Goal: Information Seeking & Learning: Check status

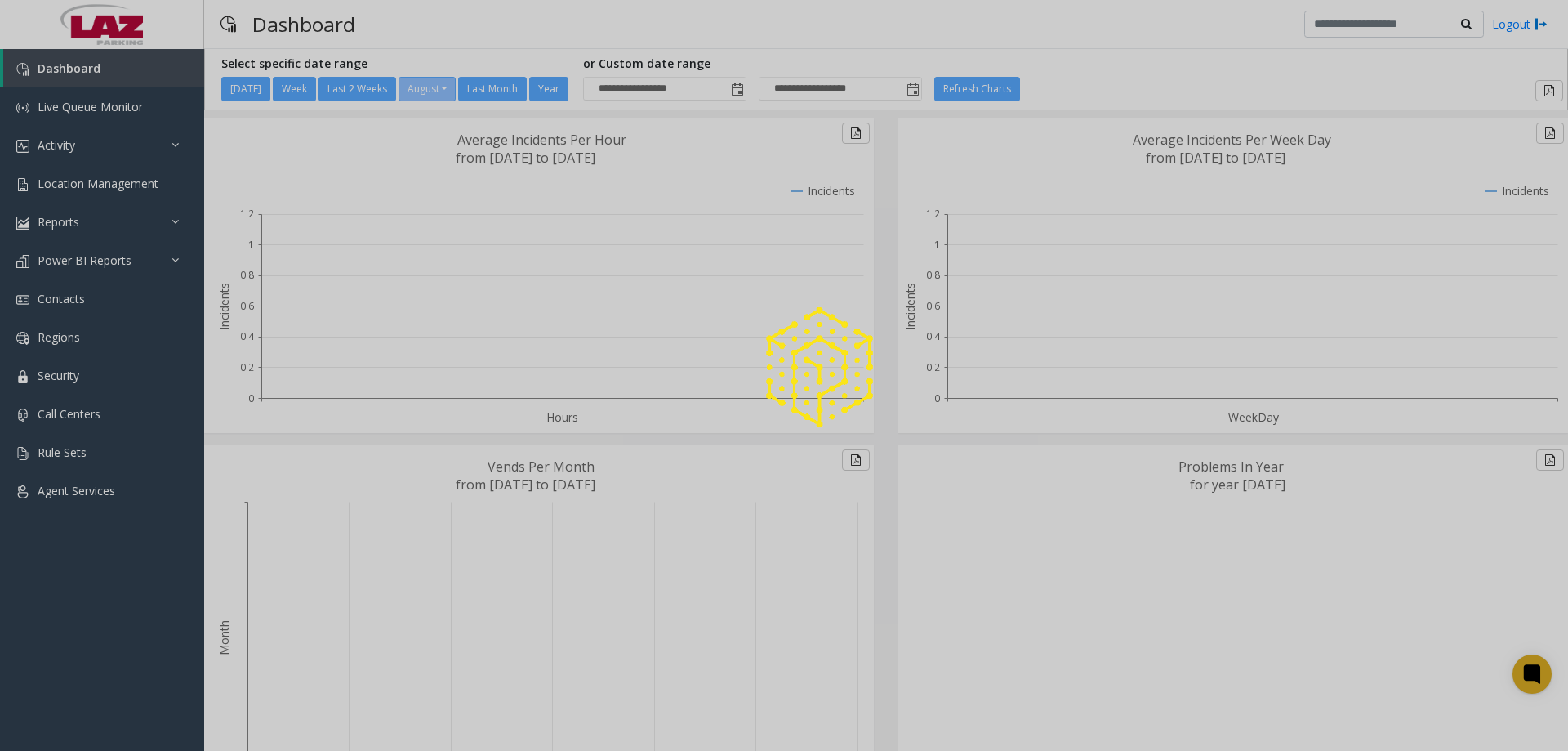
click at [71, 192] on div at bounding box center [784, 375] width 1568 height 751
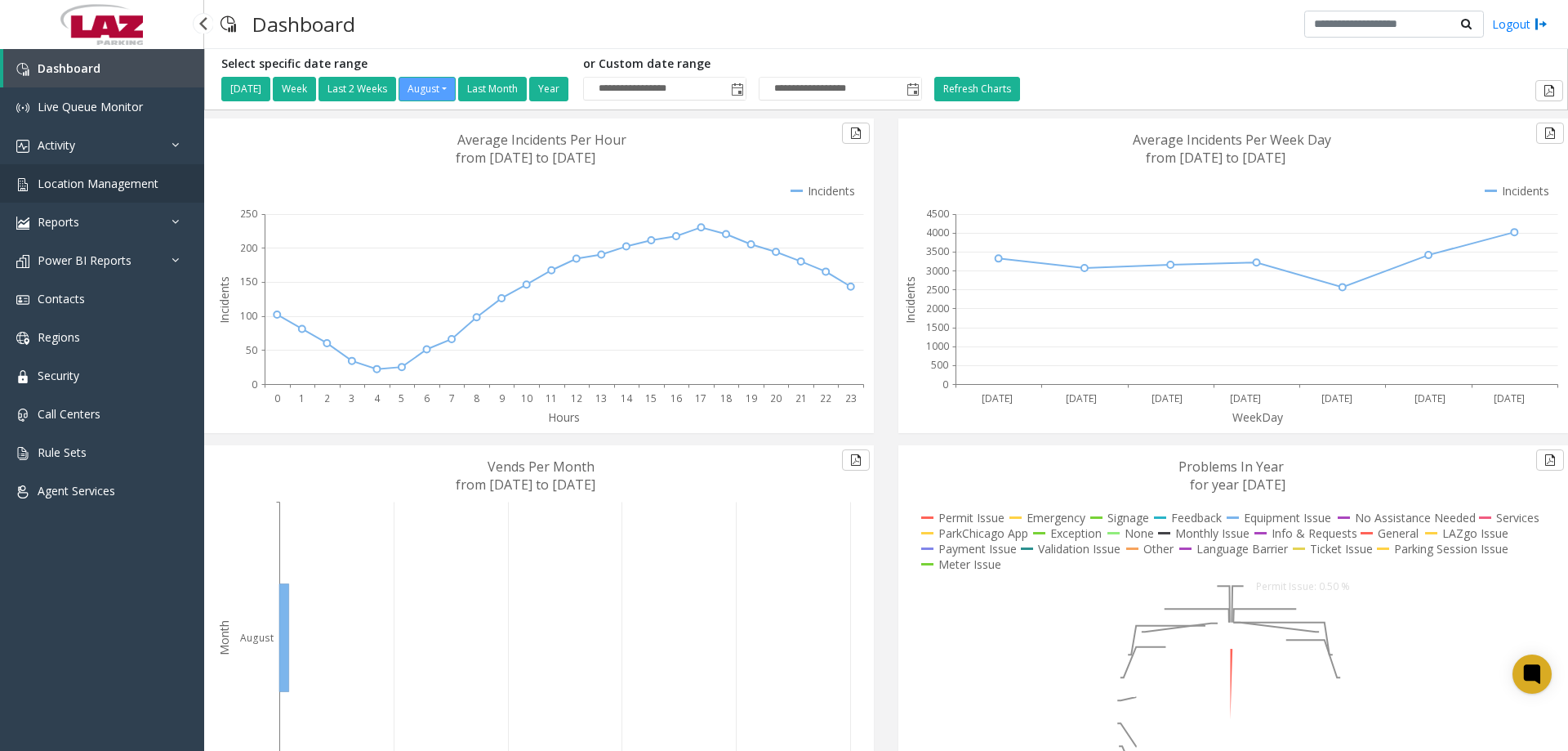
click at [80, 190] on span "Location Management" at bounding box center [98, 184] width 121 height 15
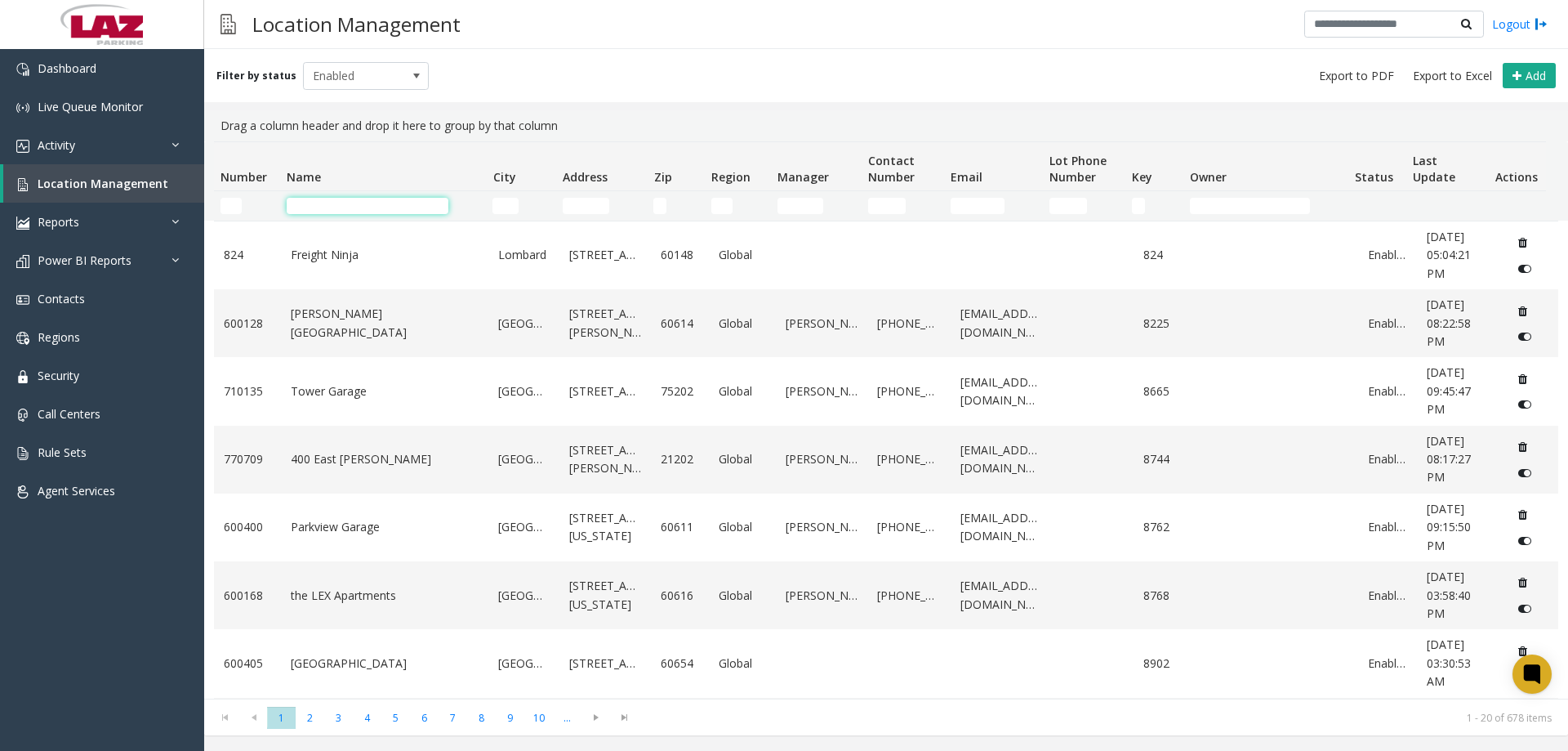
click at [329, 208] on input "Name Filter" at bounding box center [367, 206] width 161 height 16
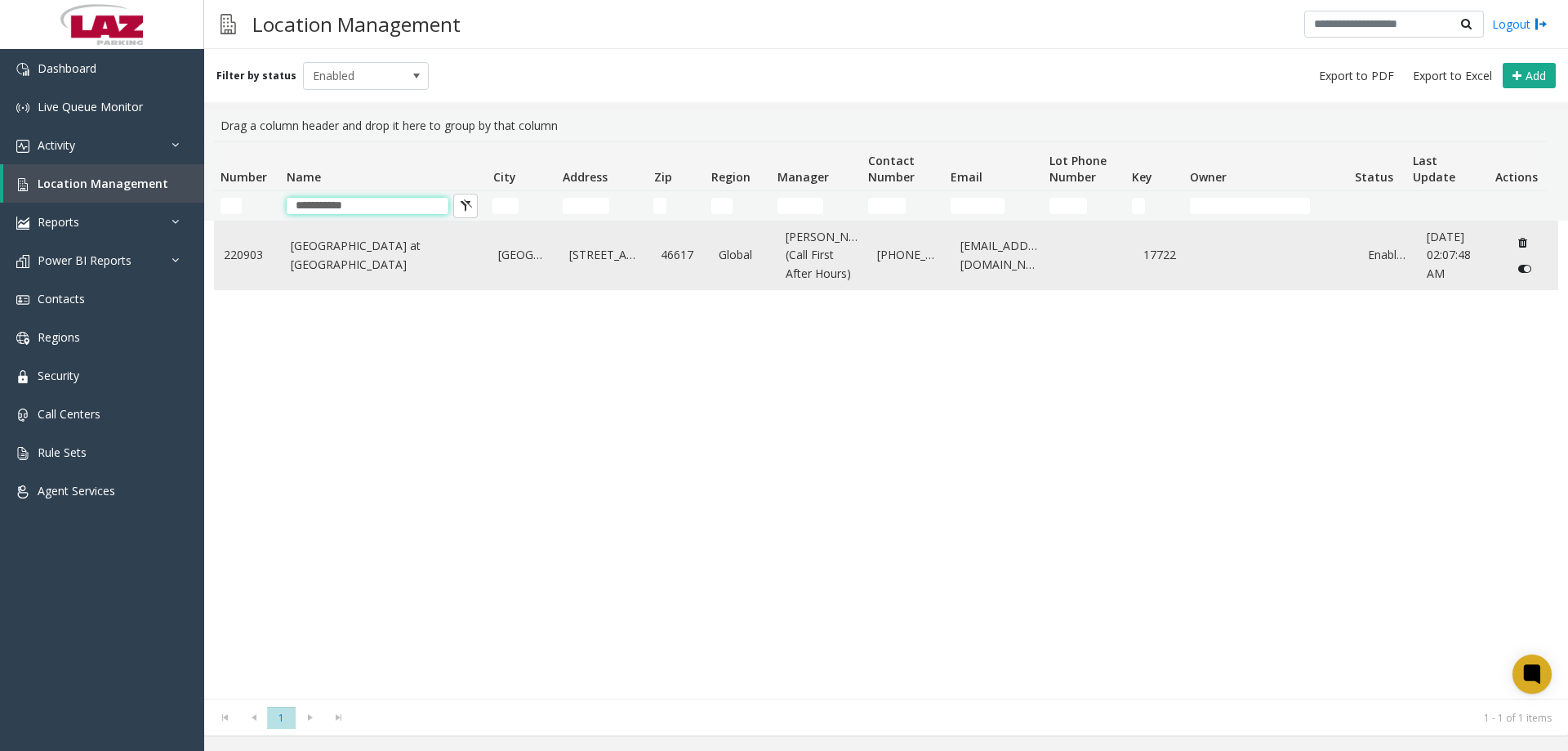
type input "**********"
click at [345, 256] on link "Eddy Street Commons at Notre Dame" at bounding box center [385, 255] width 188 height 37
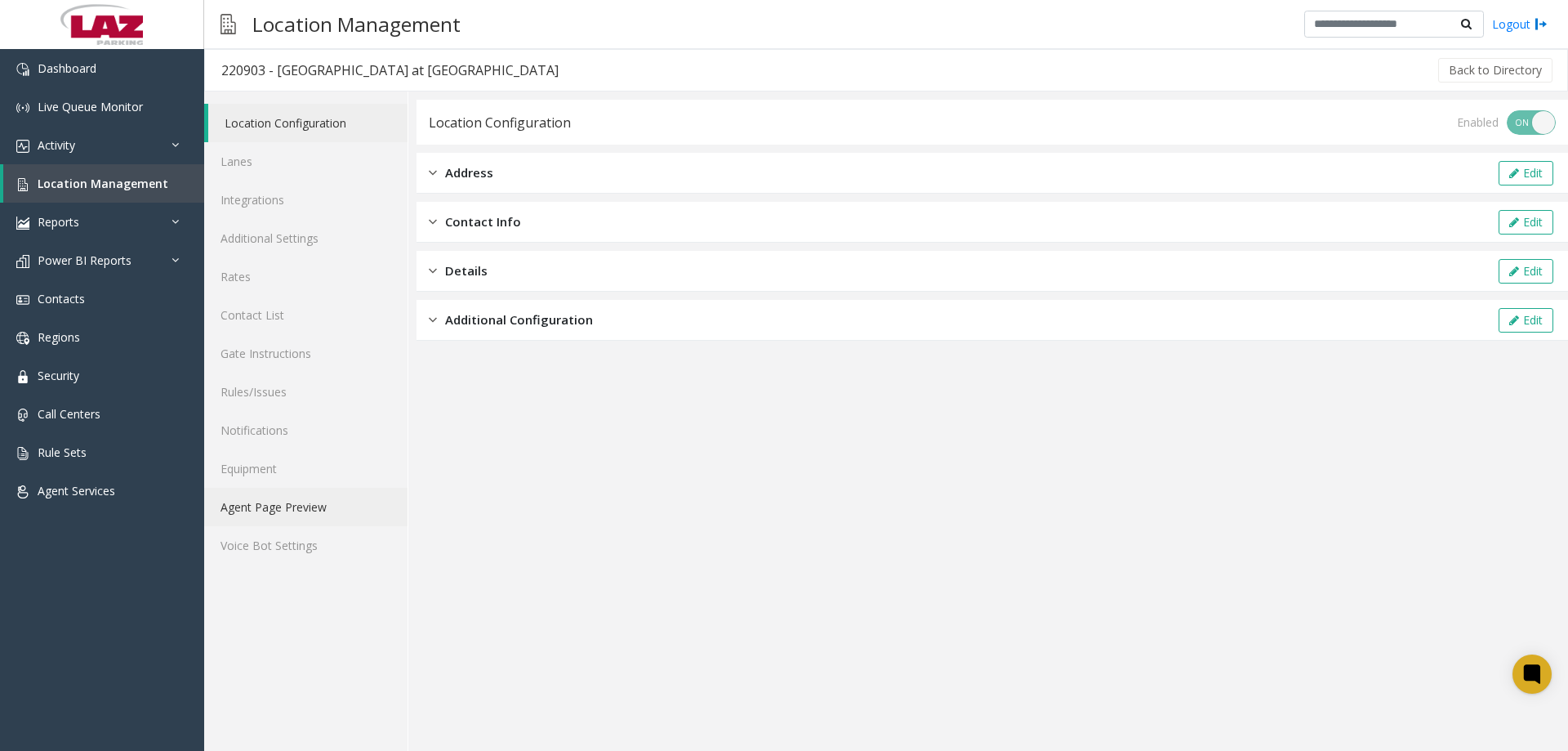
click at [264, 520] on link "Agent Page Preview" at bounding box center [305, 507] width 203 height 39
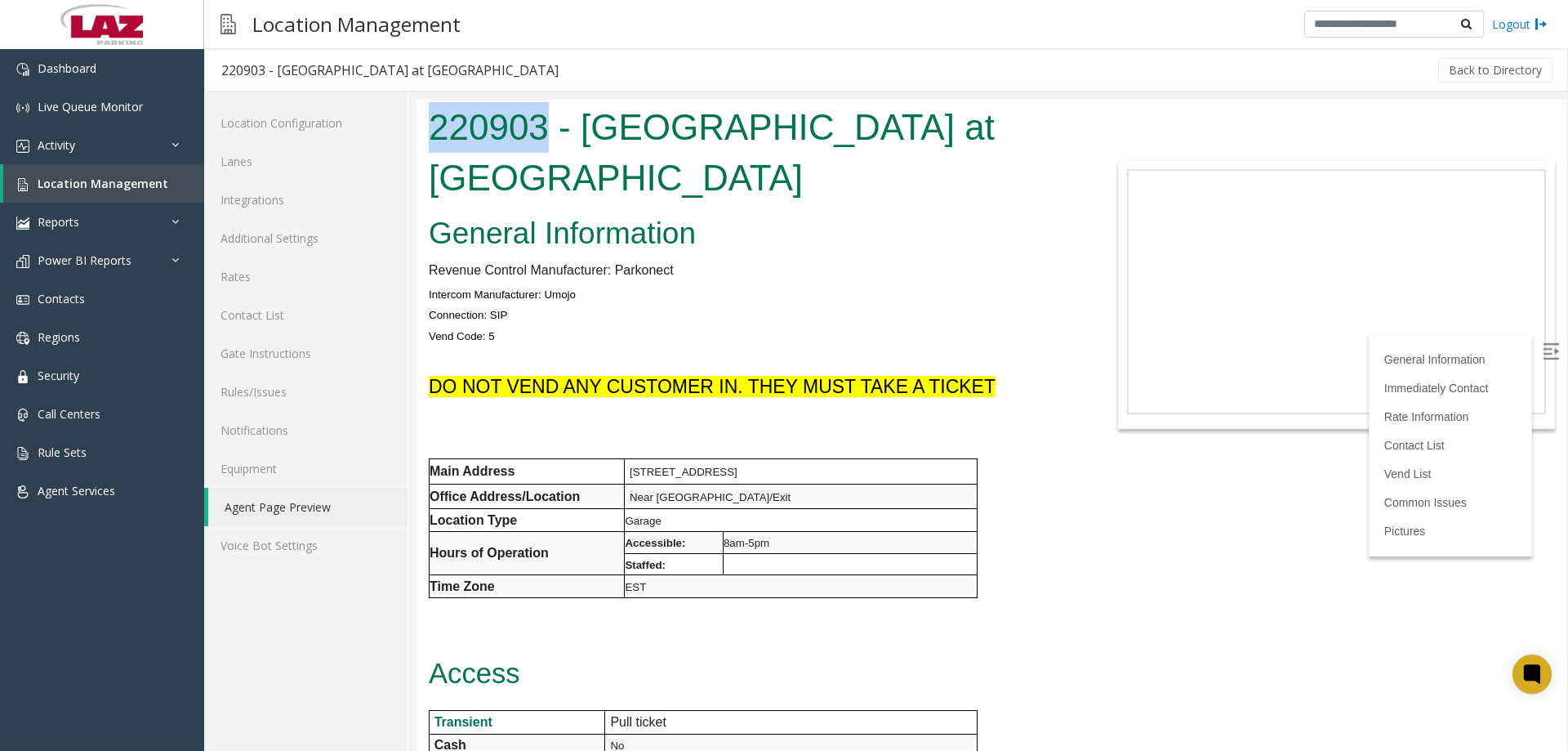
drag, startPoint x: 549, startPoint y: 134, endPoint x: 411, endPoint y: 143, distance: 138.3
click at [416, 143] on html "220903 - Eddy Street Commons at Notre Dame General Information Revenue Control …" at bounding box center [991, 425] width 1150 height 651
copy h1 "220903"
click at [51, 146] on span "Activity" at bounding box center [56, 145] width 38 height 15
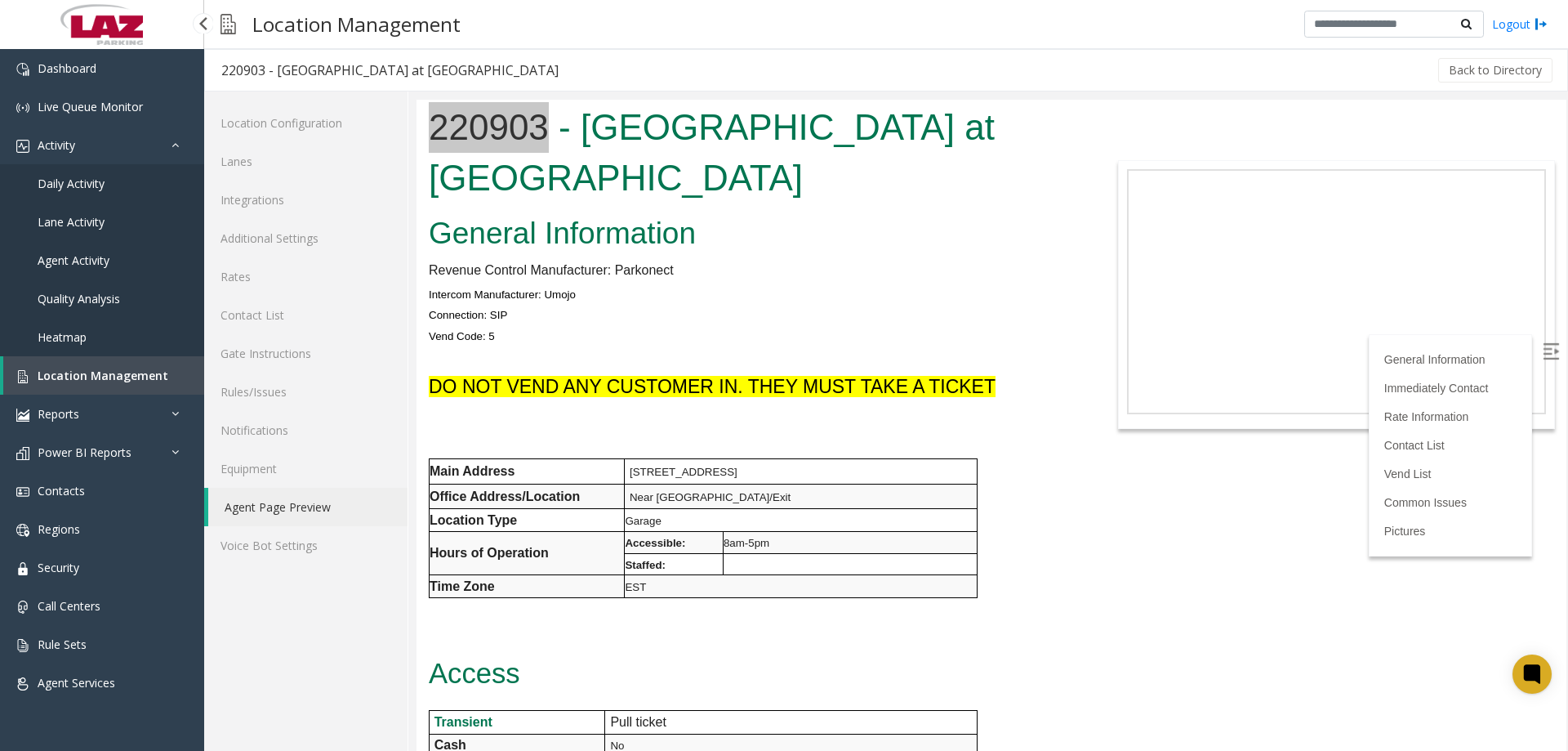
click at [106, 183] on link "Daily Activity" at bounding box center [101, 184] width 204 height 39
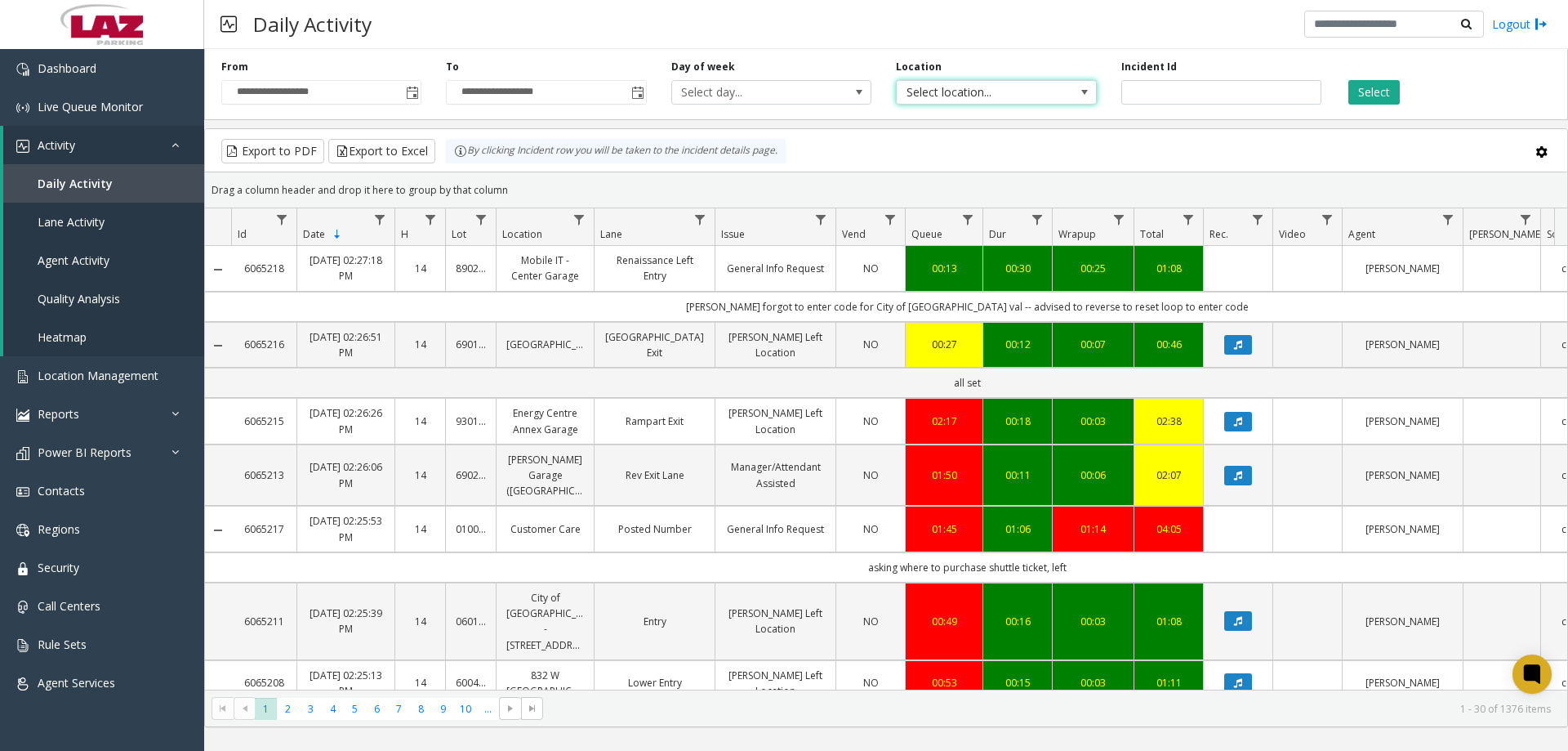
click at [1002, 82] on span "Select location..." at bounding box center [976, 93] width 159 height 23
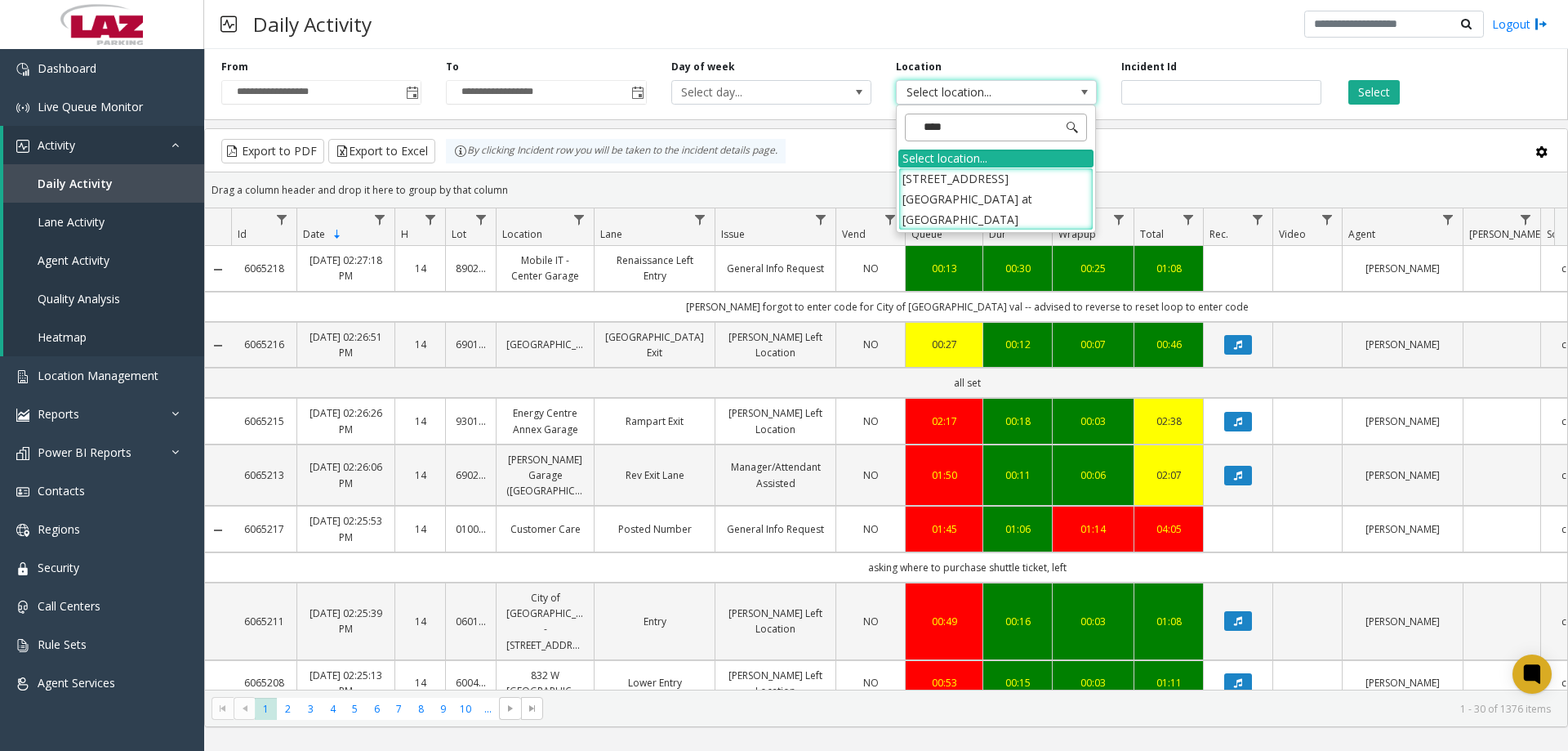
type input "****"
click at [999, 175] on li "[STREET_ADDRESS][GEOGRAPHIC_DATA] at [GEOGRAPHIC_DATA]" at bounding box center [996, 199] width 195 height 64
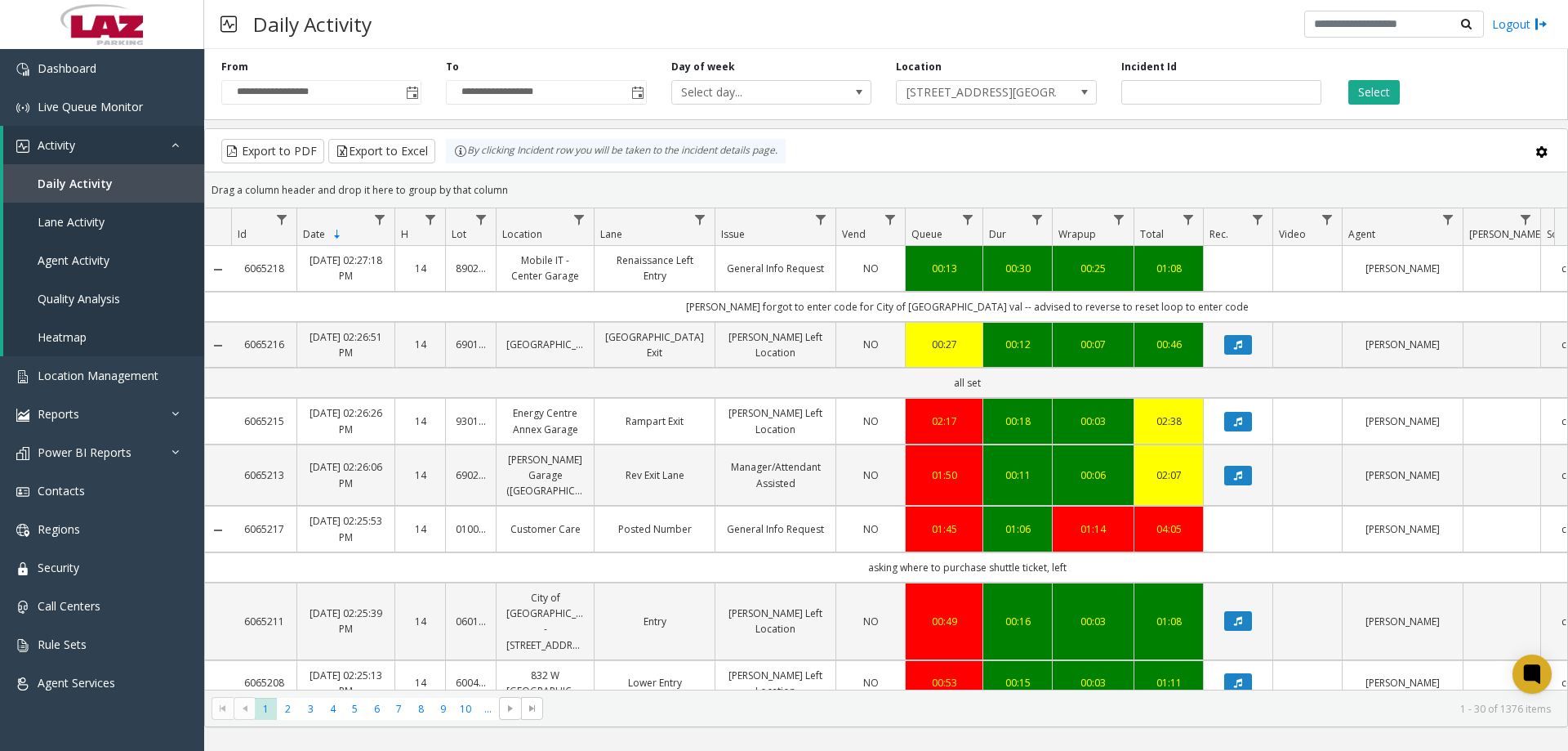
drag, startPoint x: 1359, startPoint y: 95, endPoint x: 1242, endPoint y: 95, distance: 117.0
click at [1359, 94] on button "Select" at bounding box center [1373, 92] width 51 height 24
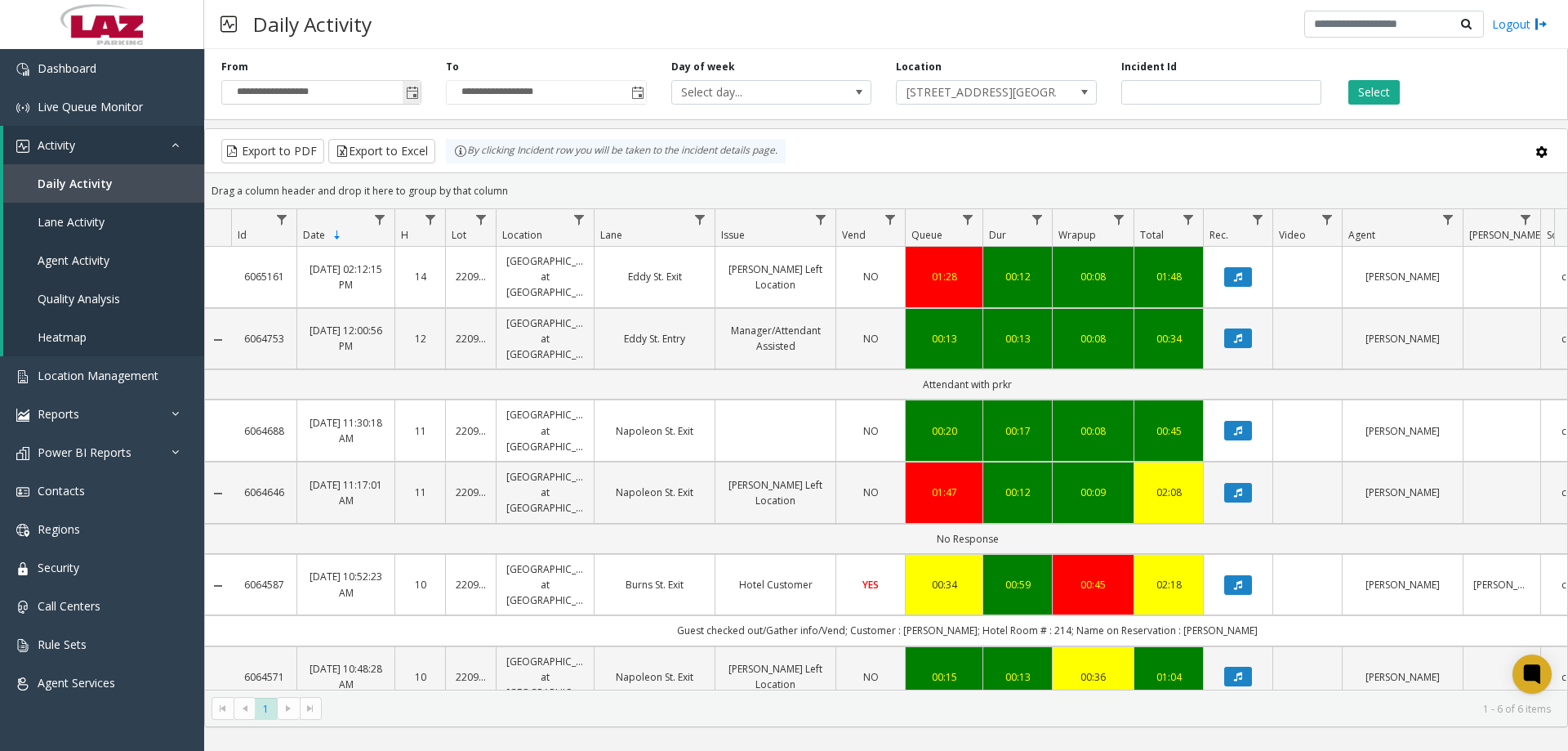
click at [415, 92] on span "Toggle popup" at bounding box center [413, 94] width 14 height 14
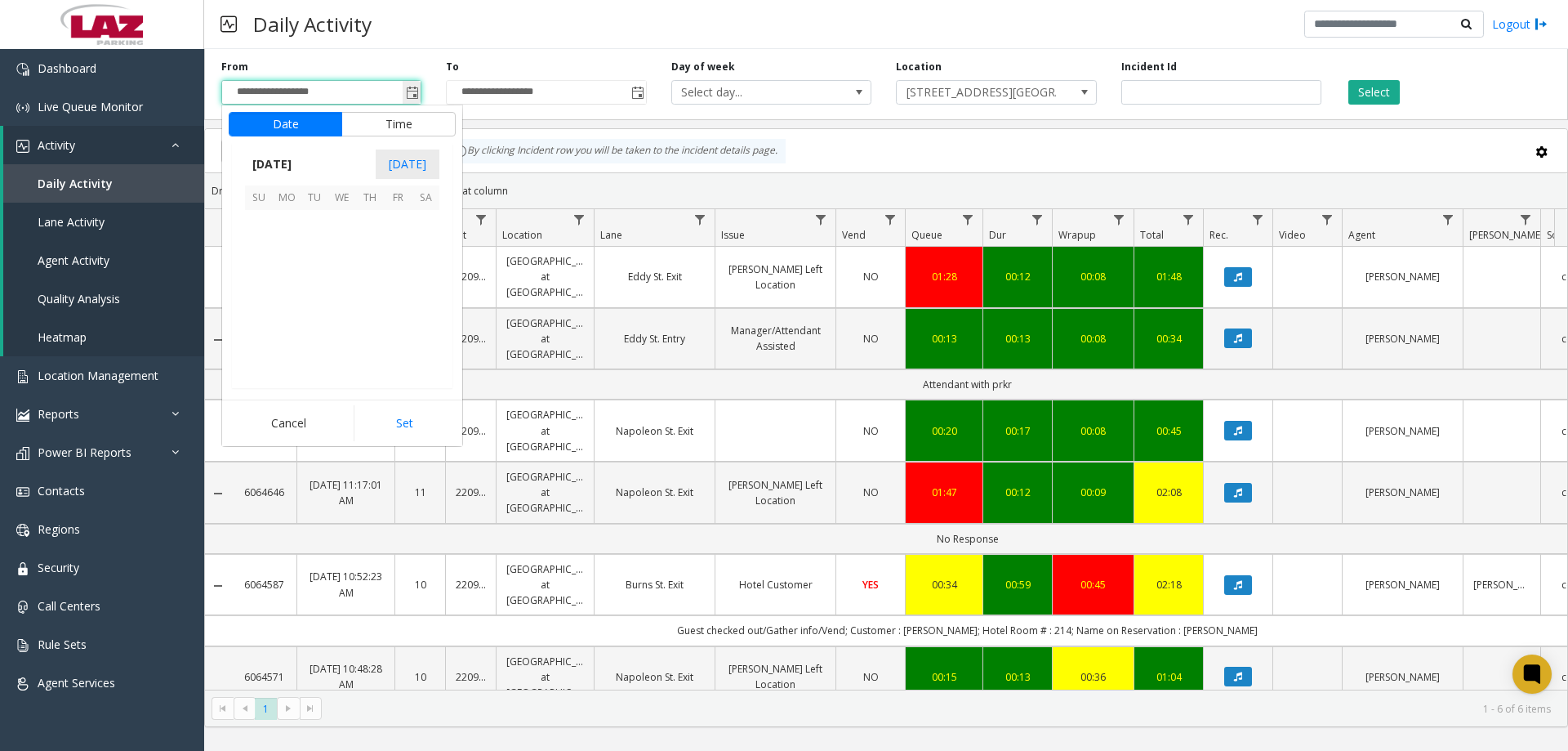
scroll to position [292970, 0]
click at [340, 304] on span "20" at bounding box center [342, 306] width 28 height 28
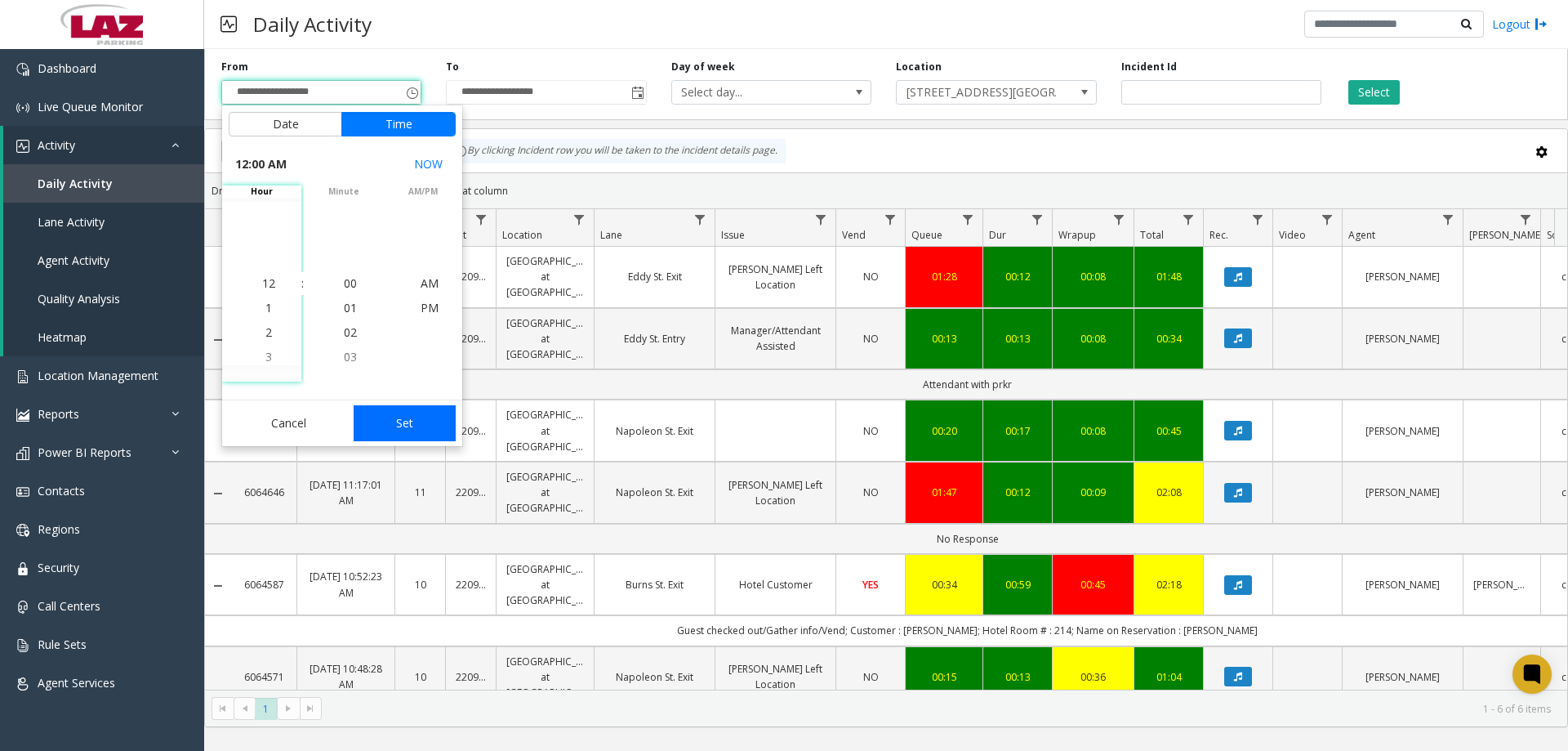
click at [409, 417] on button "Set" at bounding box center [405, 422] width 102 height 36
type input "**********"
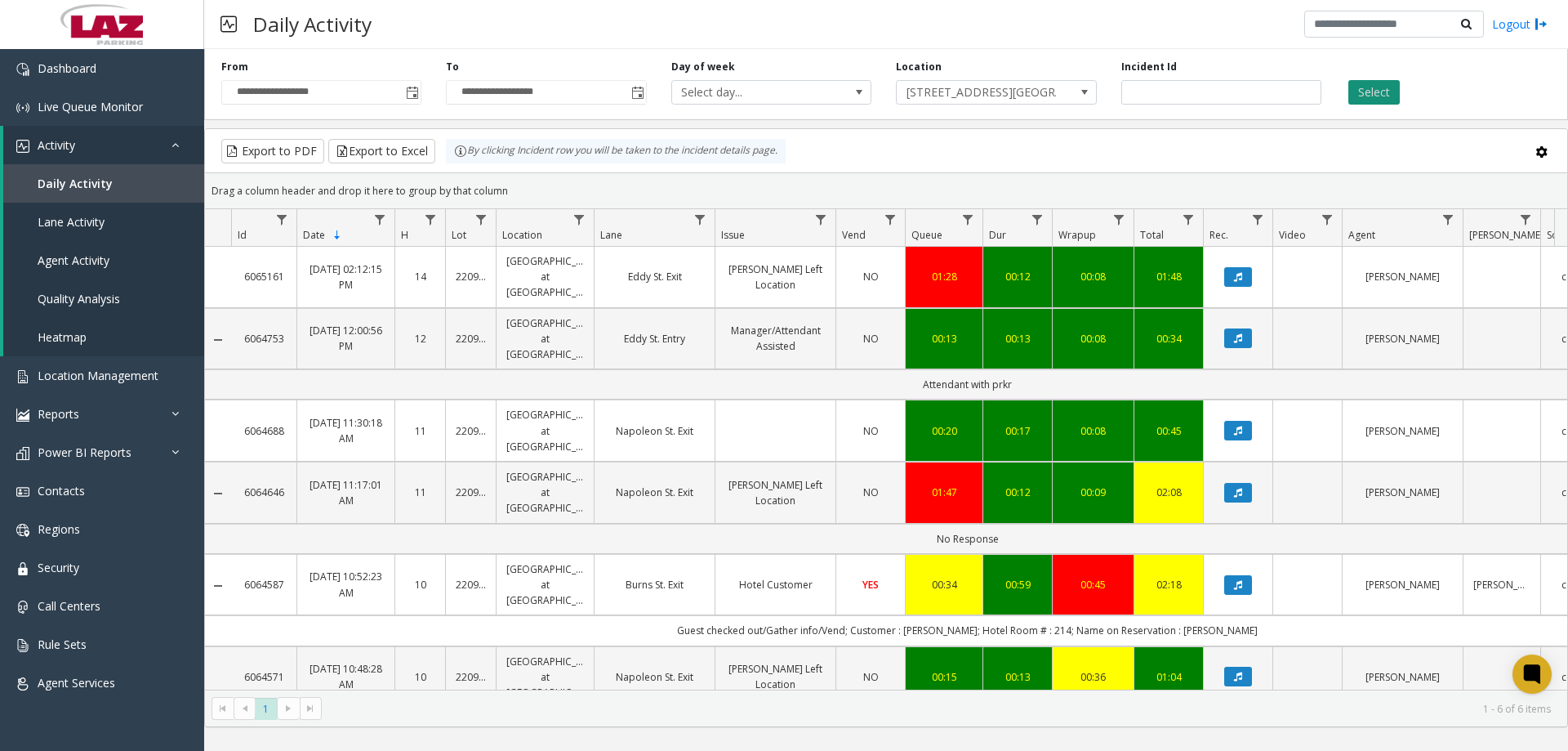
click at [1363, 88] on button "Select" at bounding box center [1373, 92] width 51 height 24
click at [1230, 578] on button "Data table" at bounding box center [1238, 585] width 28 height 19
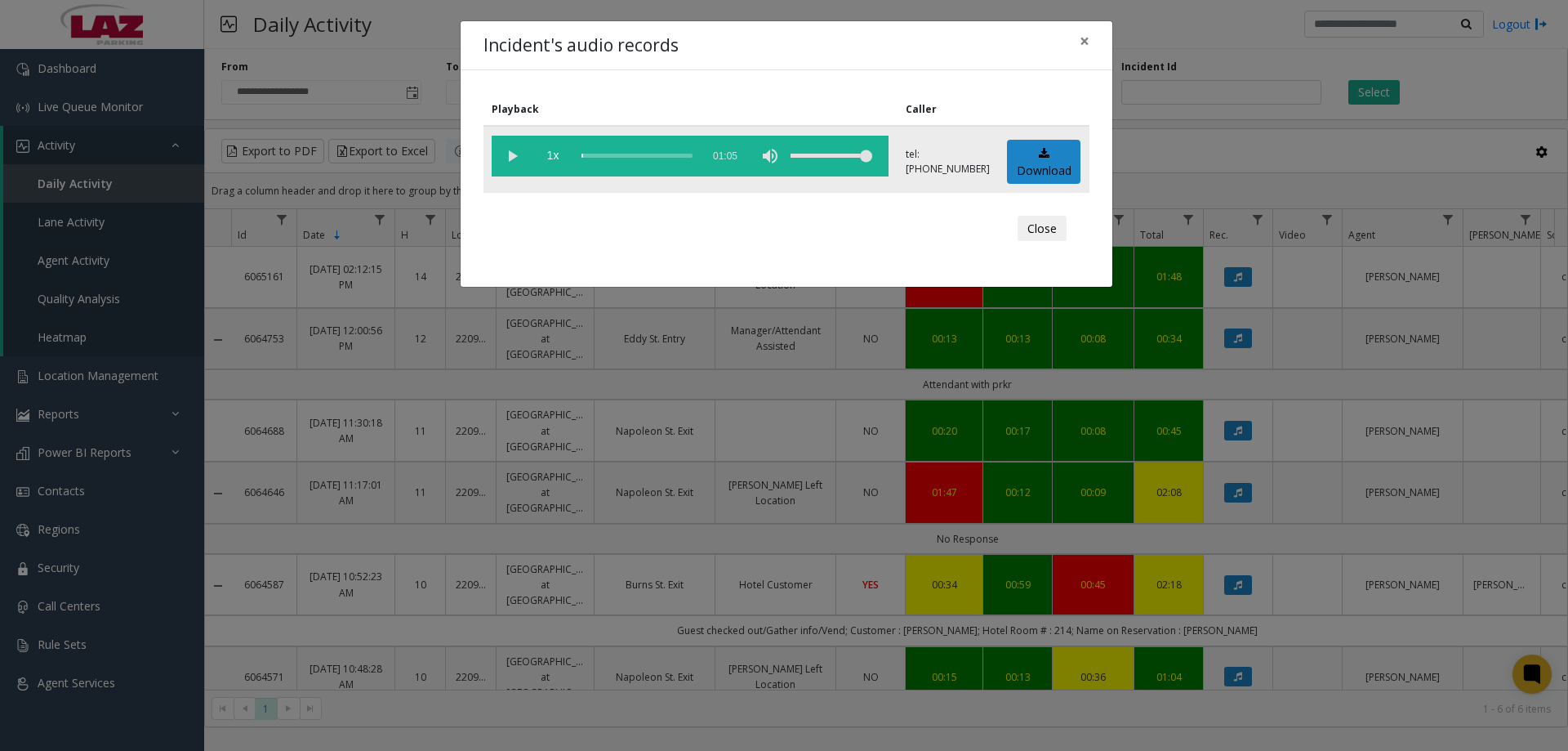
click at [515, 150] on vg-play-pause at bounding box center [512, 156] width 41 height 41
click at [839, 157] on div "volume level" at bounding box center [831, 156] width 82 height 41
drag, startPoint x: 847, startPoint y: 154, endPoint x: 856, endPoint y: 161, distance: 11.4
click at [856, 161] on div "volume level" at bounding box center [831, 156] width 82 height 41
click at [1050, 235] on button "Close" at bounding box center [1041, 228] width 49 height 26
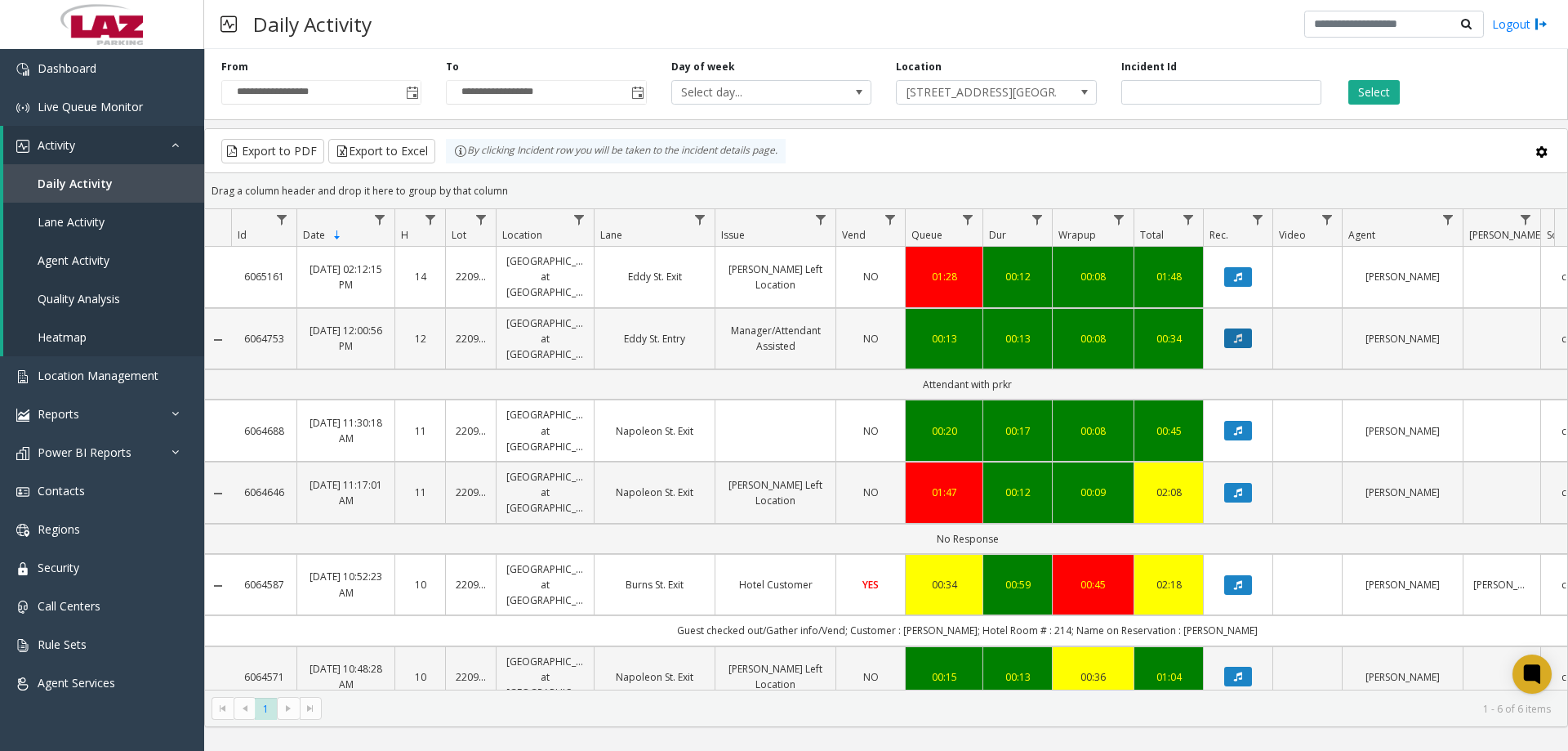
click at [1246, 335] on button "Data table" at bounding box center [1238, 338] width 28 height 19
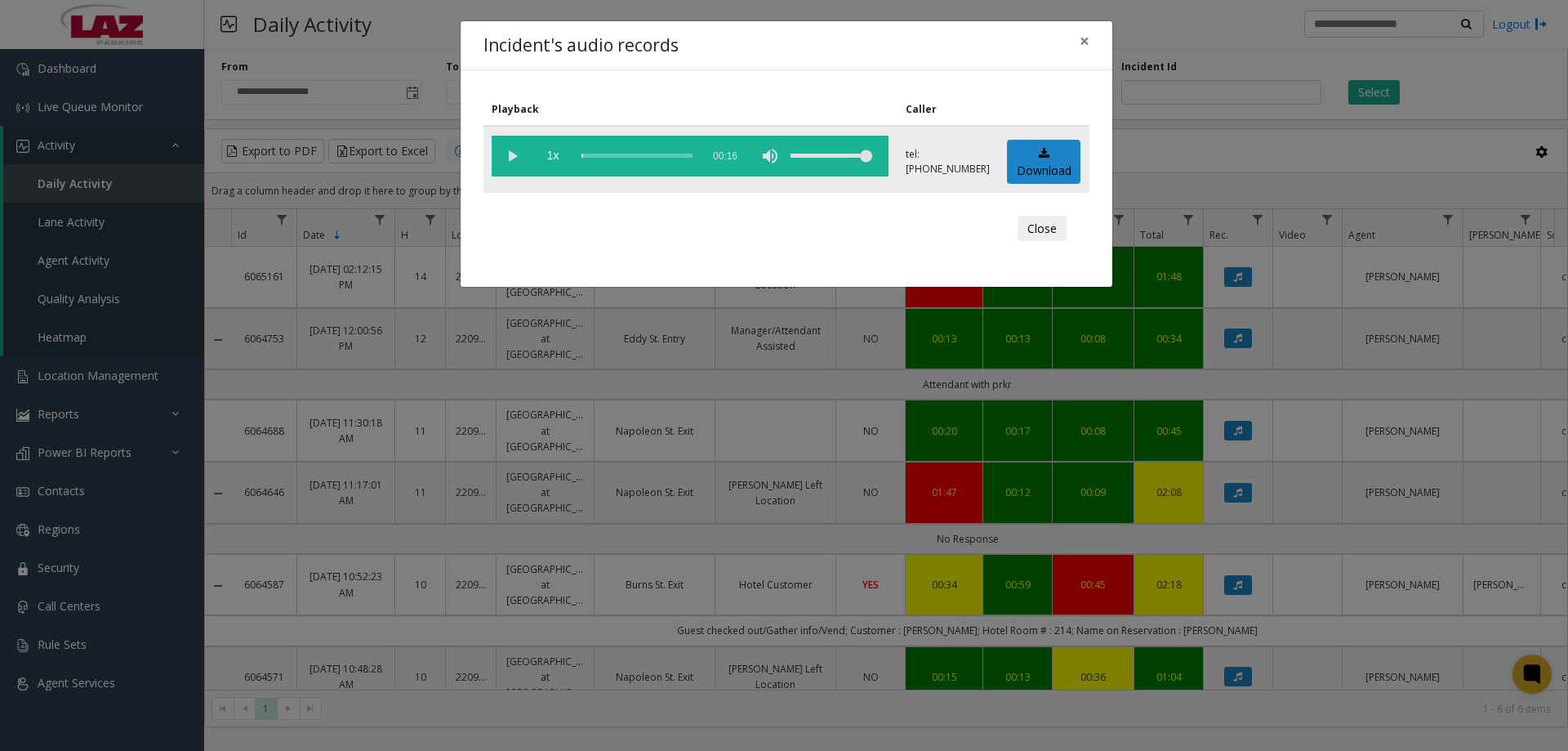
click at [503, 151] on vg-play-pause at bounding box center [512, 156] width 41 height 41
click at [598, 149] on div "scrub bar" at bounding box center [637, 156] width 111 height 41
click at [632, 152] on div "scrub bar" at bounding box center [637, 156] width 111 height 41
click at [516, 156] on vg-play-pause at bounding box center [512, 156] width 41 height 41
click at [1078, 46] on button "×" at bounding box center [1084, 41] width 33 height 40
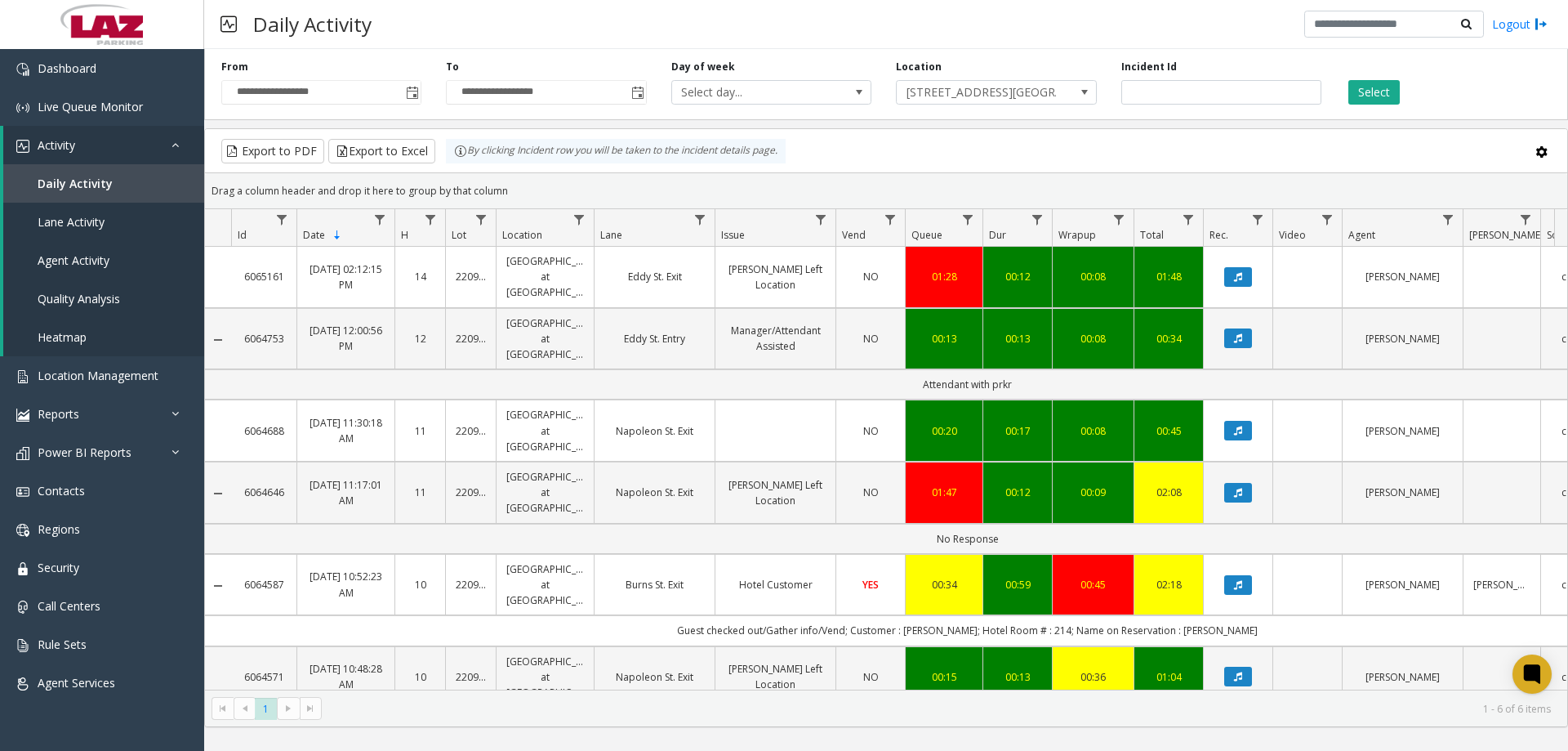
click at [1201, 173] on kendo-grid-group-panel "Drag a column header and drop it here to group by that column" at bounding box center [886, 190] width 1362 height 36
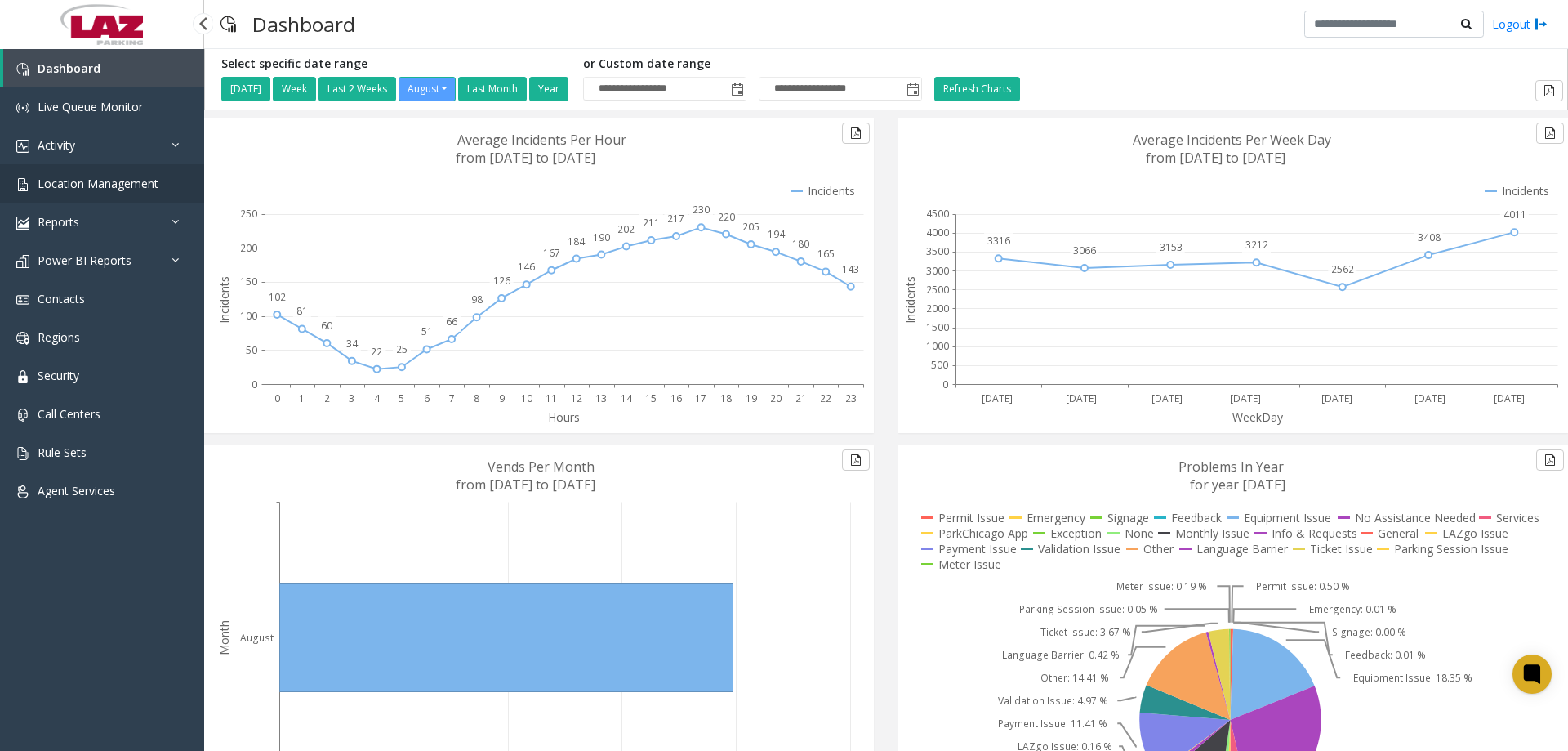
click at [119, 185] on span "Location Management" at bounding box center [98, 184] width 121 height 15
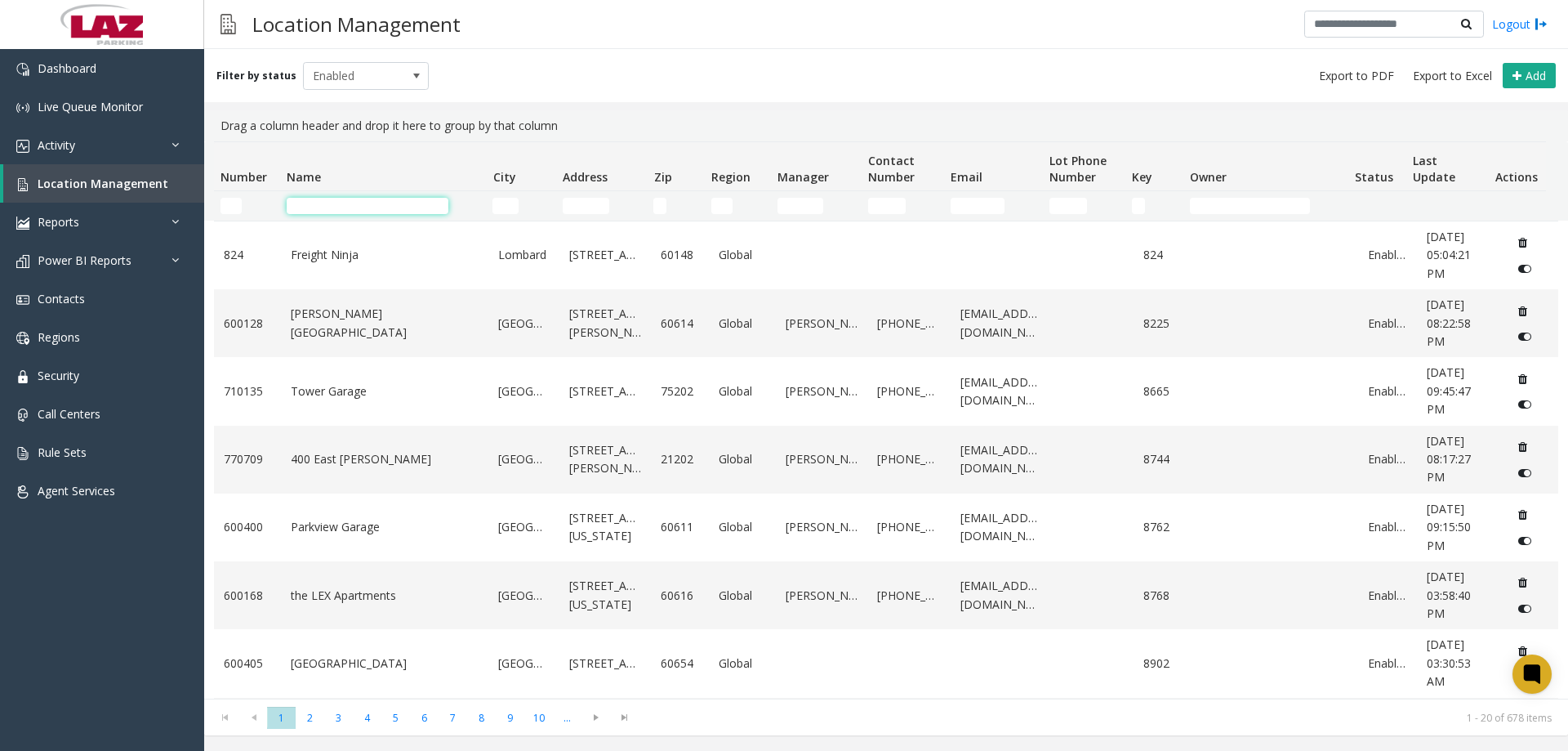
click at [342, 214] on input "Name Filter" at bounding box center [367, 206] width 161 height 16
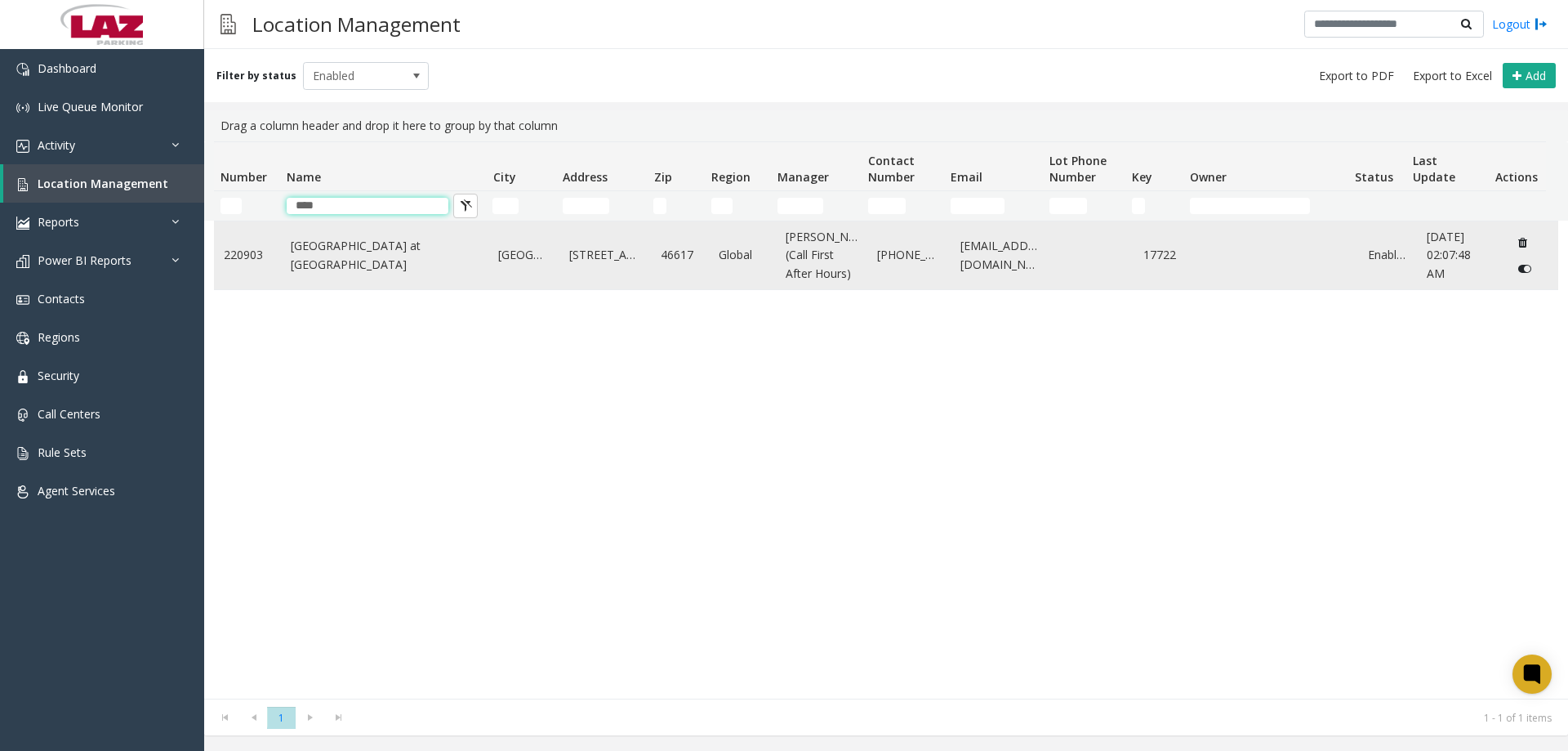
type input "****"
click at [363, 271] on link "Eddy Street Commons at Notre Dame" at bounding box center [385, 255] width 188 height 37
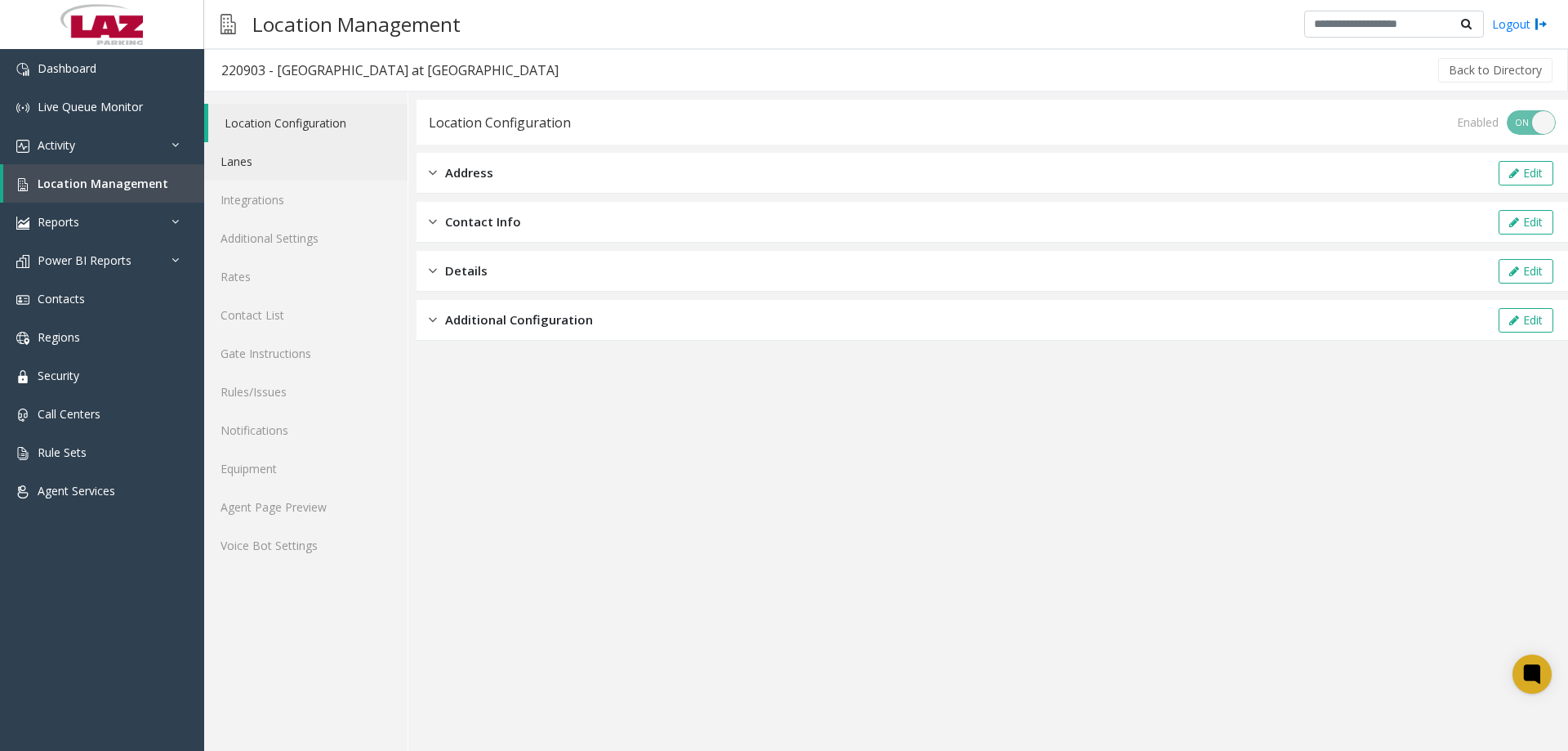
click at [244, 166] on link "Lanes" at bounding box center [305, 161] width 203 height 39
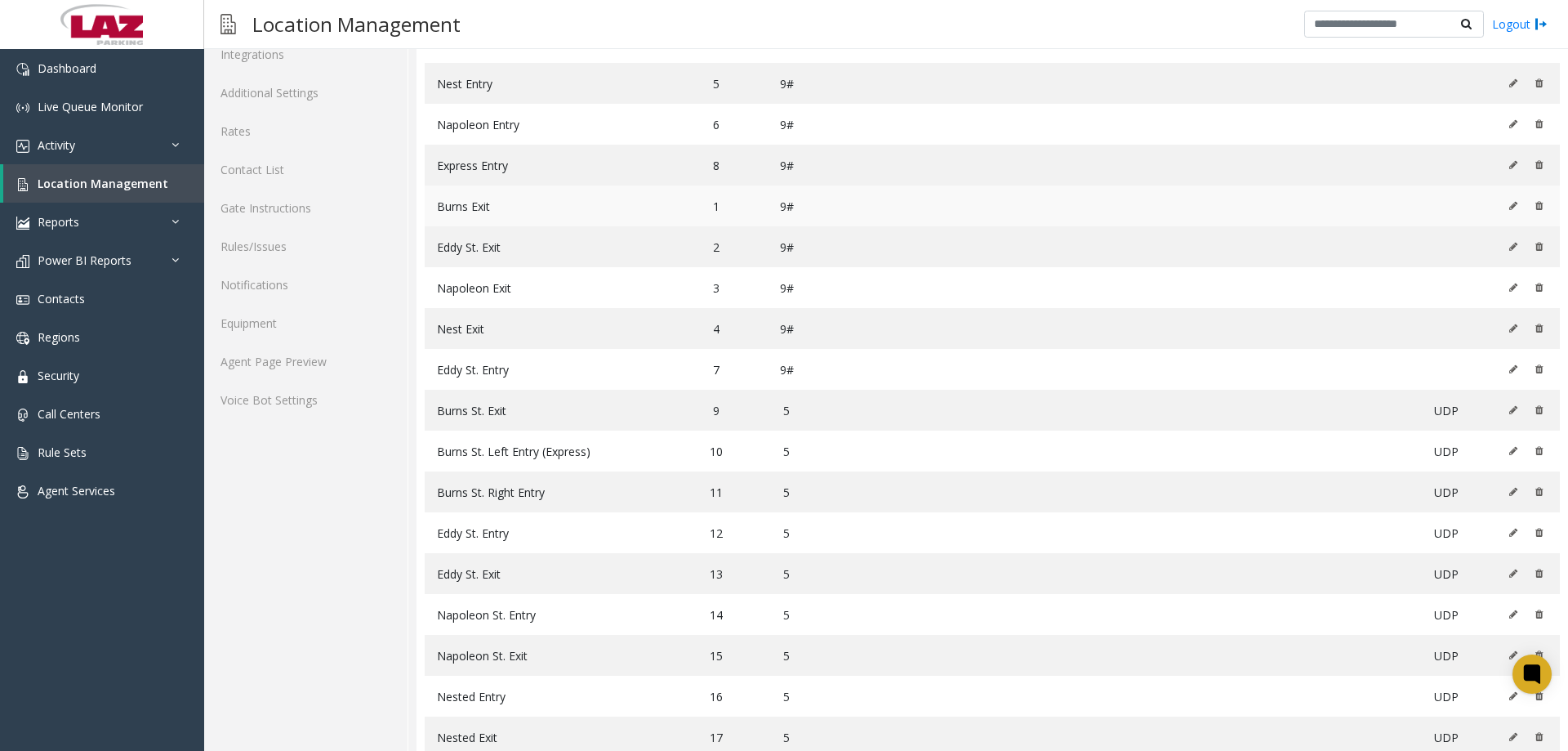
scroll to position [185, 0]
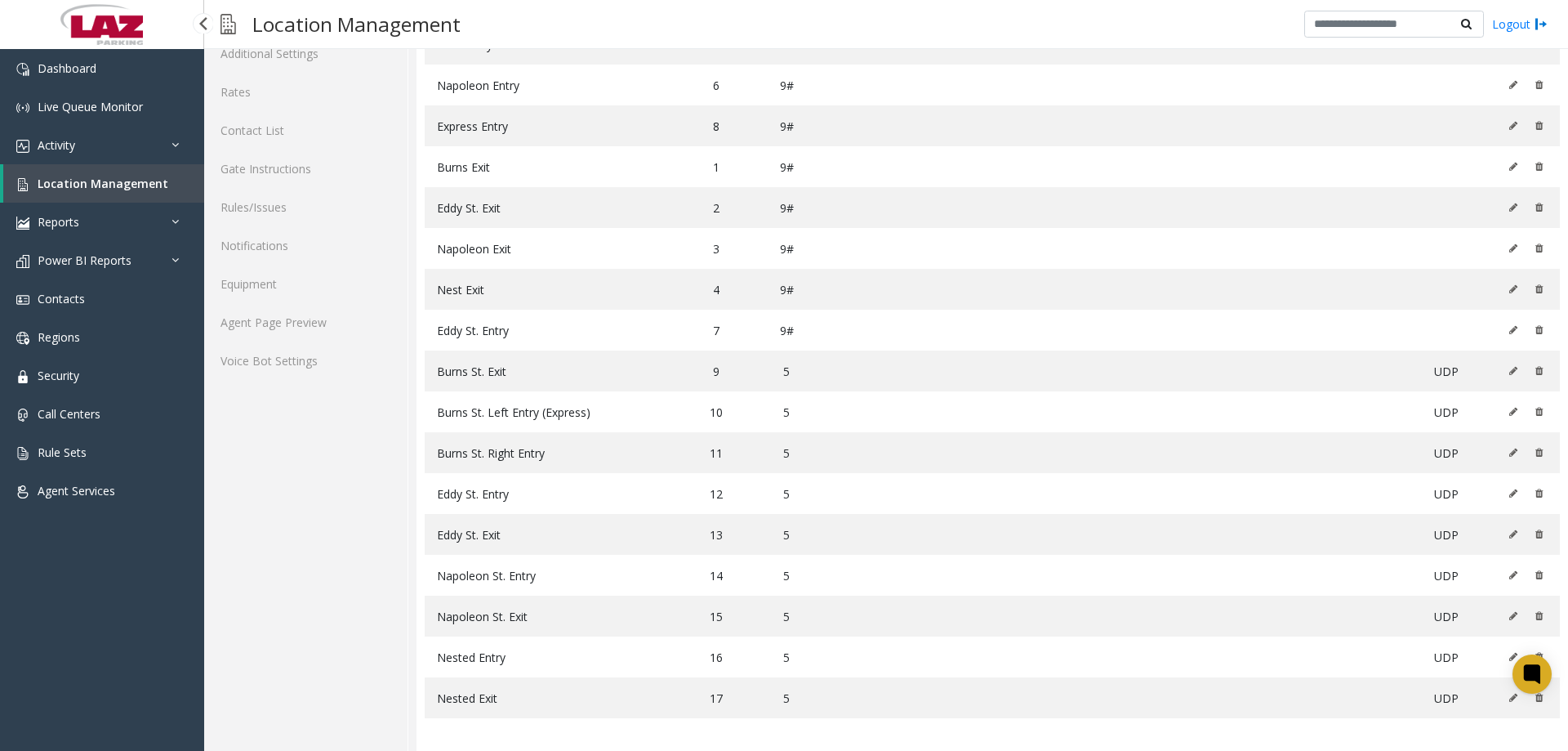
click at [116, 184] on span "Location Management" at bounding box center [102, 184] width 130 height 15
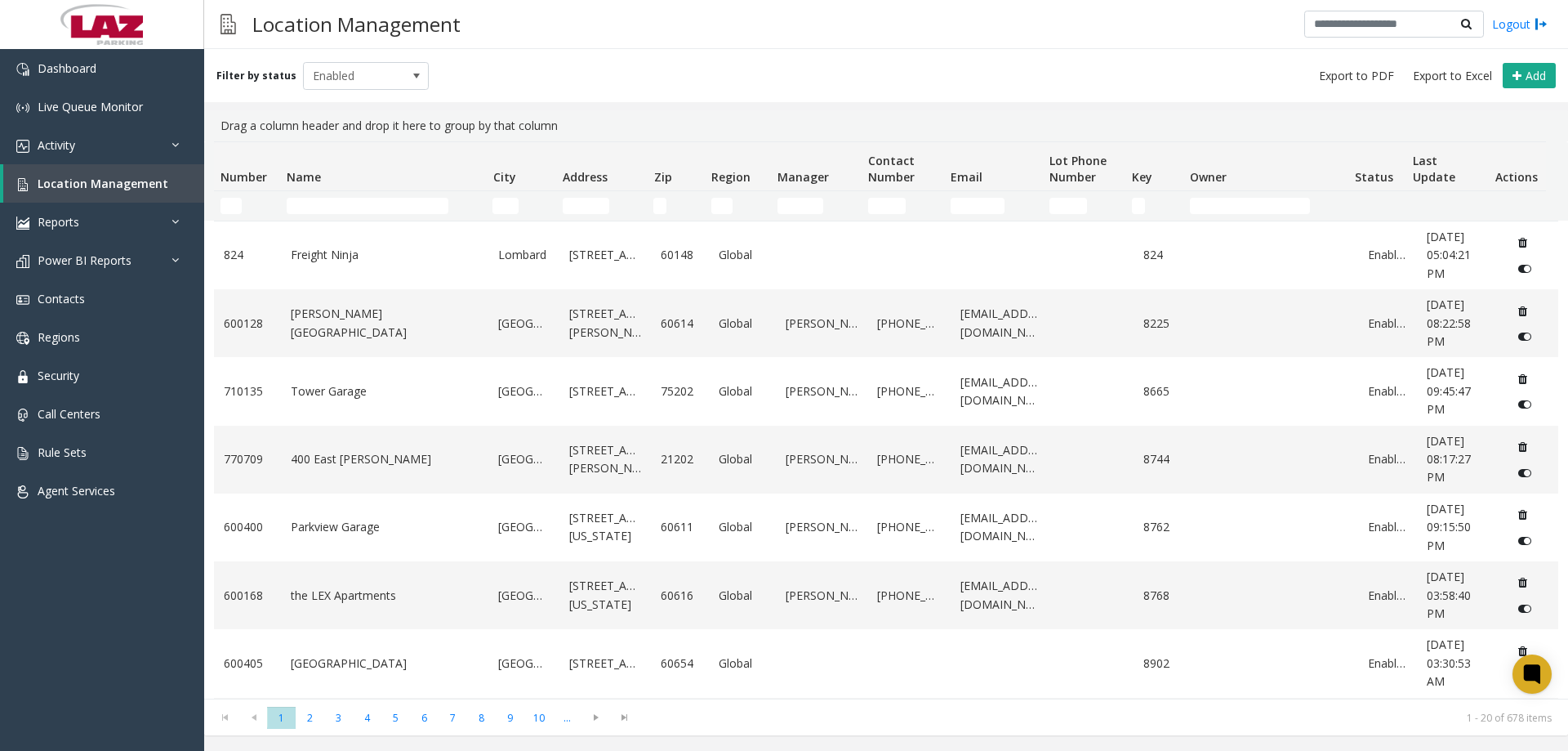
click at [317, 198] on td "Name Filter" at bounding box center [383, 206] width 206 height 29
click at [320, 203] on input "Name Filter" at bounding box center [367, 206] width 161 height 16
click at [344, 214] on input "Name Filter" at bounding box center [367, 206] width 161 height 16
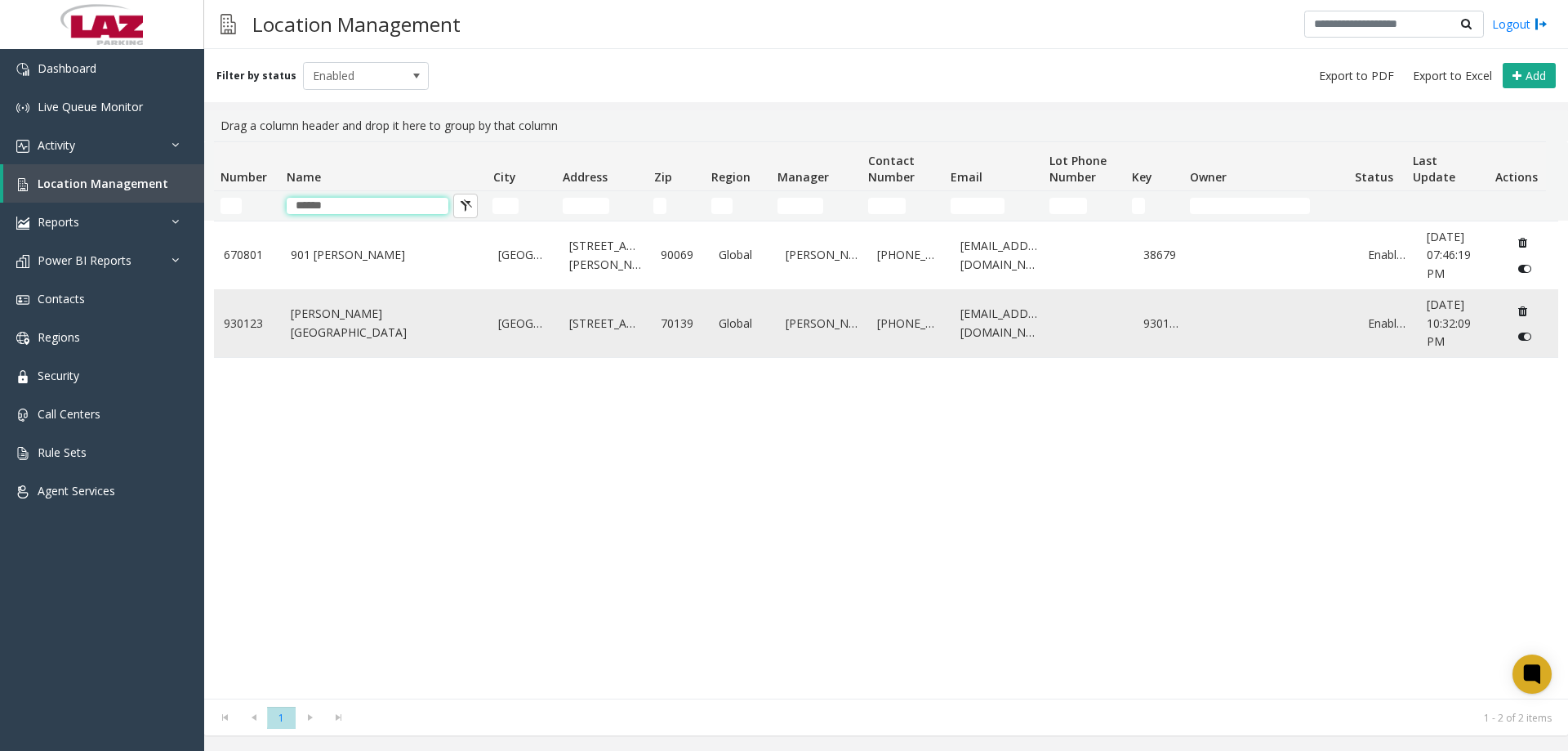
type input "******"
click at [347, 331] on link "Hancock Whitney Center" at bounding box center [385, 323] width 188 height 37
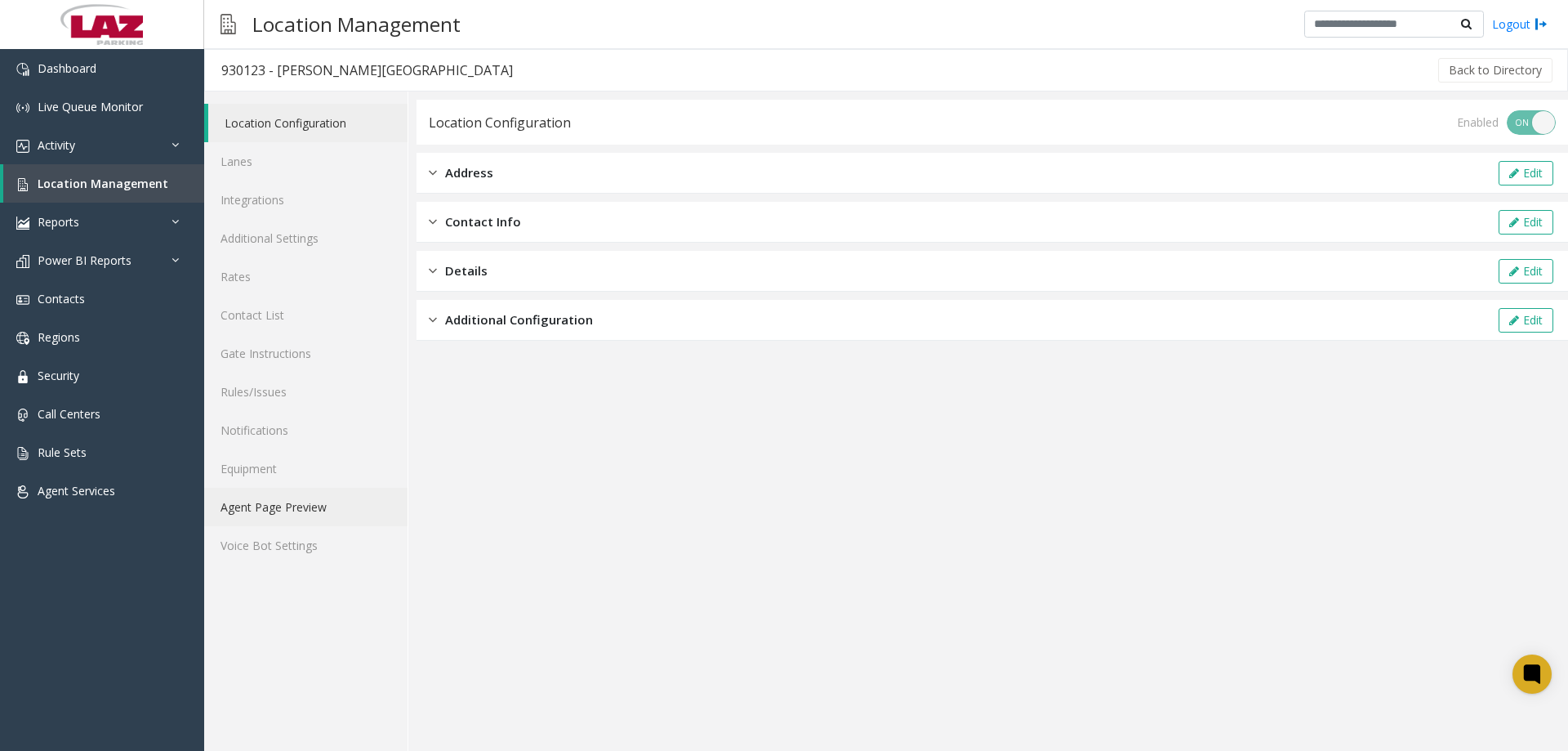
click at [294, 490] on link "Agent Page Preview" at bounding box center [305, 507] width 203 height 39
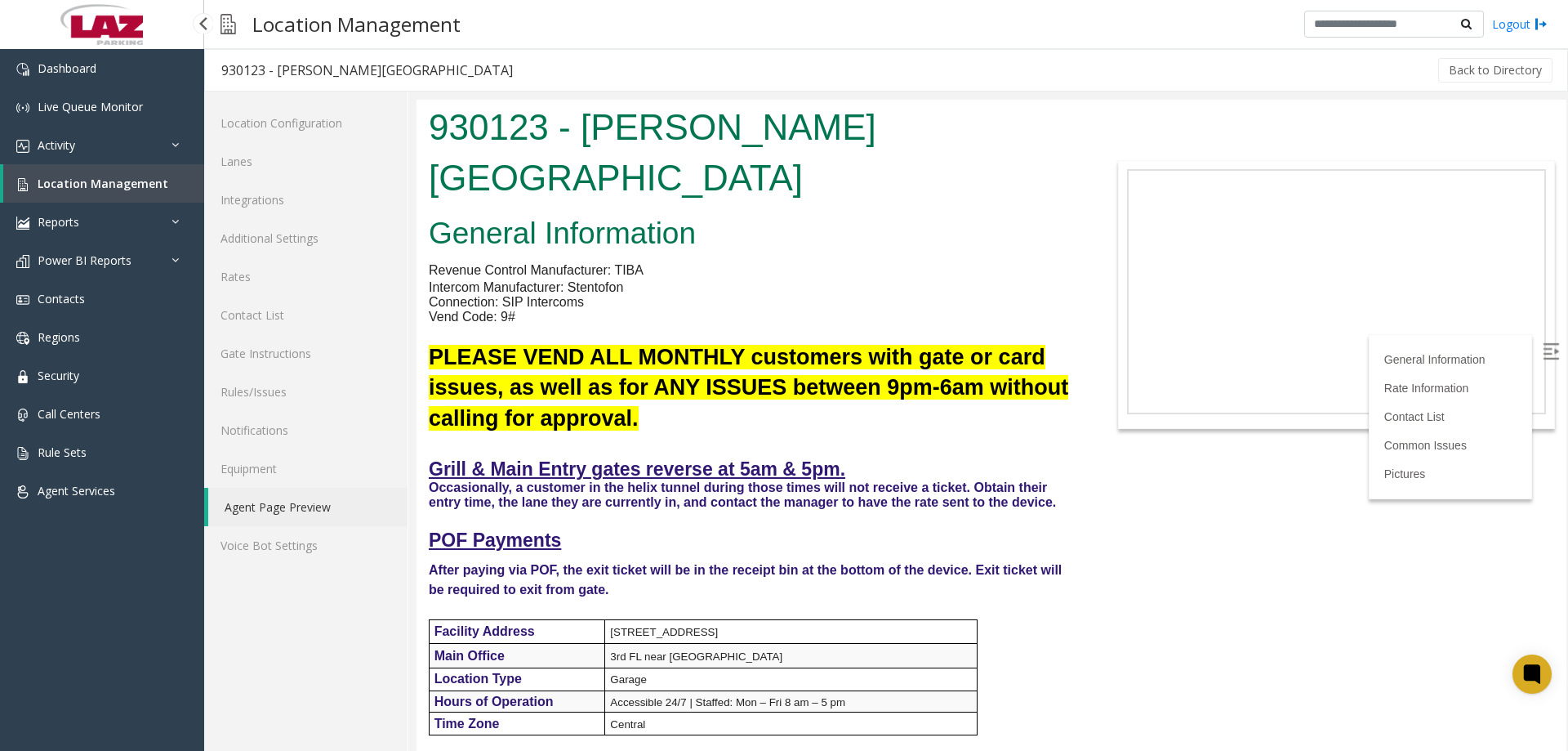
click at [90, 180] on span "Location Management" at bounding box center [102, 184] width 130 height 15
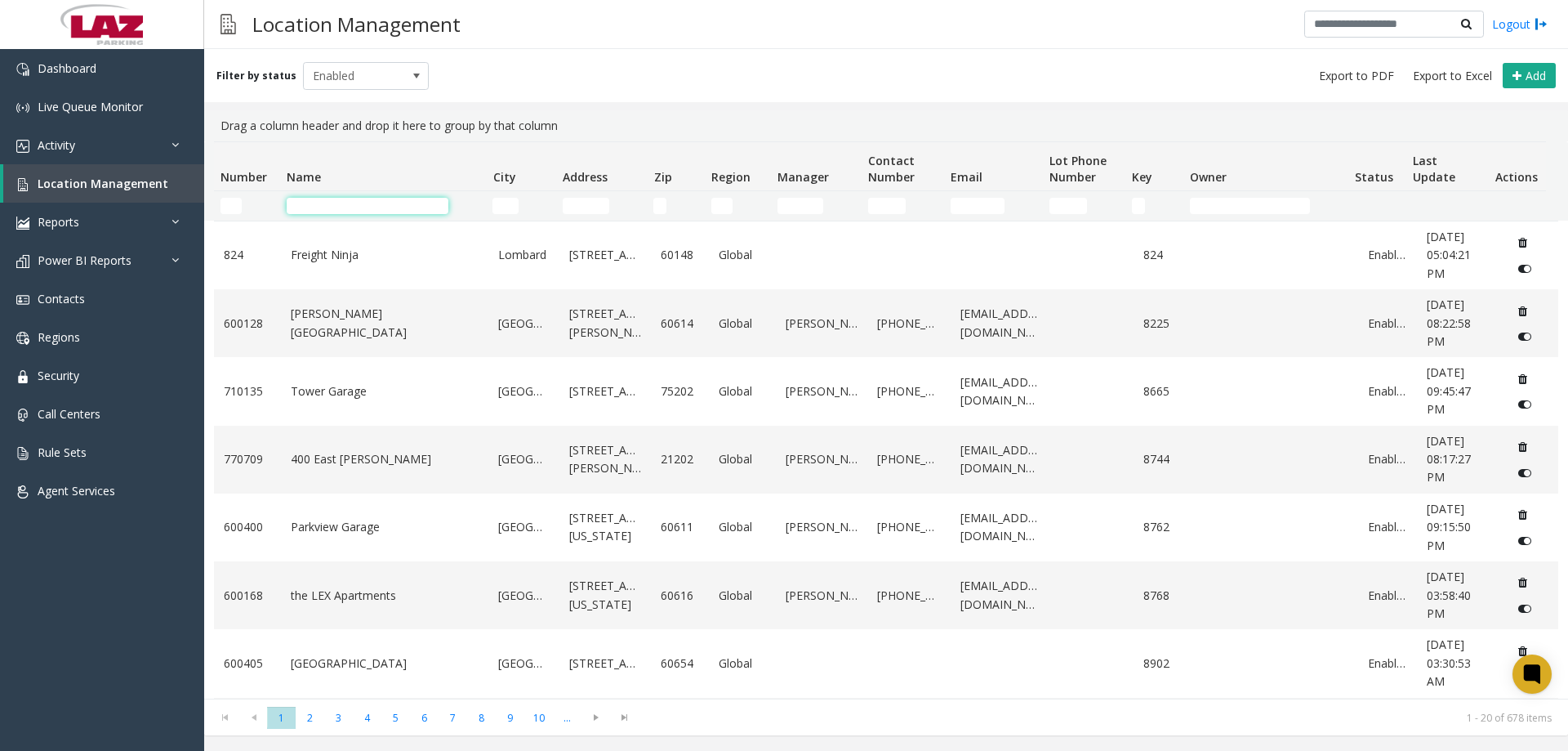
click at [331, 207] on input "Name Filter" at bounding box center [367, 206] width 161 height 16
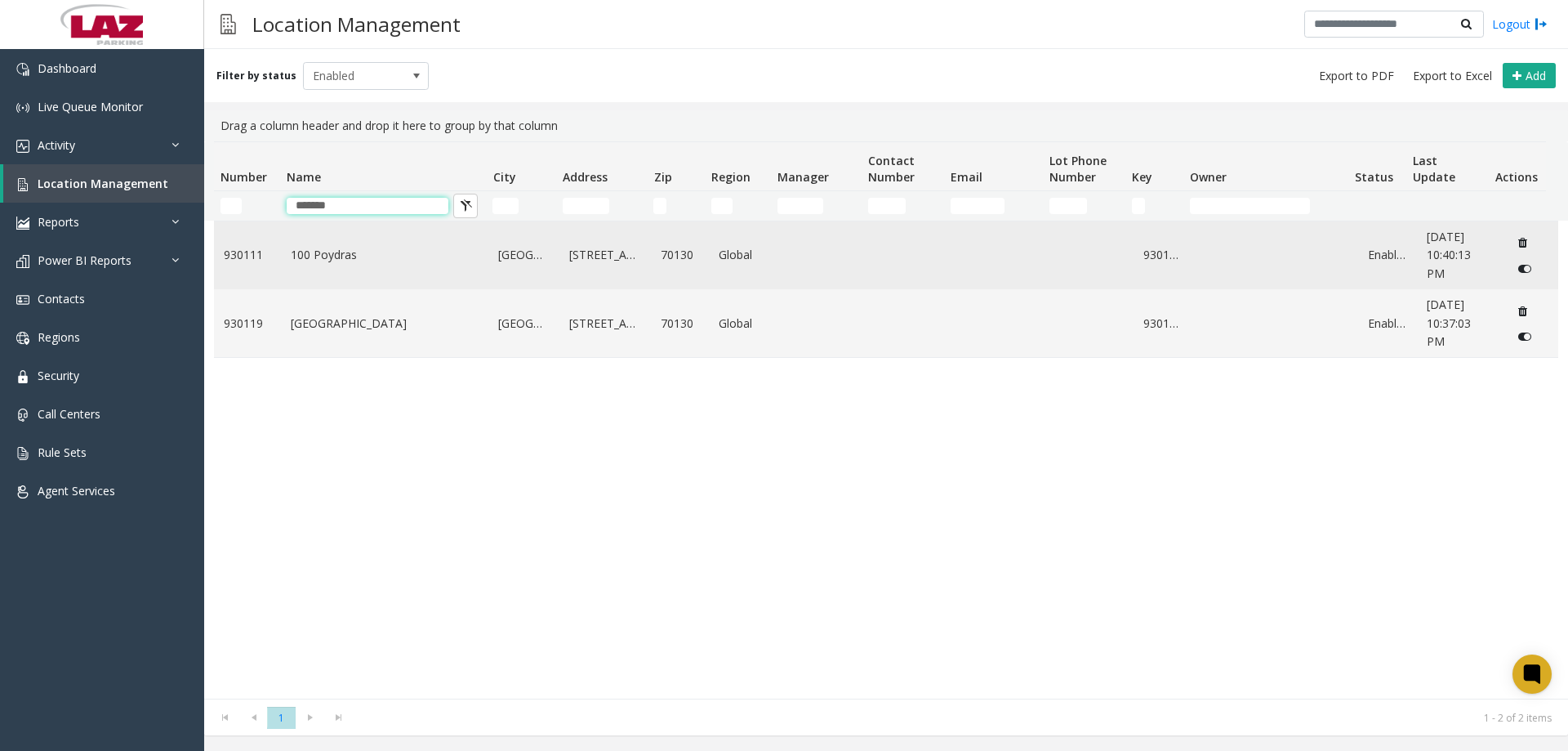
type input "*******"
click at [309, 285] on td "100 Poydras" at bounding box center [385, 255] width 209 height 68
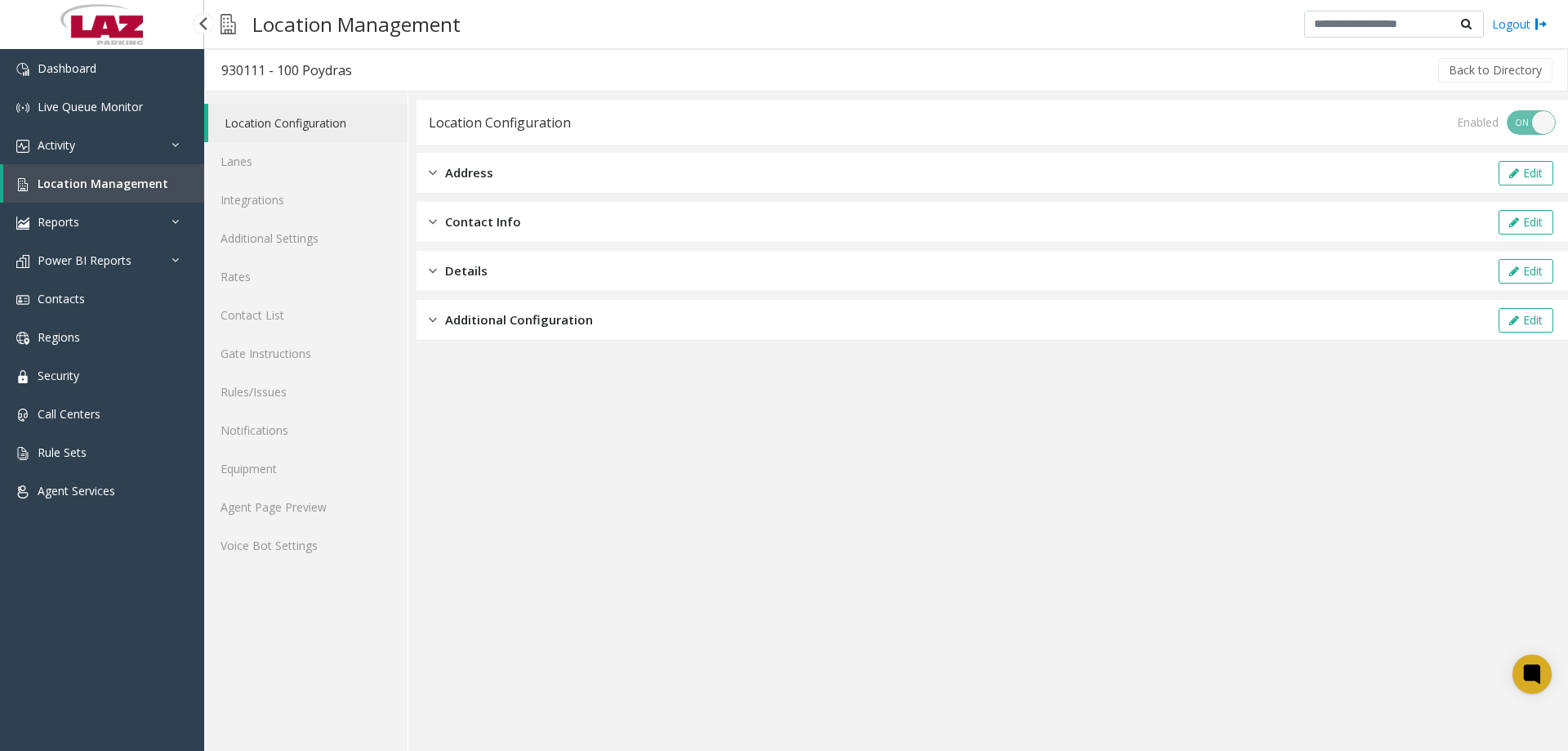
click at [99, 183] on span "Location Management" at bounding box center [102, 184] width 130 height 15
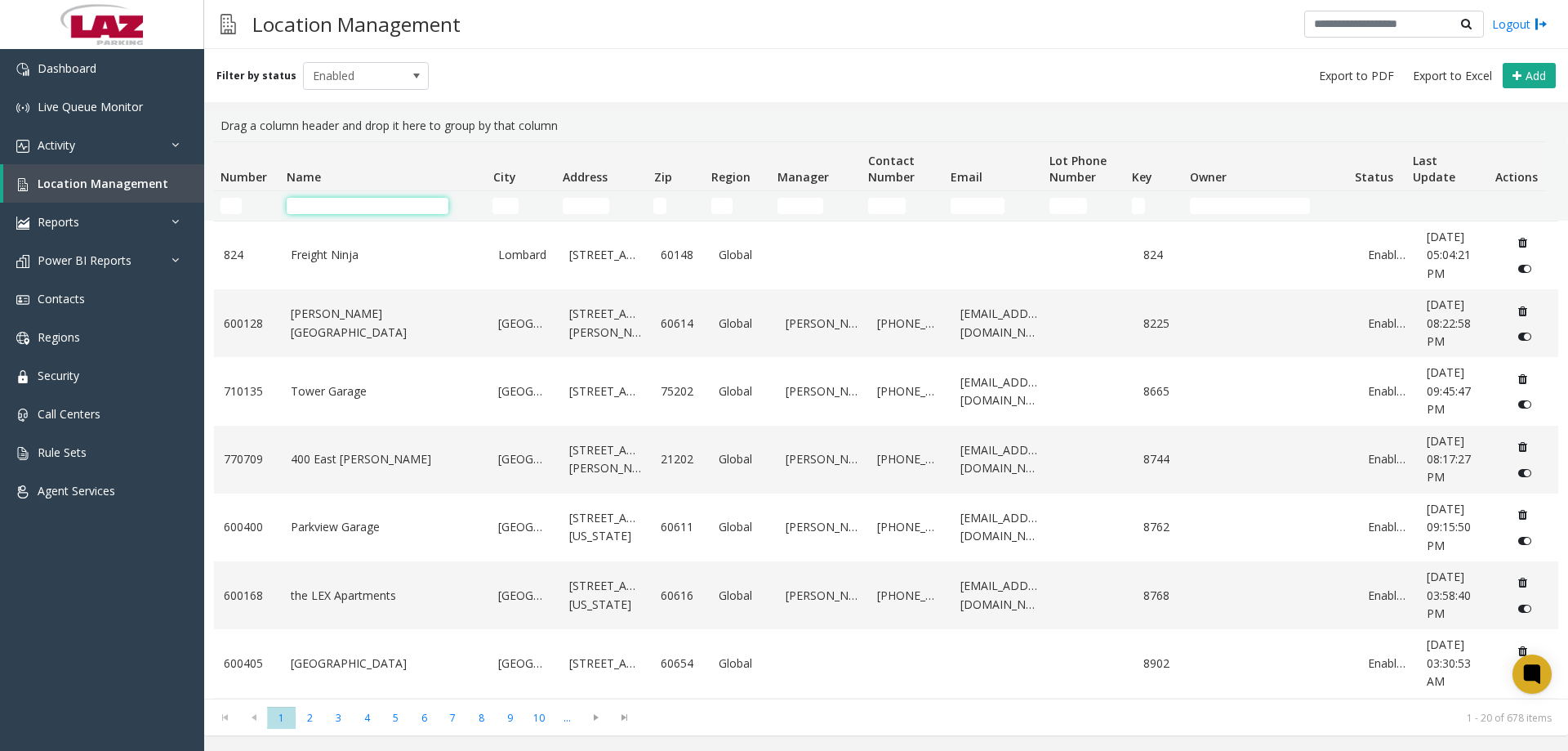
click at [319, 208] on input "Name Filter" at bounding box center [367, 206] width 161 height 16
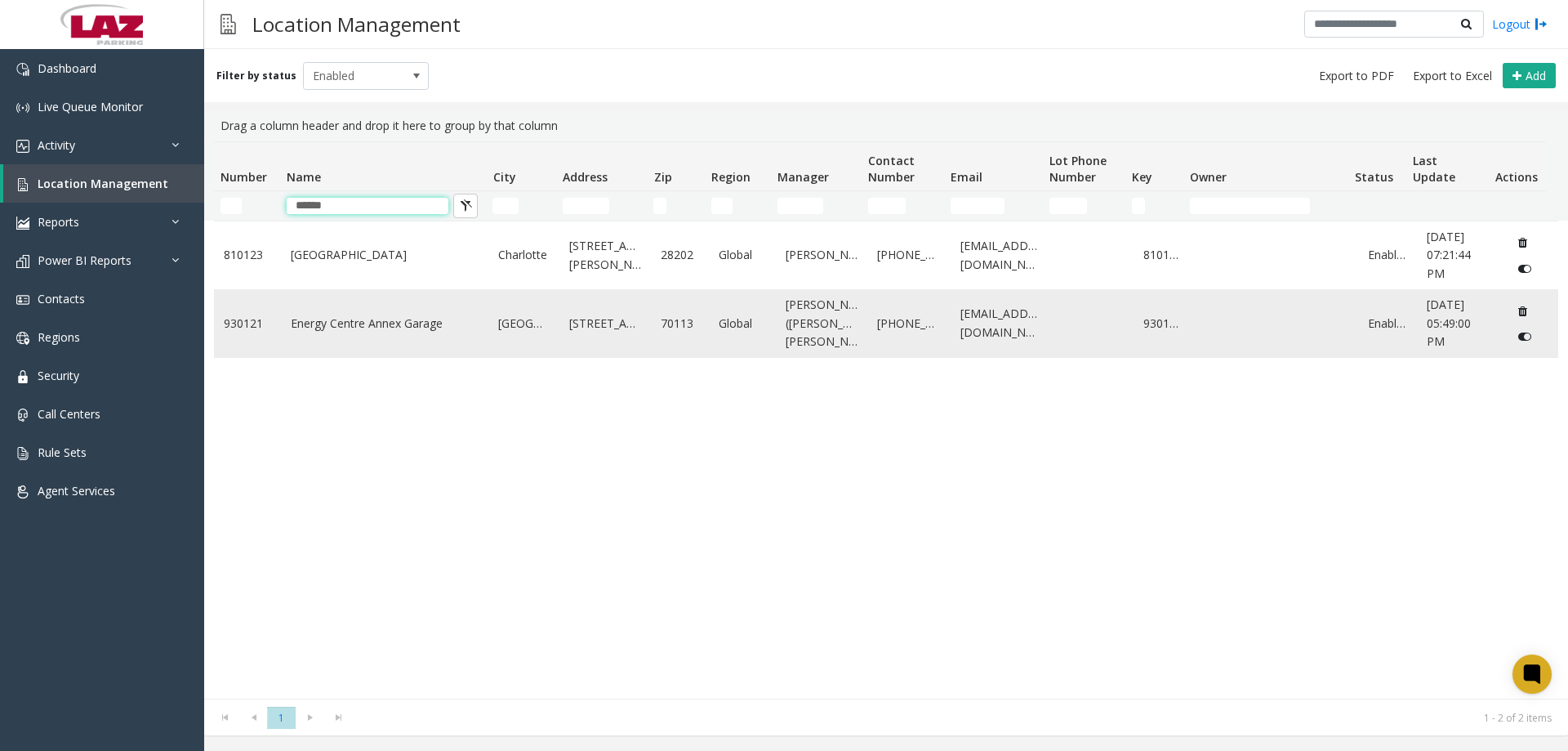
type input "******"
click at [366, 321] on link "Energy Centre Annex Garage" at bounding box center [385, 323] width 188 height 18
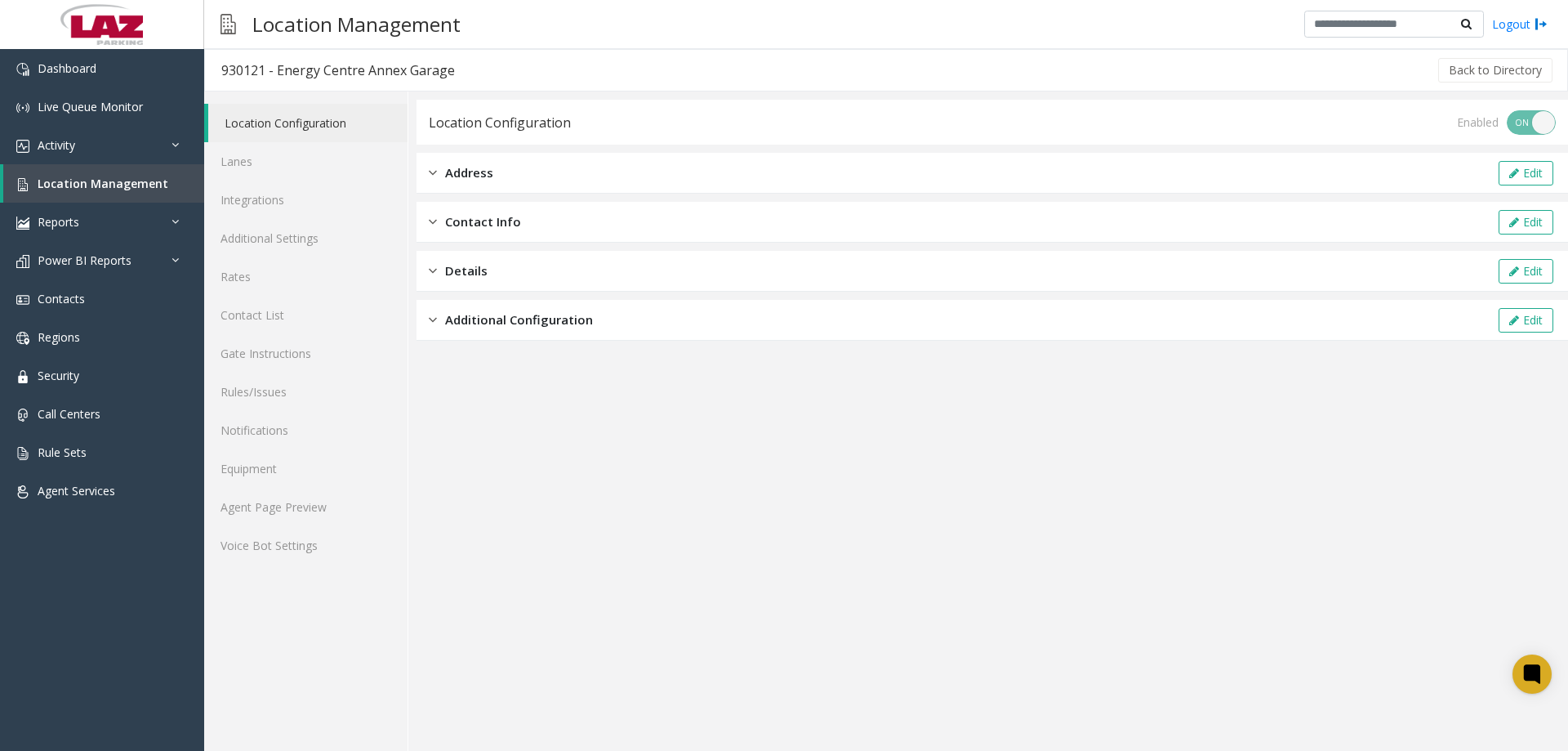
drag, startPoint x: 464, startPoint y: 65, endPoint x: 246, endPoint y: 74, distance: 218.2
click at [217, 82] on h3 "930121 - Energy Centre Annex Garage" at bounding box center [338, 70] width 267 height 38
click at [263, 76] on div "930121 - Energy Centre Annex Garage" at bounding box center [338, 71] width 234 height 21
click at [476, 65] on div "Back to Directory" at bounding box center [1012, 71] width 1083 height 41
drag, startPoint x: 264, startPoint y: 69, endPoint x: 222, endPoint y: 67, distance: 42.0
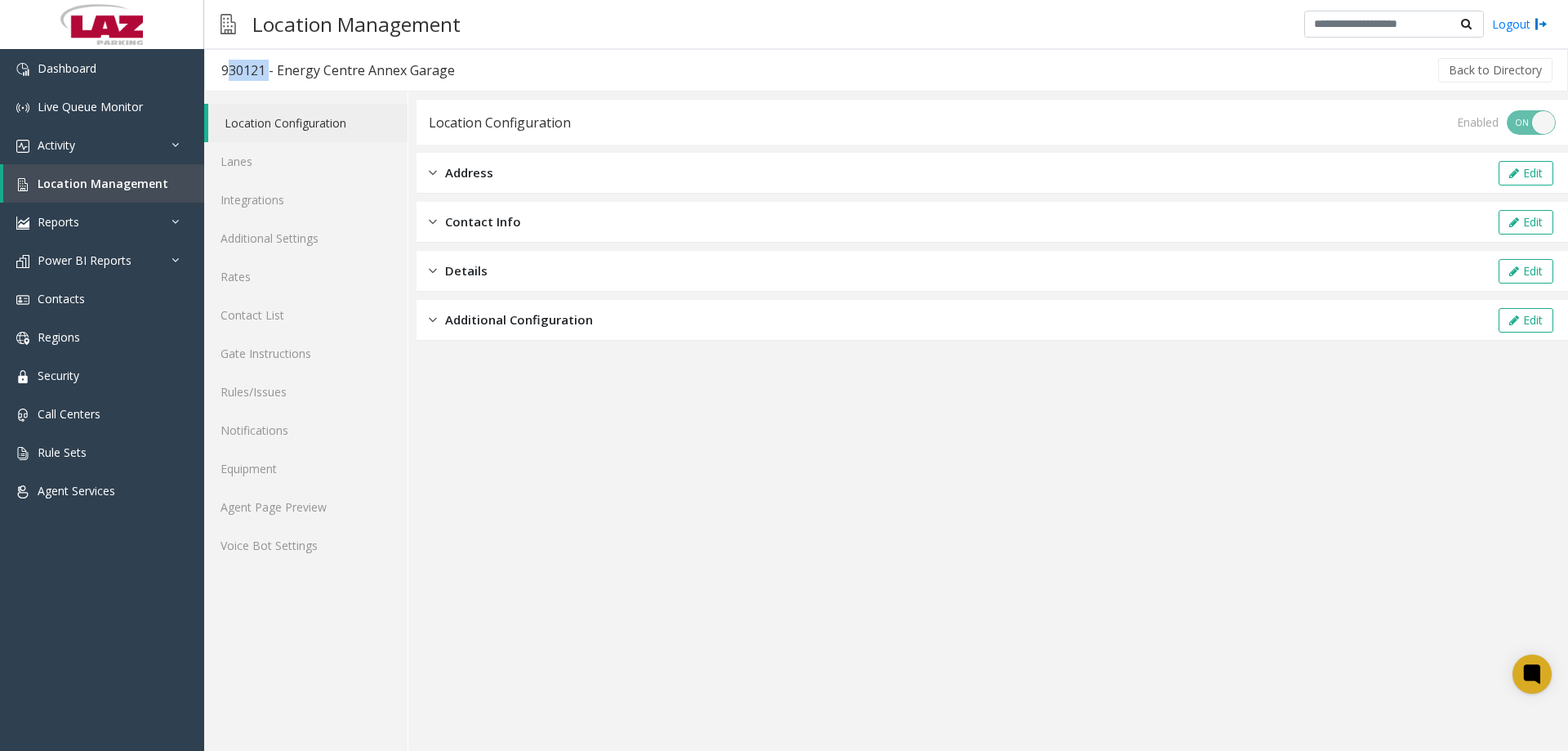
click at [222, 67] on div "930121 - Energy Centre Annex Garage" at bounding box center [338, 71] width 234 height 21
copy div "930121"
click at [112, 175] on link "Location Management" at bounding box center [103, 184] width 201 height 39
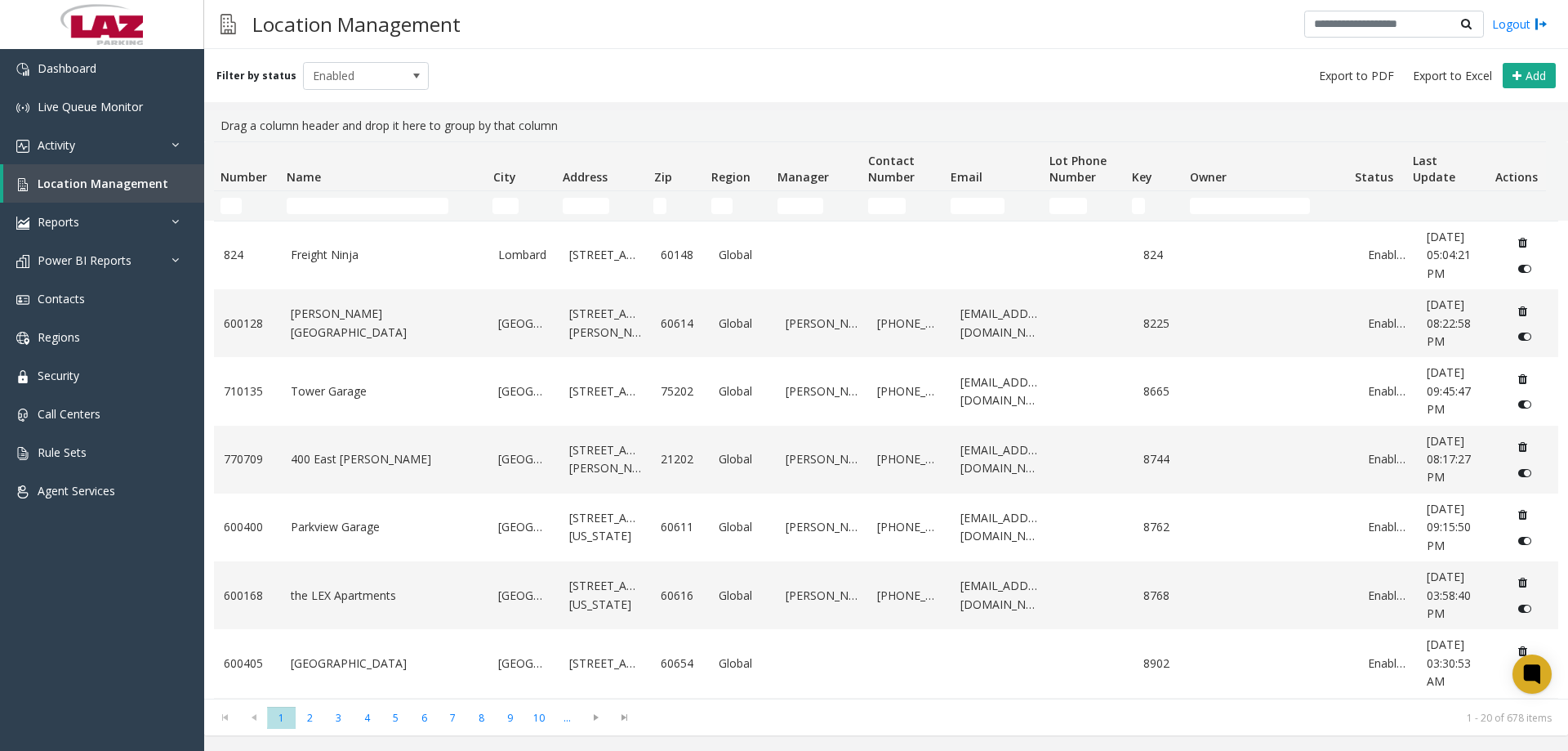
click at [374, 216] on td "Name Filter" at bounding box center [383, 206] width 206 height 29
click at [379, 210] on input "Name Filter" at bounding box center [367, 206] width 161 height 16
click at [396, 194] on td "Name Filter" at bounding box center [383, 206] width 206 height 29
click at [383, 199] on input "Name Filter" at bounding box center [367, 206] width 161 height 16
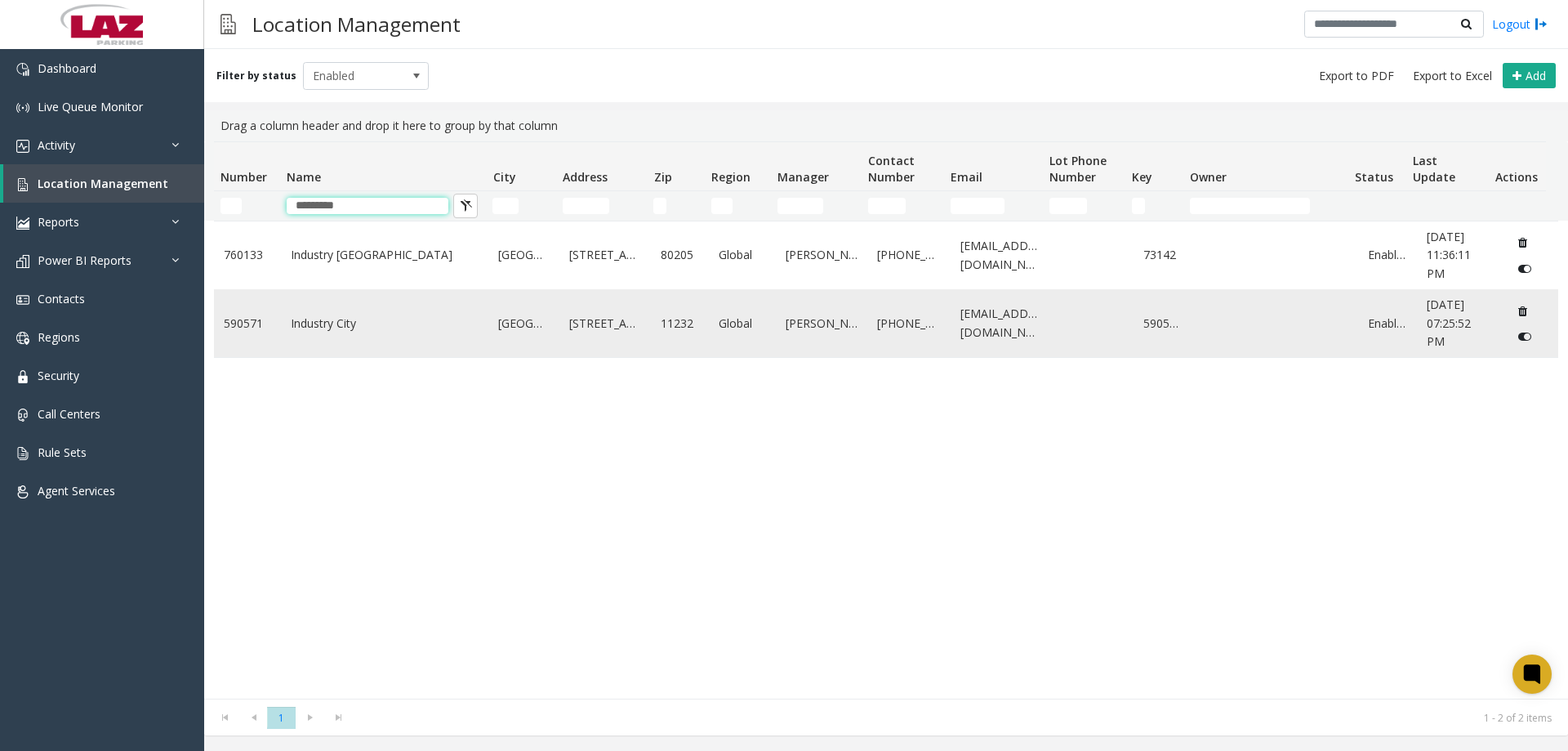
type input "********"
click at [385, 330] on link "Industry City" at bounding box center [385, 323] width 188 height 18
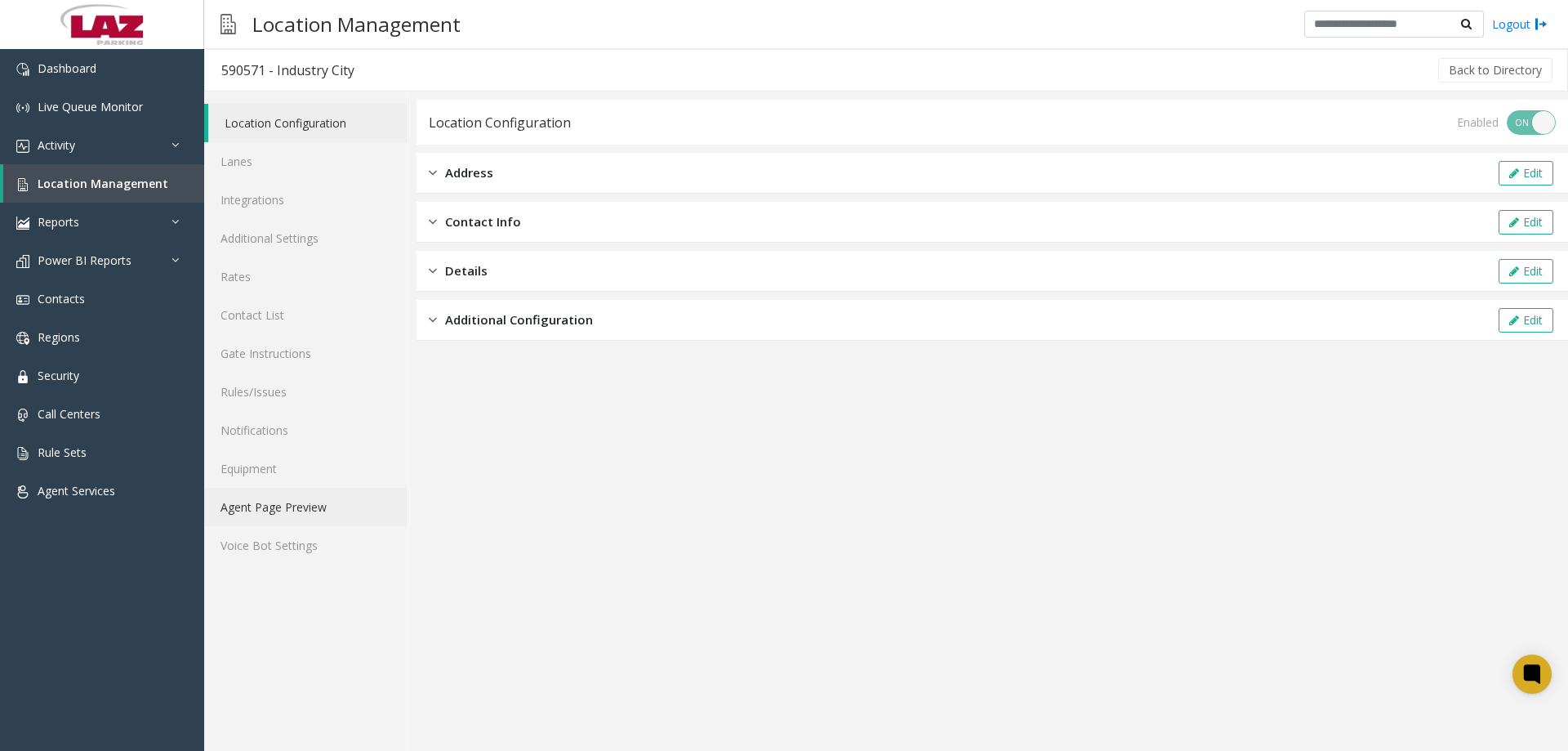
click at [271, 514] on link "Agent Page Preview" at bounding box center [305, 507] width 203 height 39
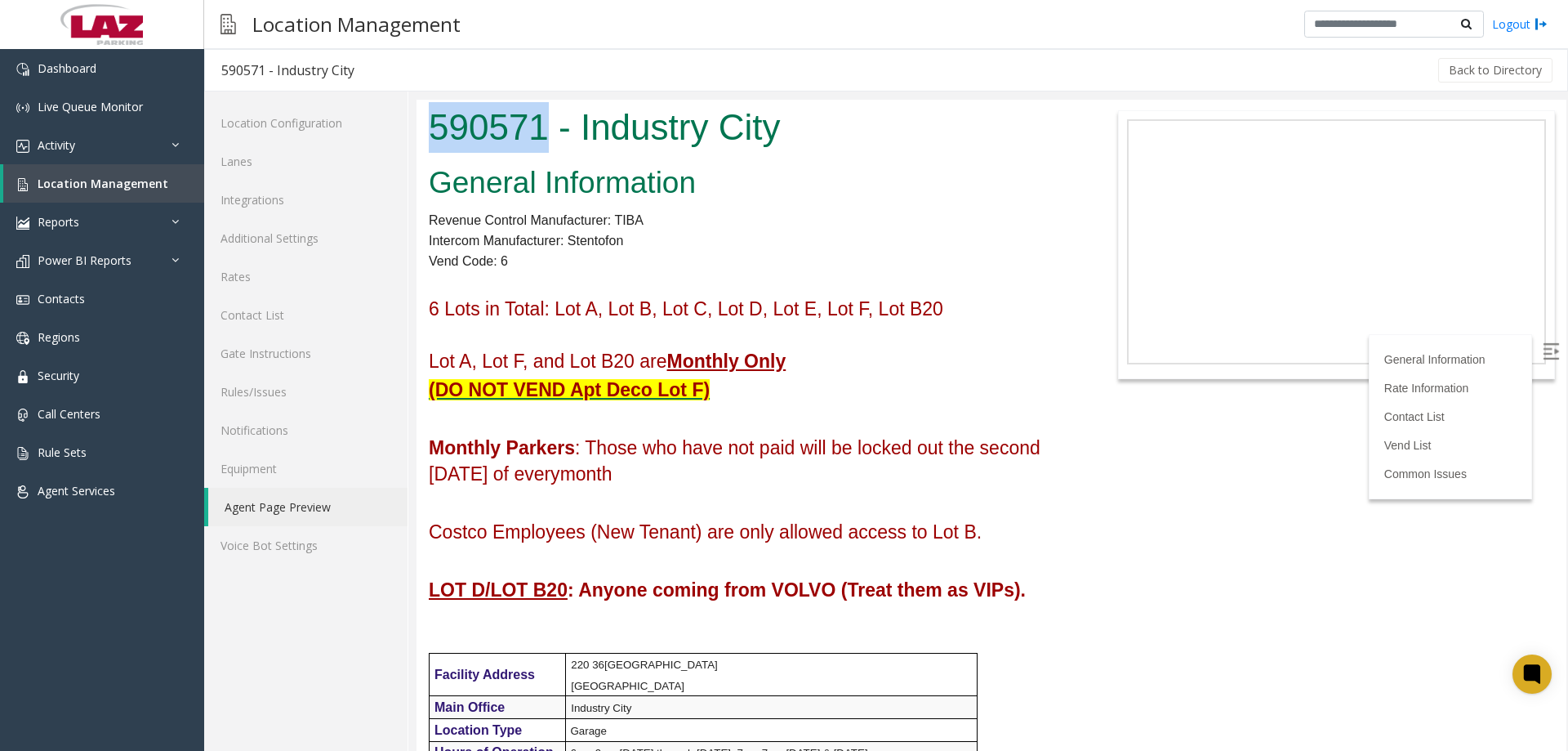
drag, startPoint x: 545, startPoint y: 125, endPoint x: 435, endPoint y: 134, distance: 110.4
click at [435, 134] on h1 "590571 - Industry City" at bounding box center [752, 128] width 645 height 50
copy h1 "590571"
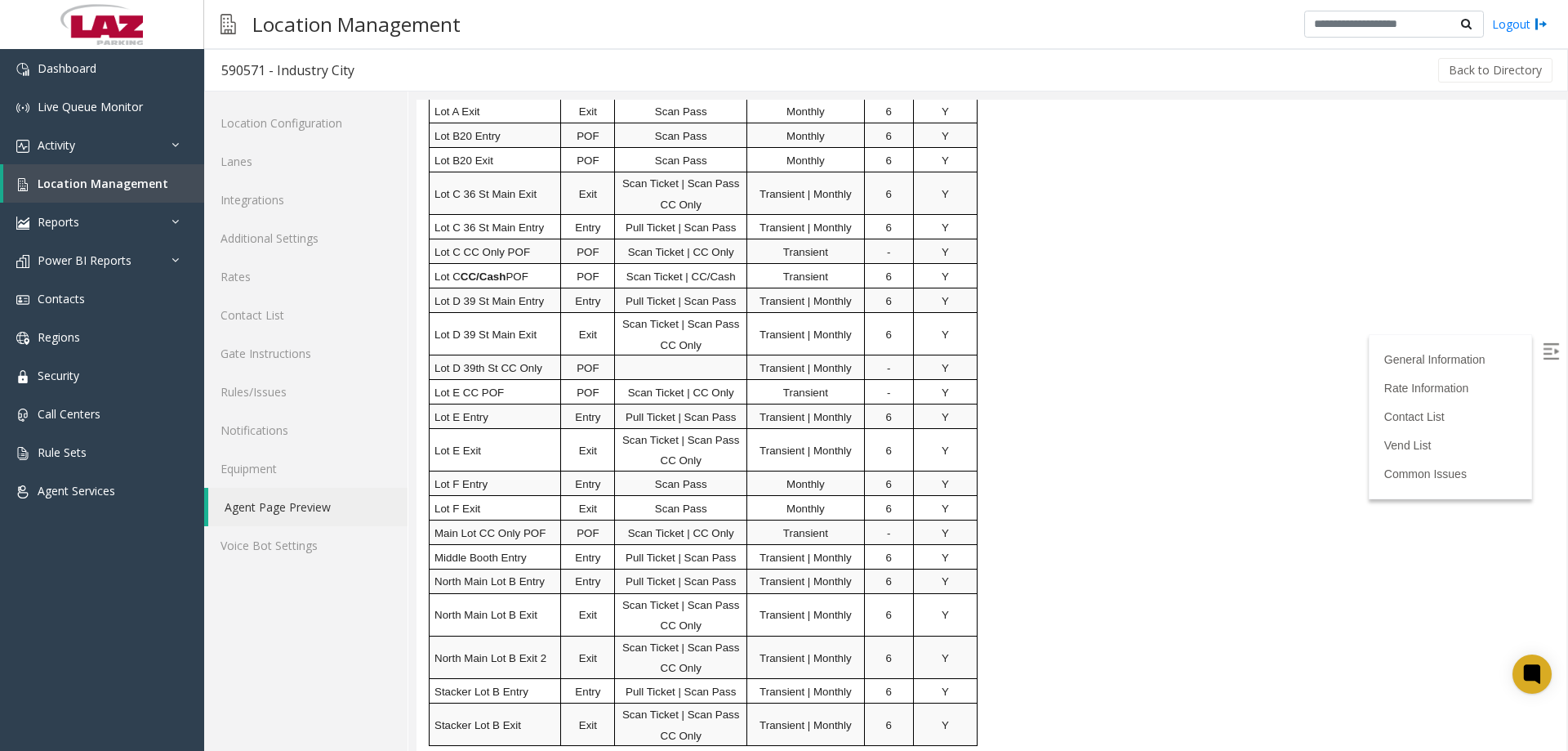
scroll to position [2123, 0]
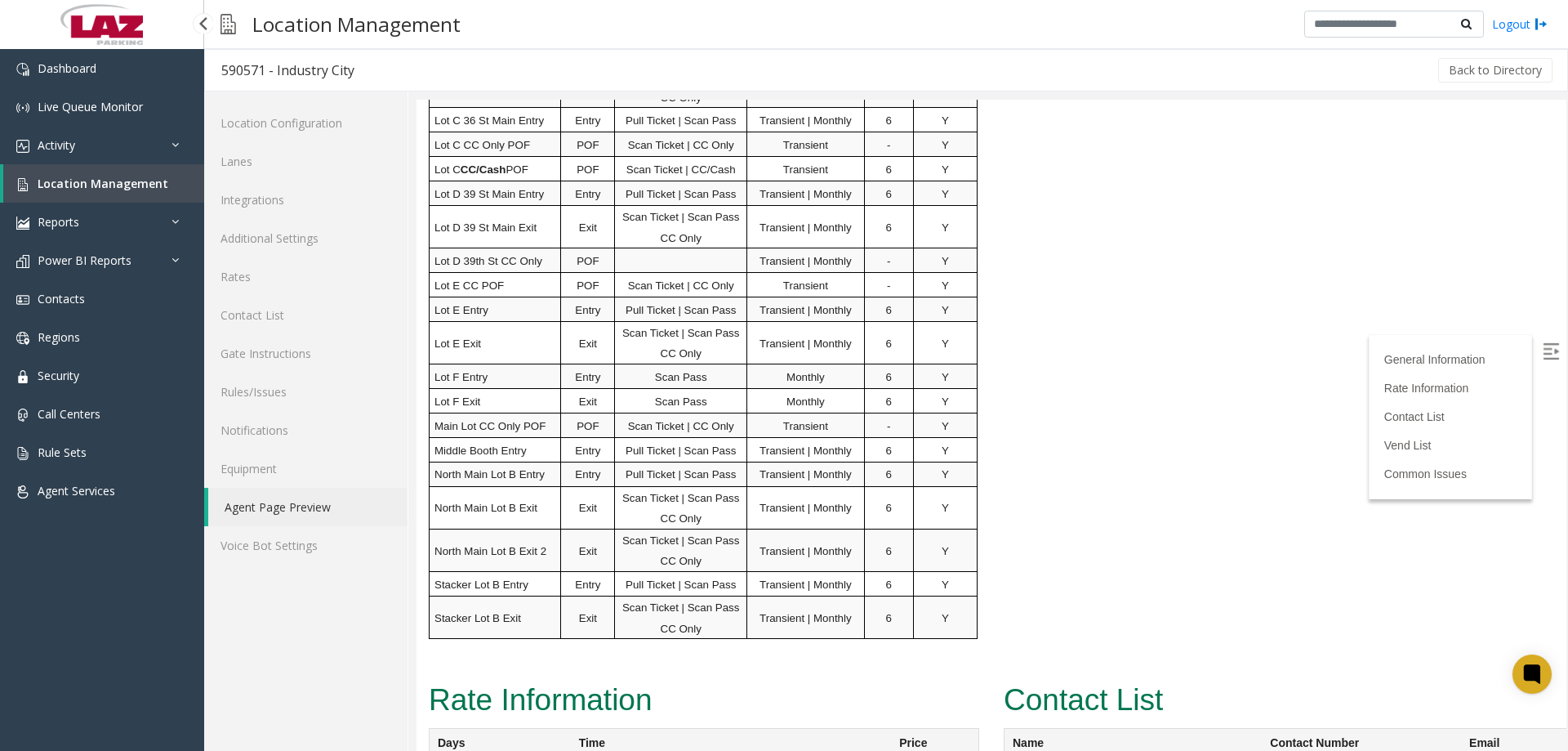
click at [98, 187] on span "Location Management" at bounding box center [102, 184] width 130 height 15
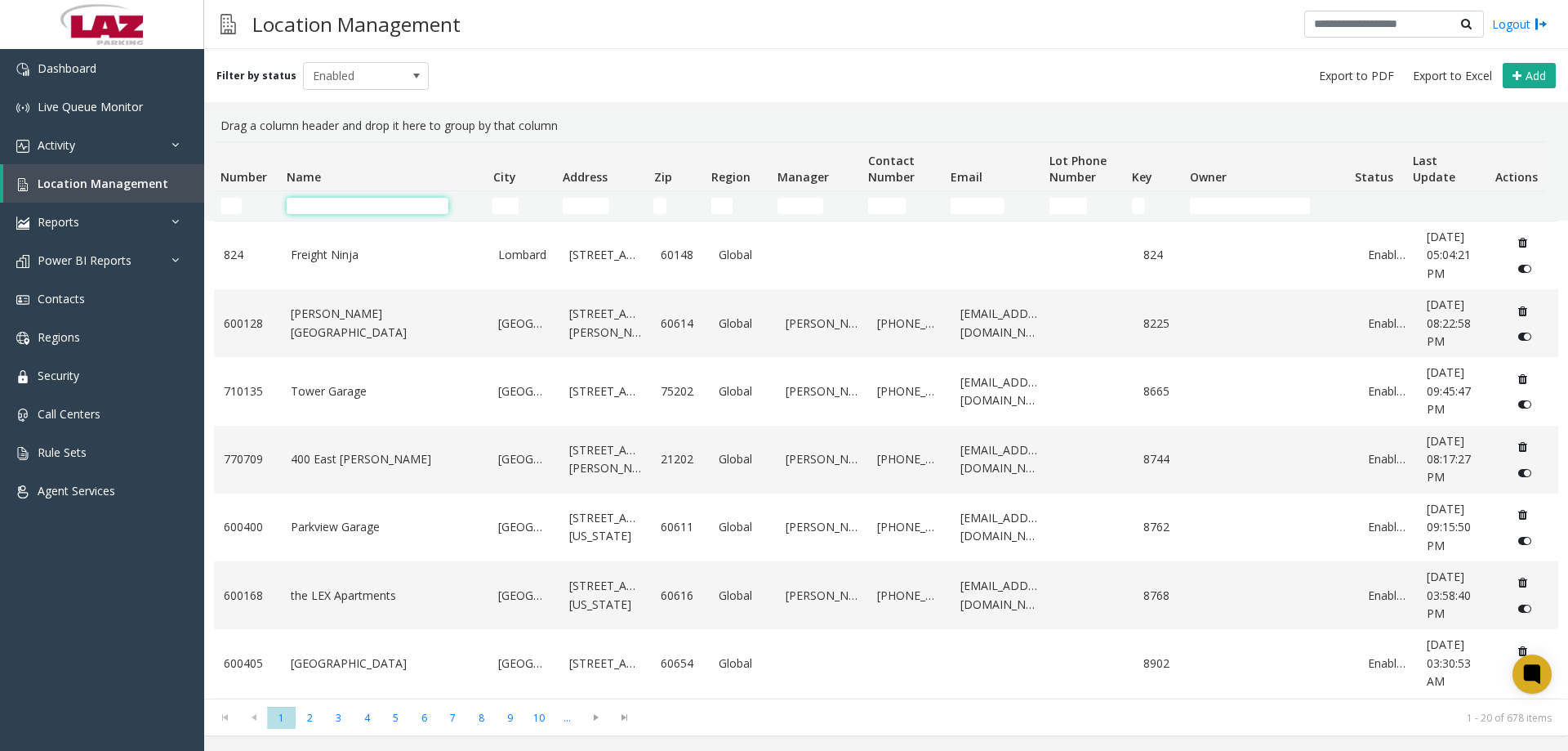
click at [301, 209] on input "Name Filter" at bounding box center [367, 206] width 161 height 16
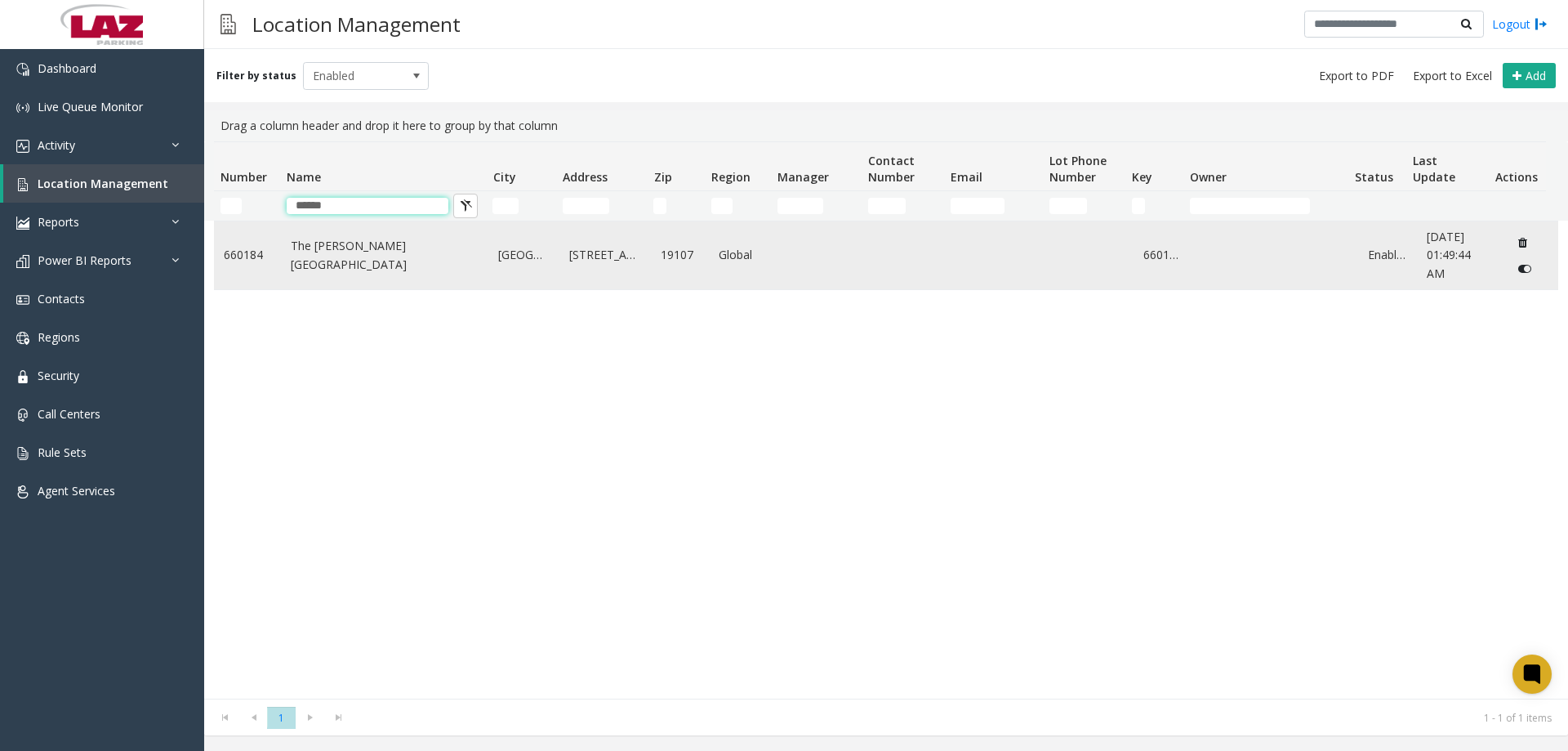
type input "******"
click at [343, 253] on link "The Wanamaker Building" at bounding box center [385, 255] width 188 height 37
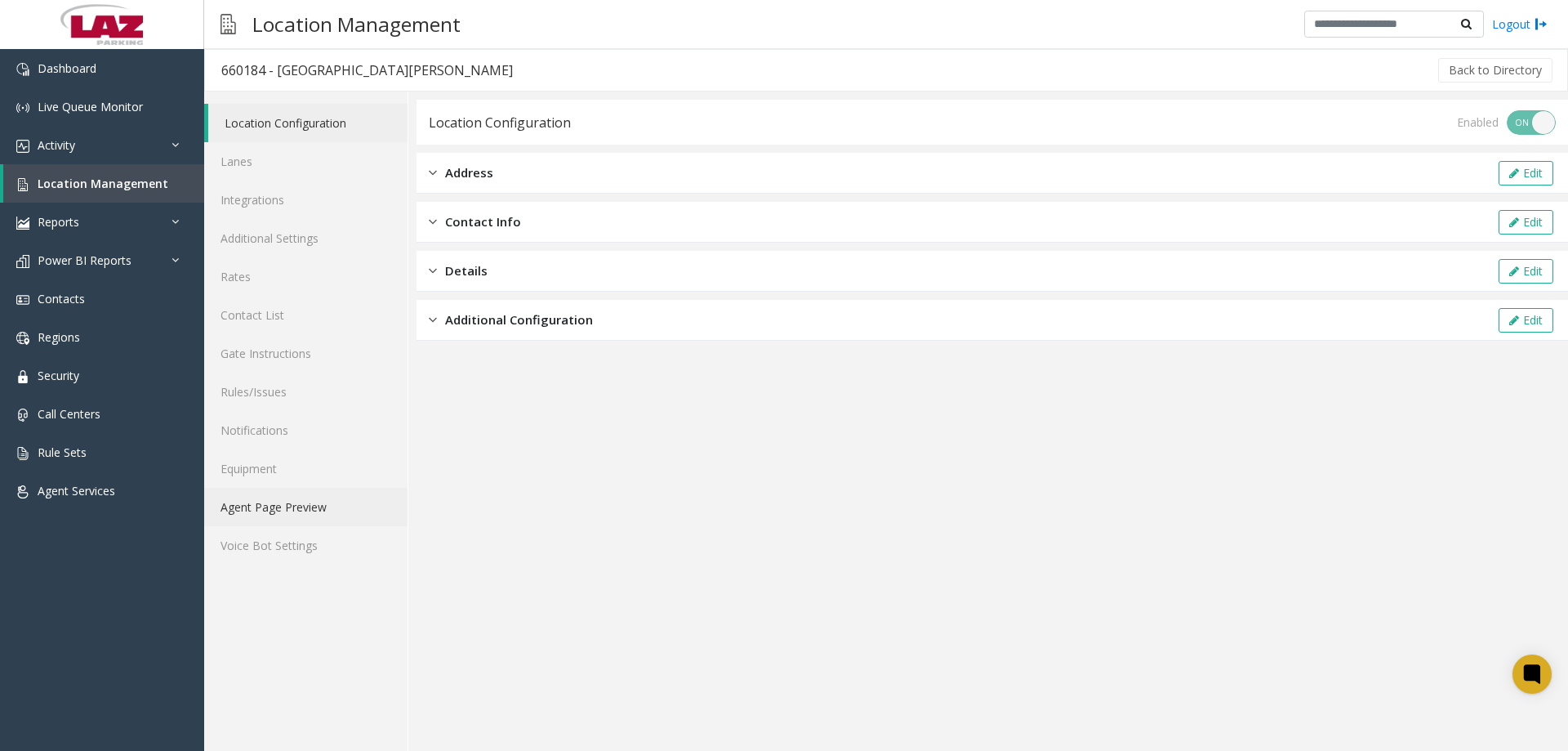
click at [297, 494] on link "Agent Page Preview" at bounding box center [305, 507] width 203 height 39
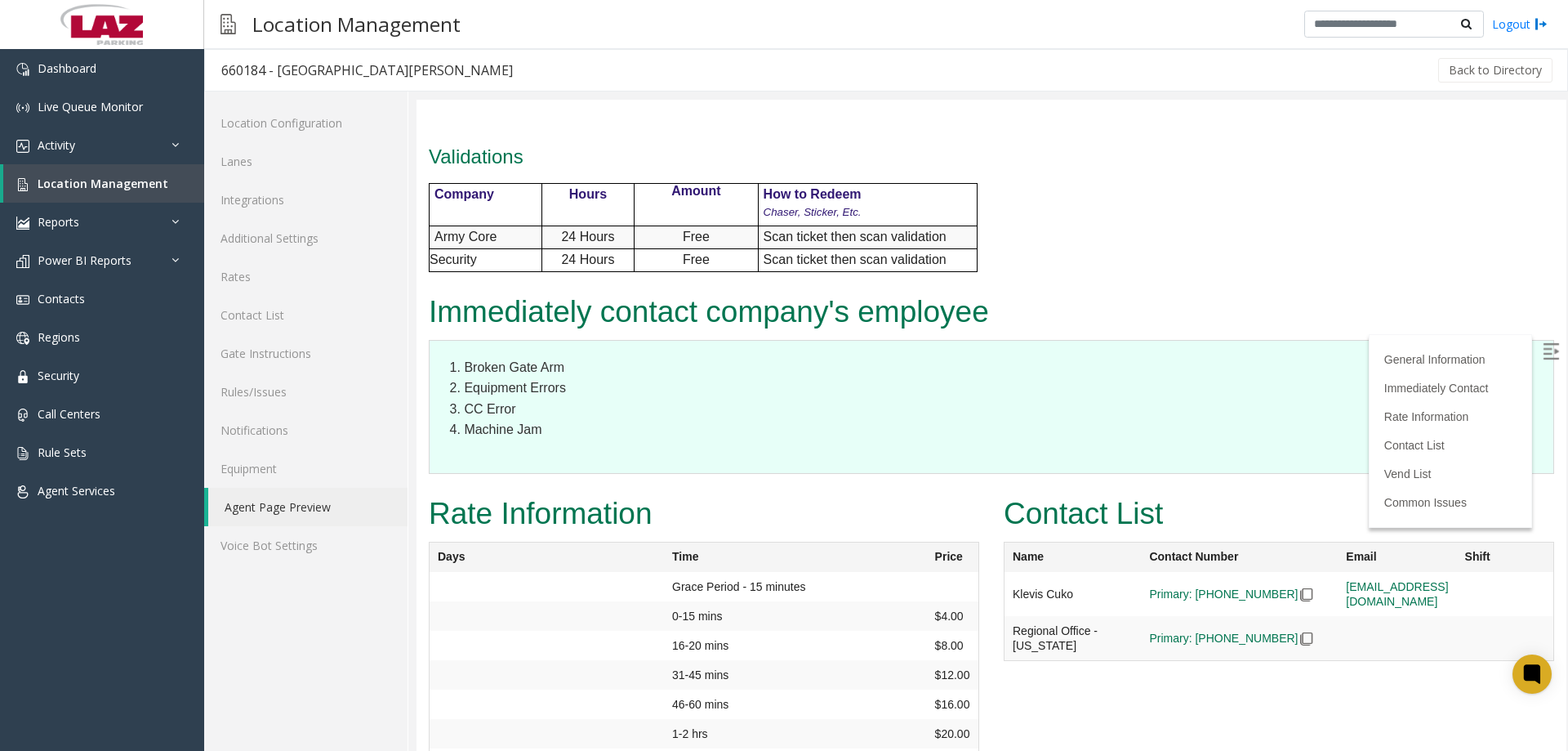
scroll to position [1307, 0]
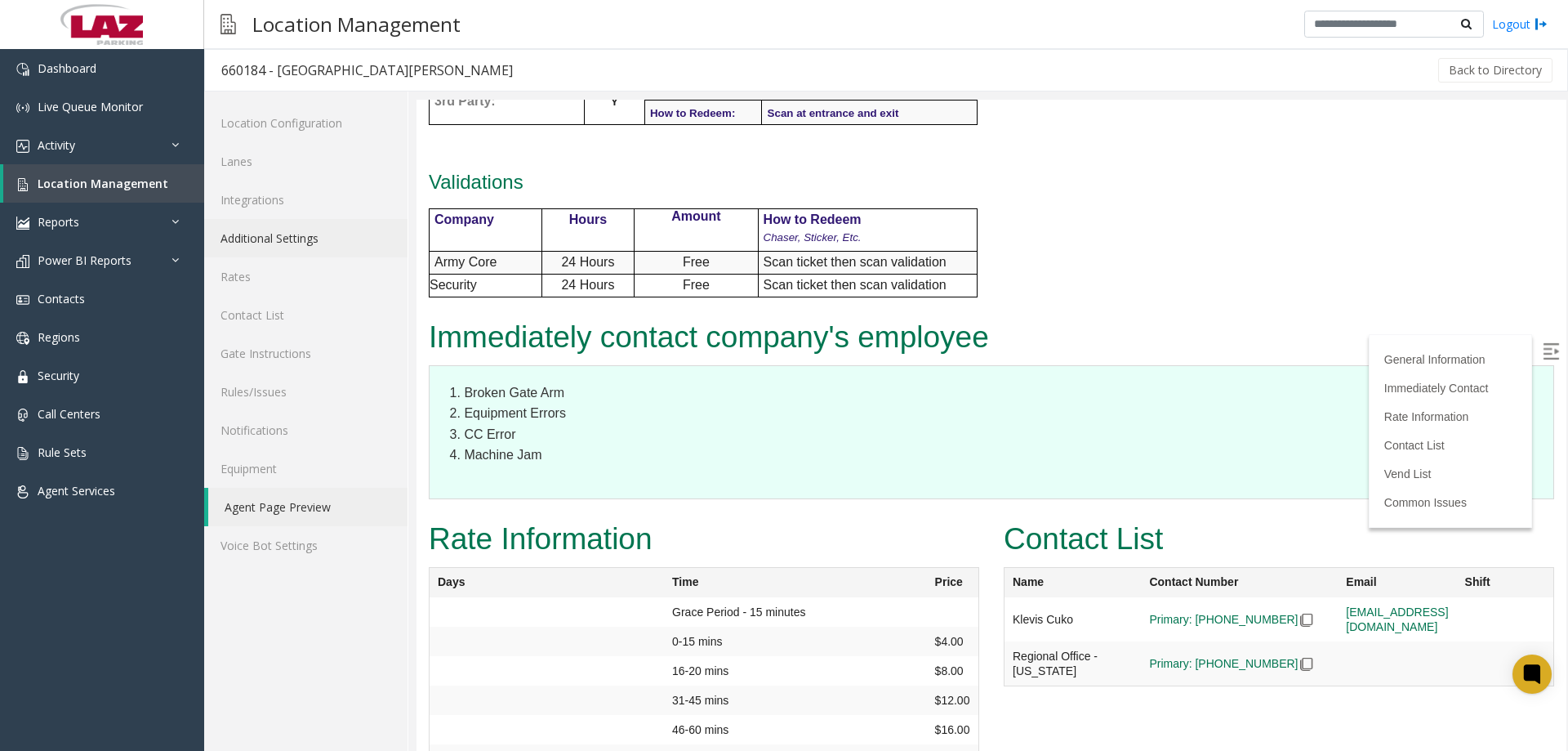
click at [296, 242] on link "Additional Settings" at bounding box center [305, 238] width 203 height 39
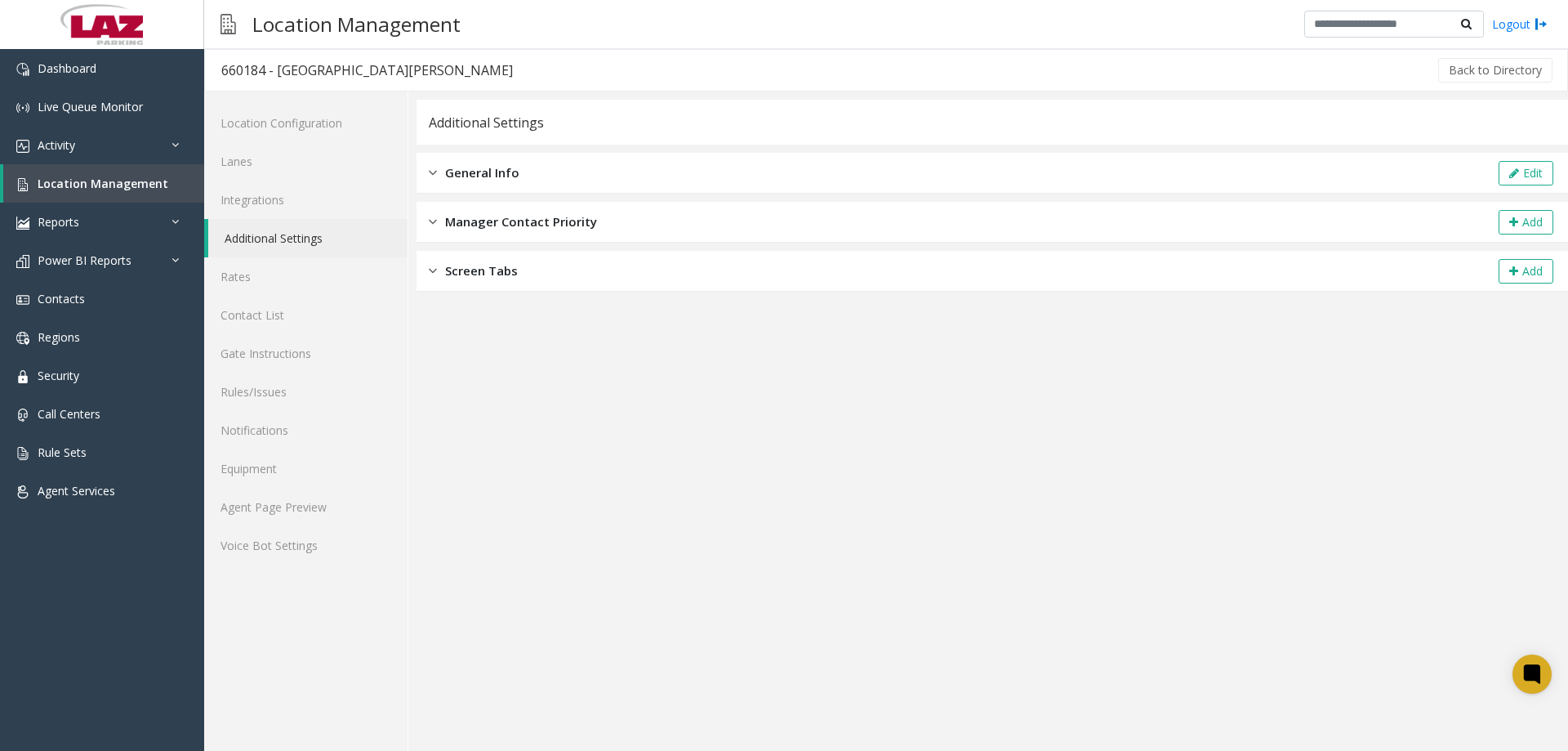
drag, startPoint x: 509, startPoint y: 169, endPoint x: 702, endPoint y: 187, distance: 193.8
click at [510, 169] on span "General Info" at bounding box center [482, 172] width 74 height 18
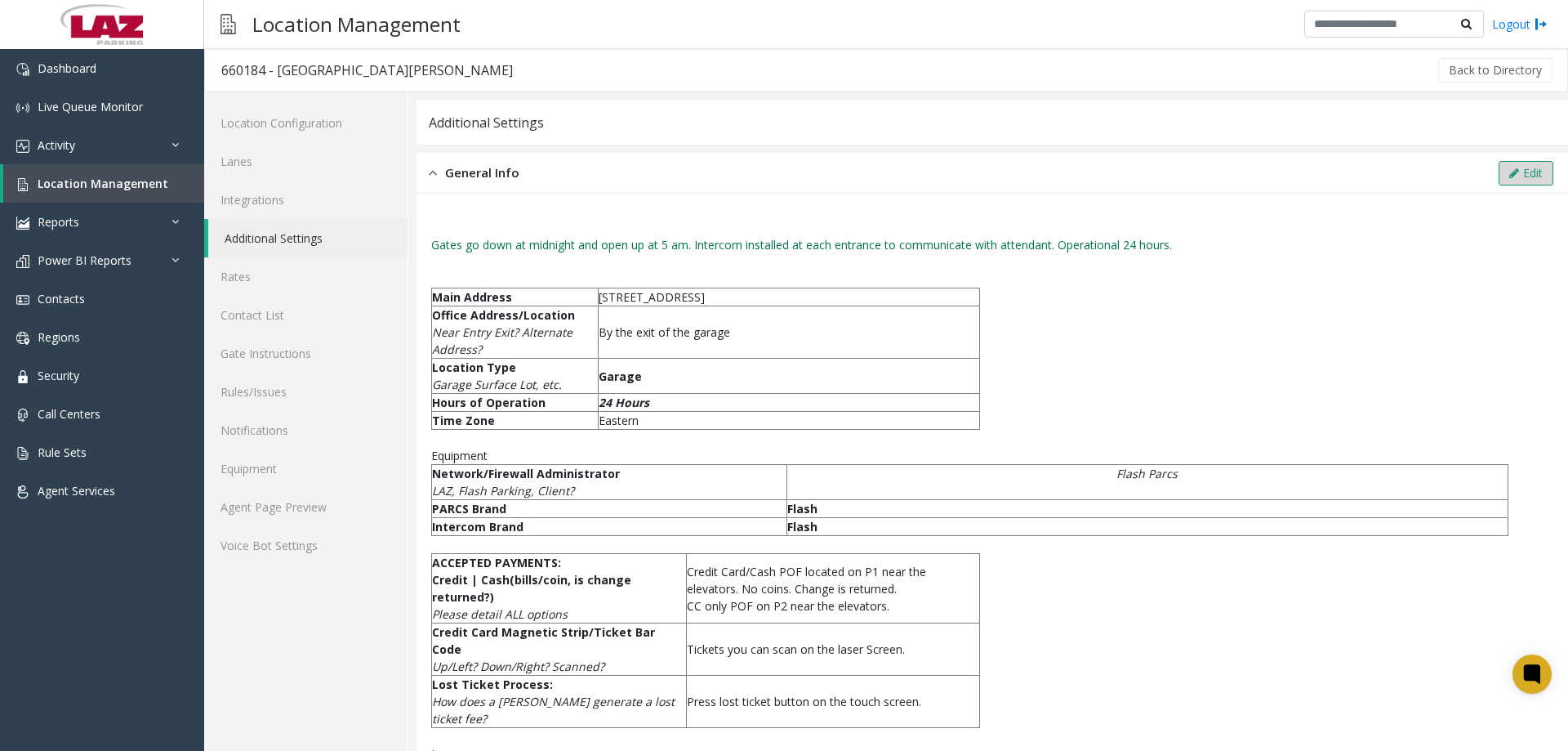
click at [1526, 168] on button "Edit" at bounding box center [1525, 172] width 55 height 24
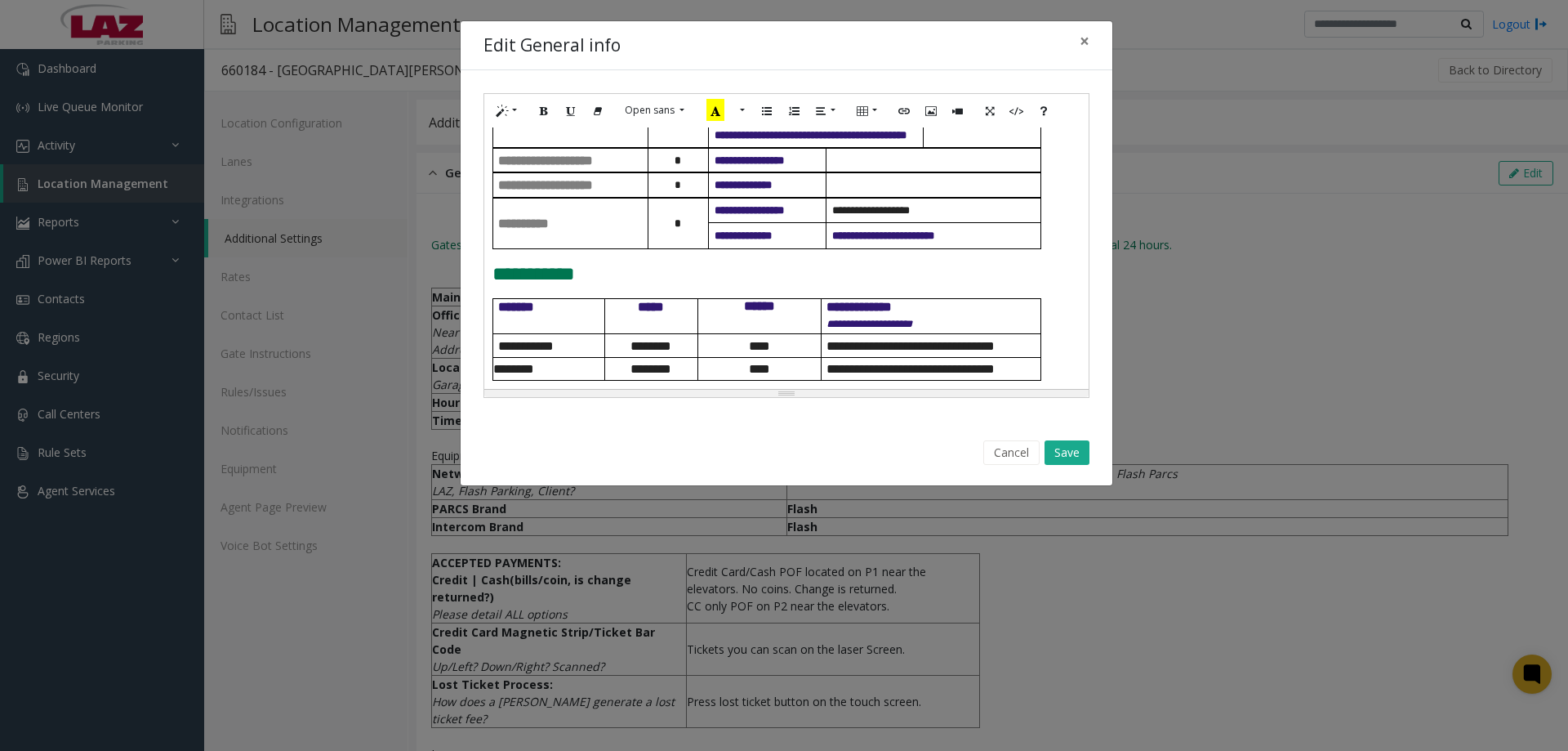
scroll to position [1098, 0]
drag, startPoint x: 1024, startPoint y: 370, endPoint x: 493, endPoint y: 370, distance: 531.0
click at [493, 370] on tr "**********" at bounding box center [766, 368] width 548 height 23
copy tr "**********"
click at [990, 458] on button "Cancel" at bounding box center [1012, 452] width 56 height 24
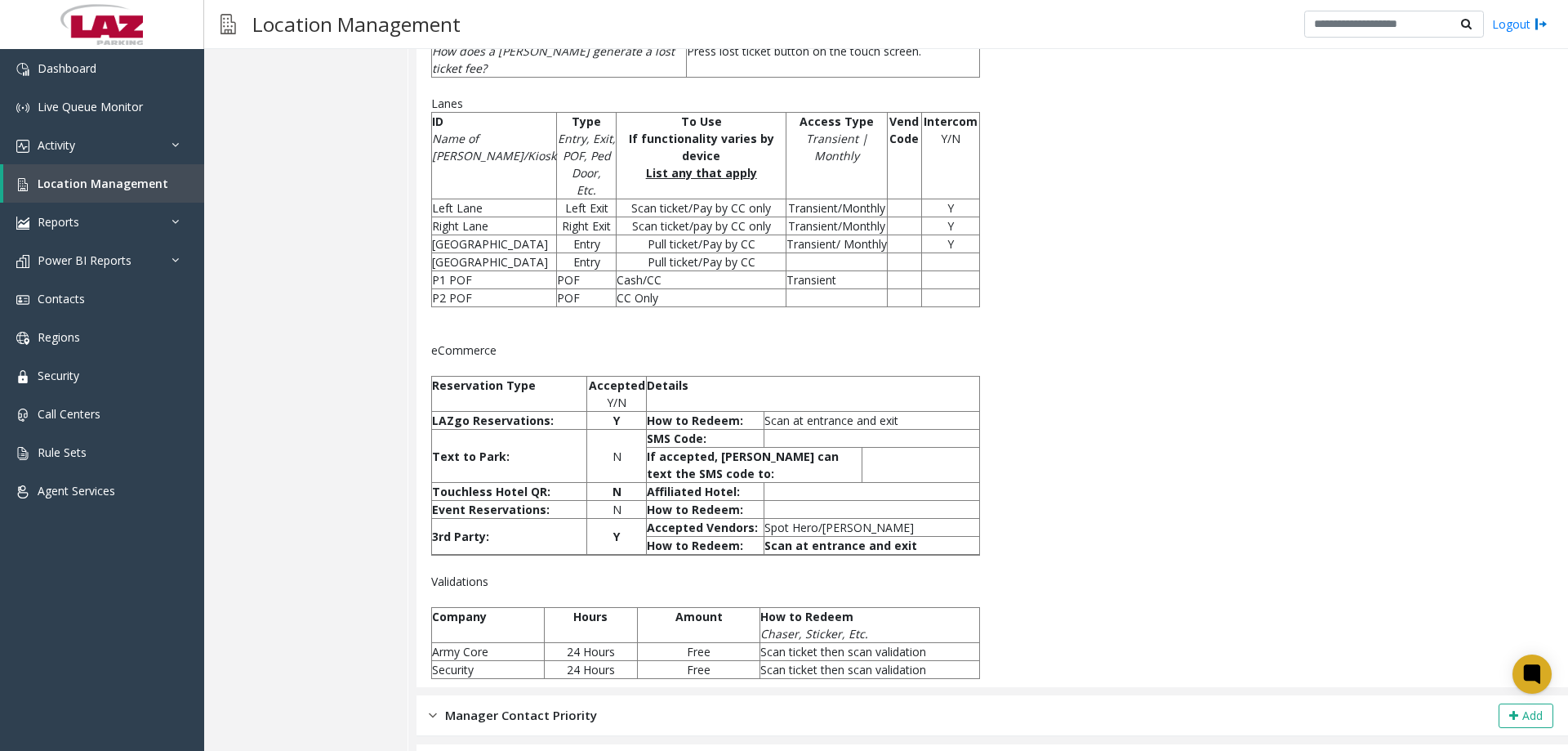
scroll to position [242, 0]
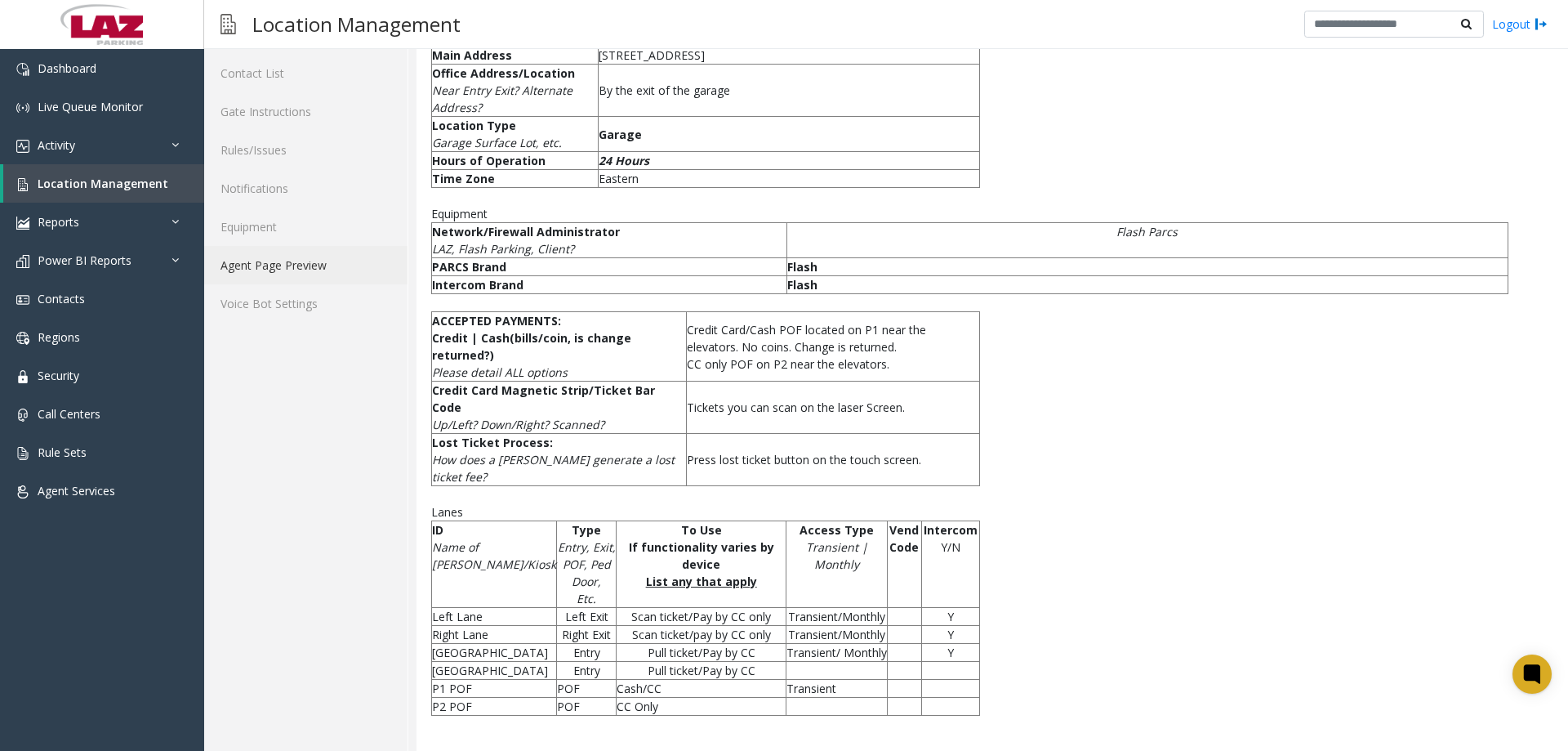
click at [302, 265] on link "Agent Page Preview" at bounding box center [305, 265] width 203 height 39
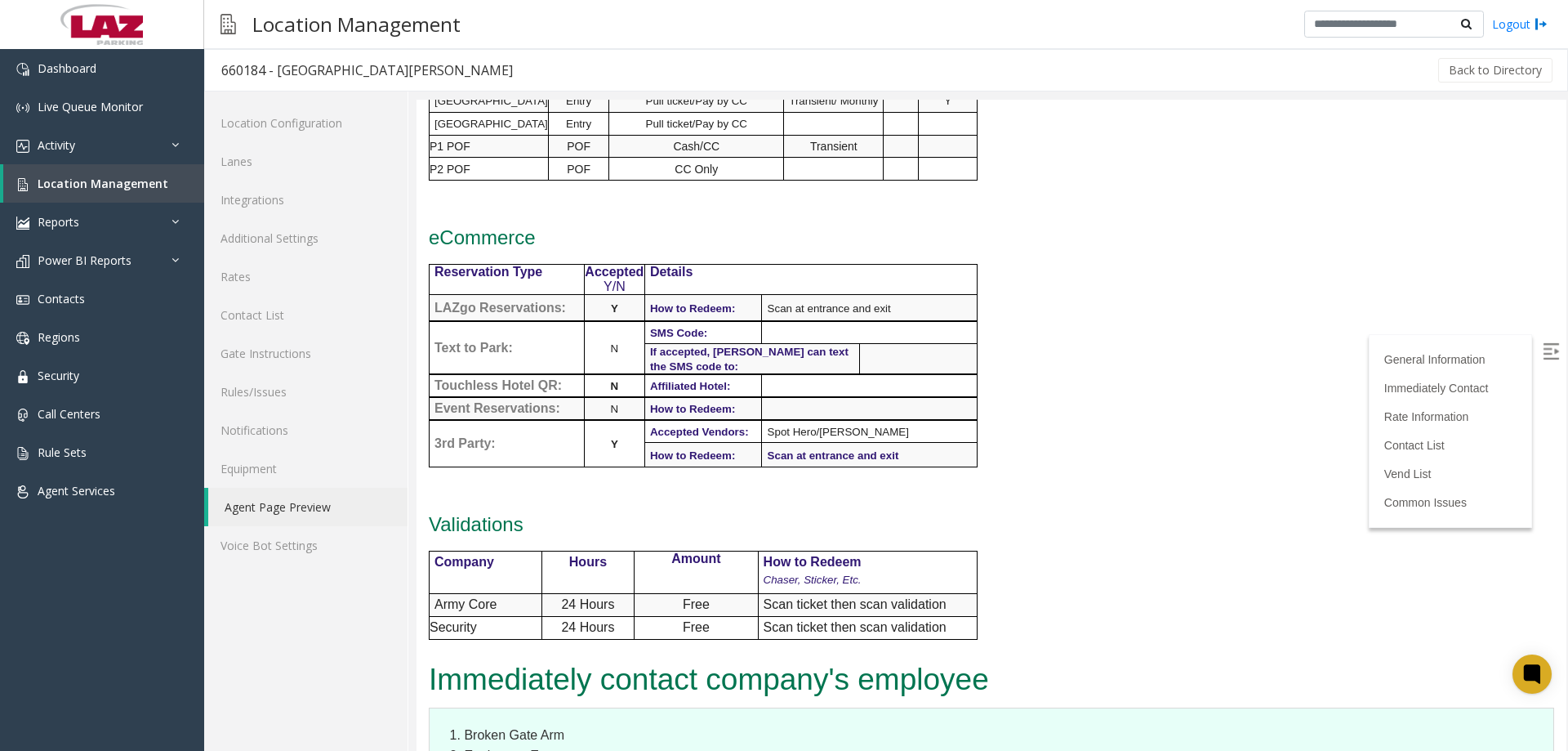
scroll to position [1307, 0]
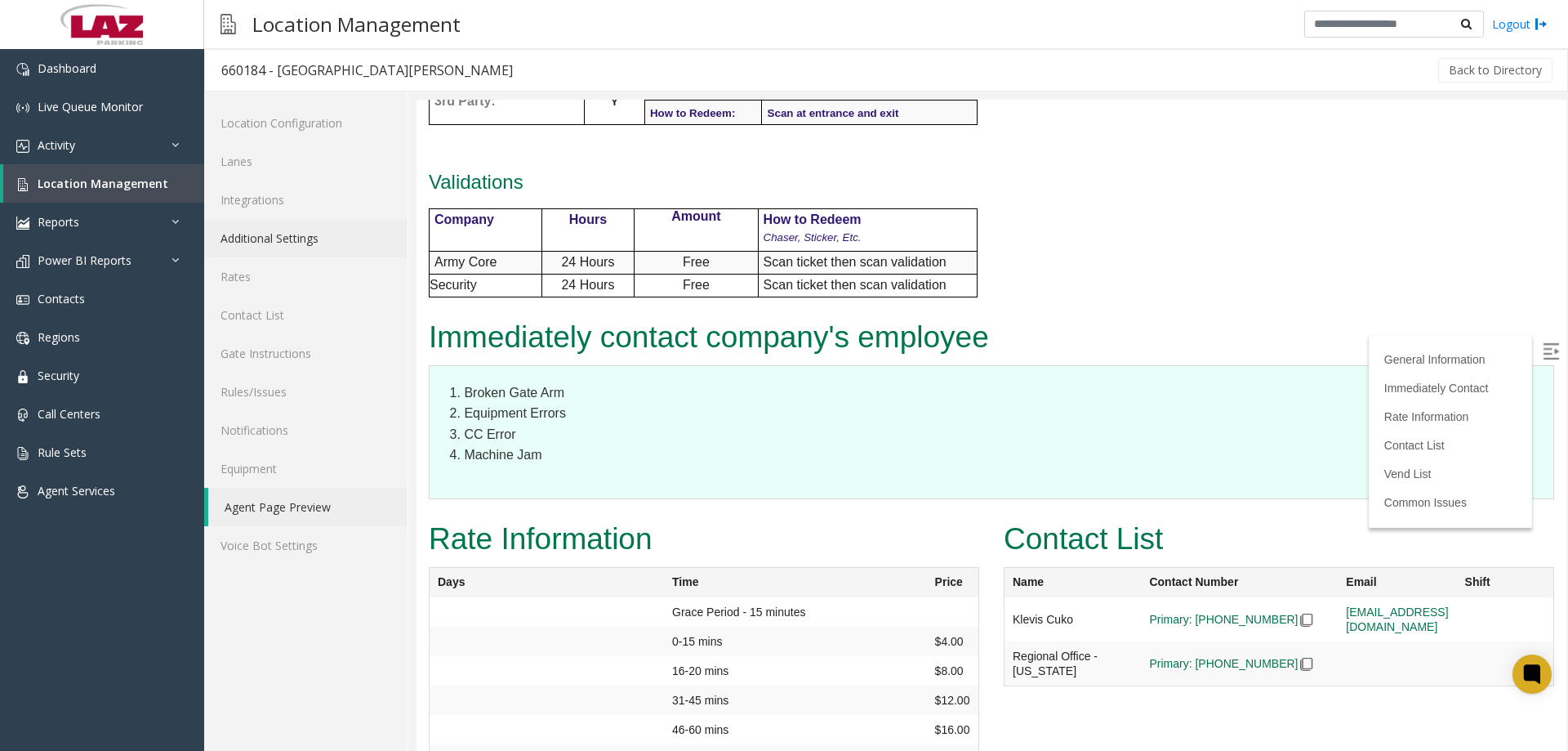
click at [258, 240] on link "Additional Settings" at bounding box center [305, 238] width 203 height 39
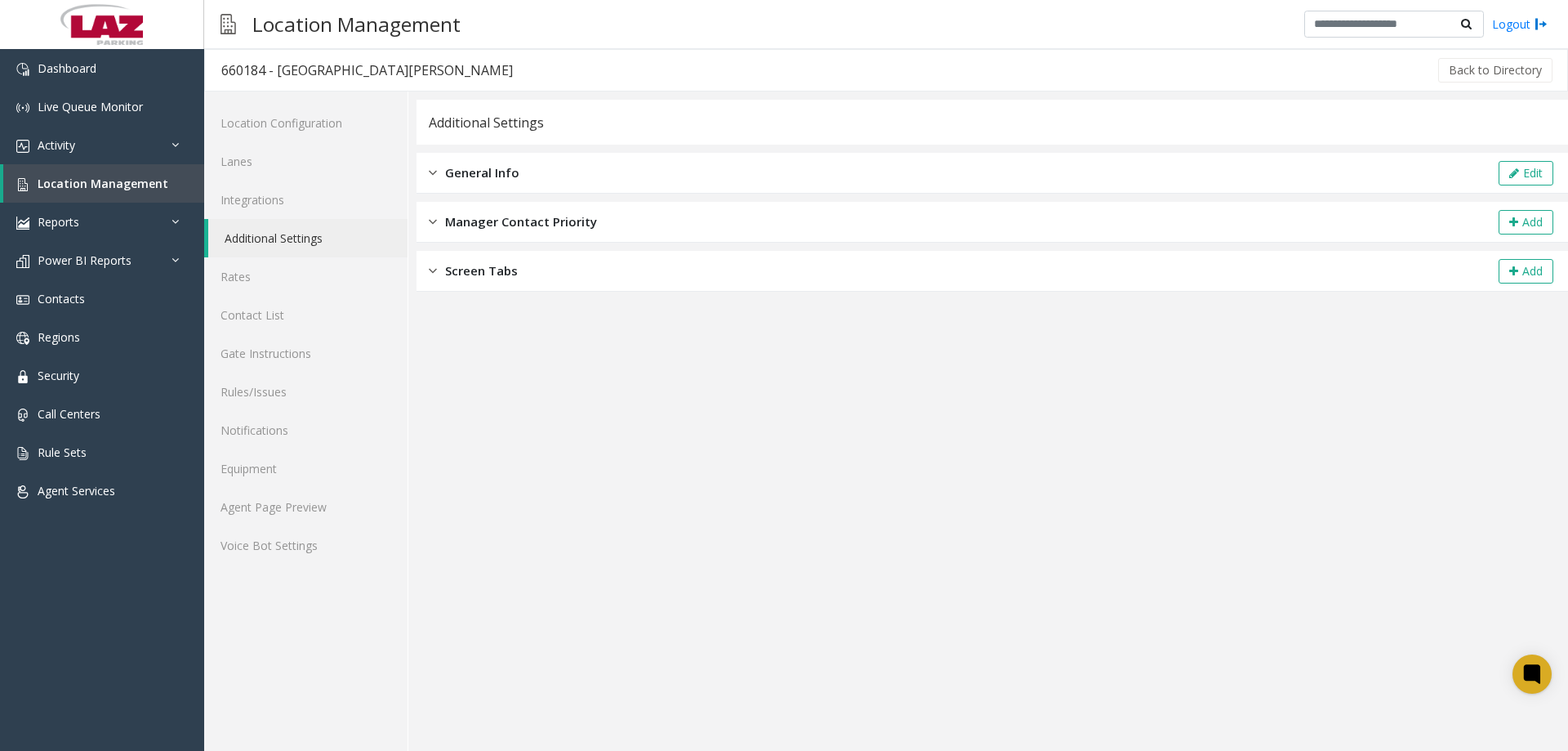
click at [502, 184] on div "General Info Edit" at bounding box center [992, 173] width 1152 height 41
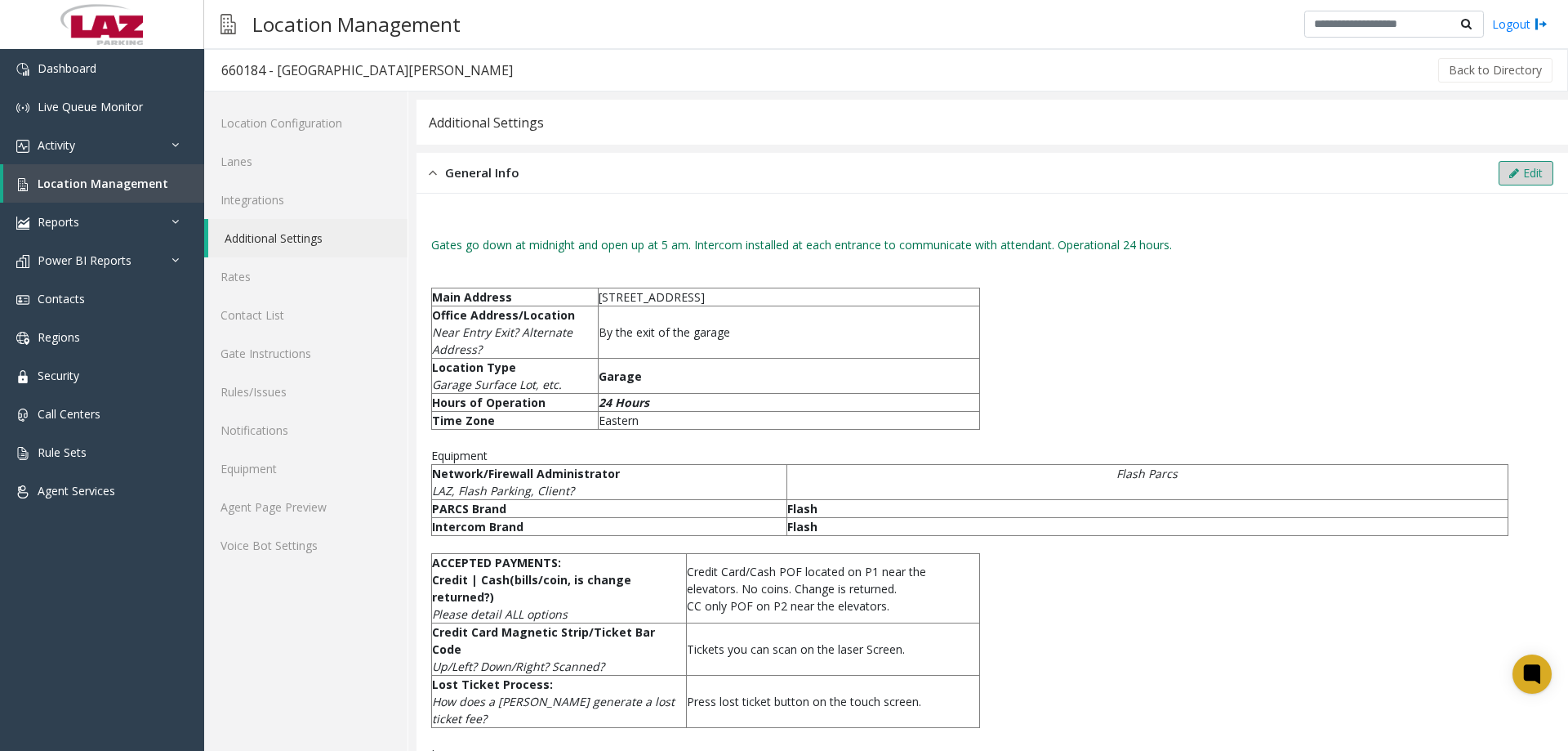
click at [1510, 175] on button "Edit" at bounding box center [1525, 172] width 55 height 24
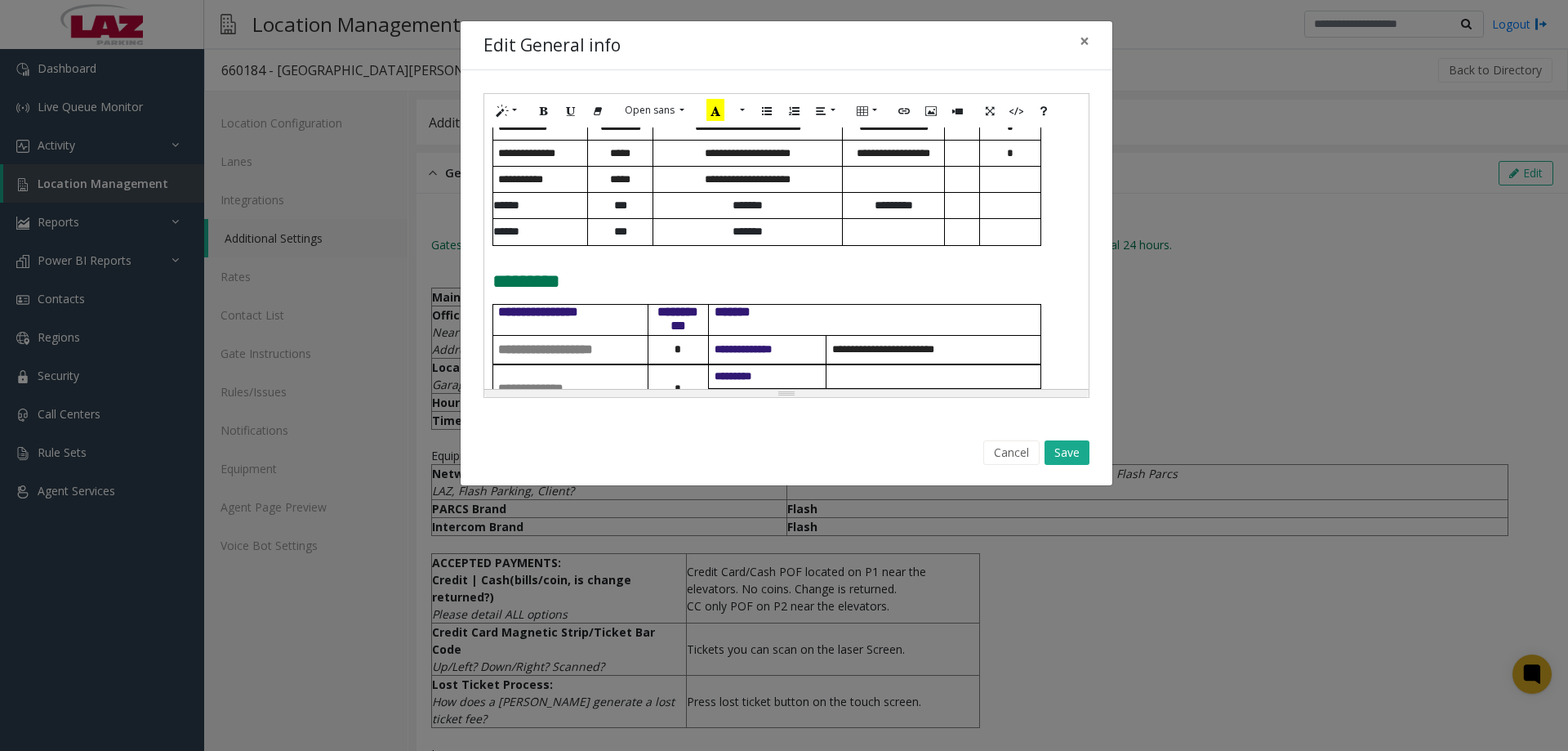
scroll to position [1098, 0]
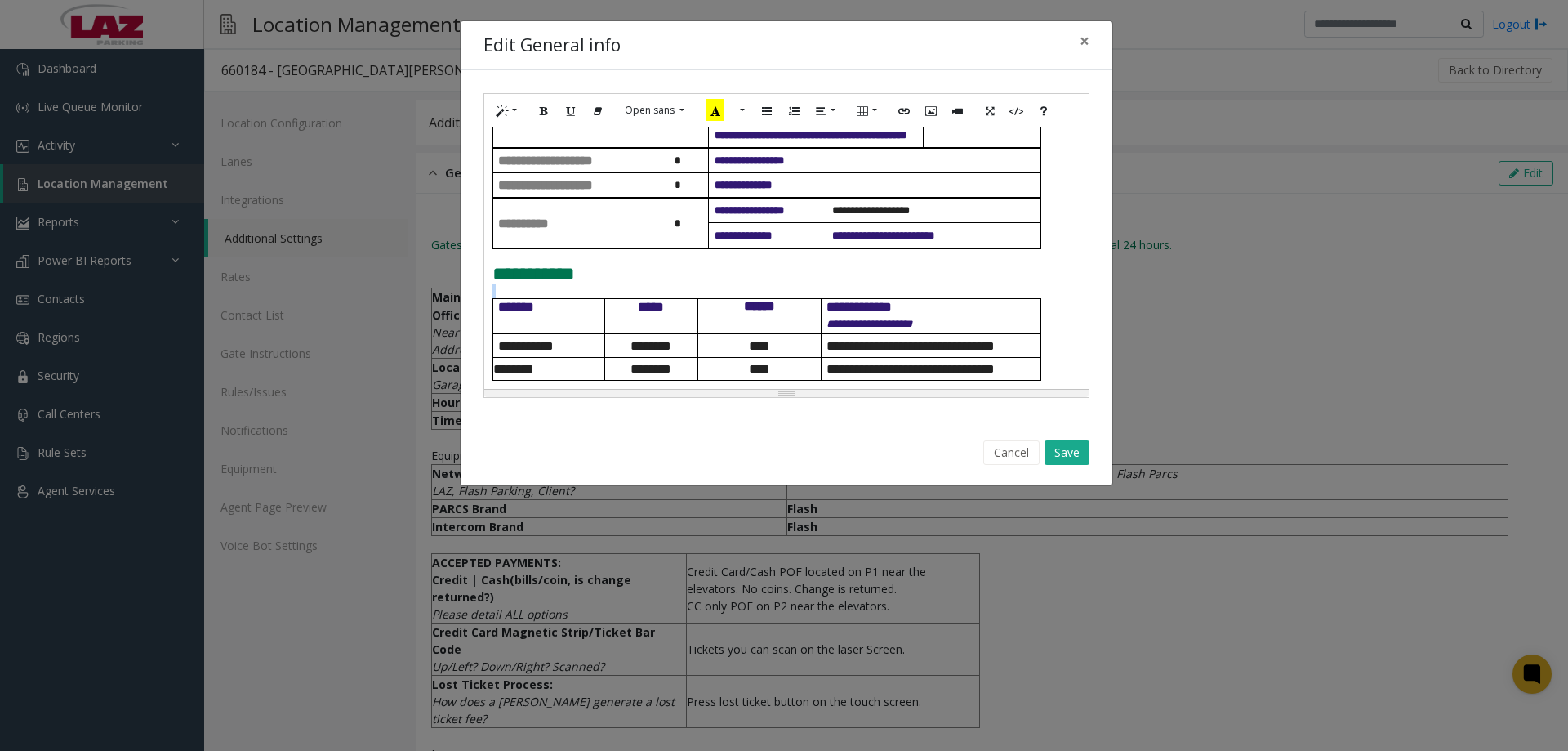
drag, startPoint x: 492, startPoint y: 297, endPoint x: 1048, endPoint y: 383, distance: 562.6
click at [1048, 383] on div "**********" at bounding box center [785, 258] width 604 height 261
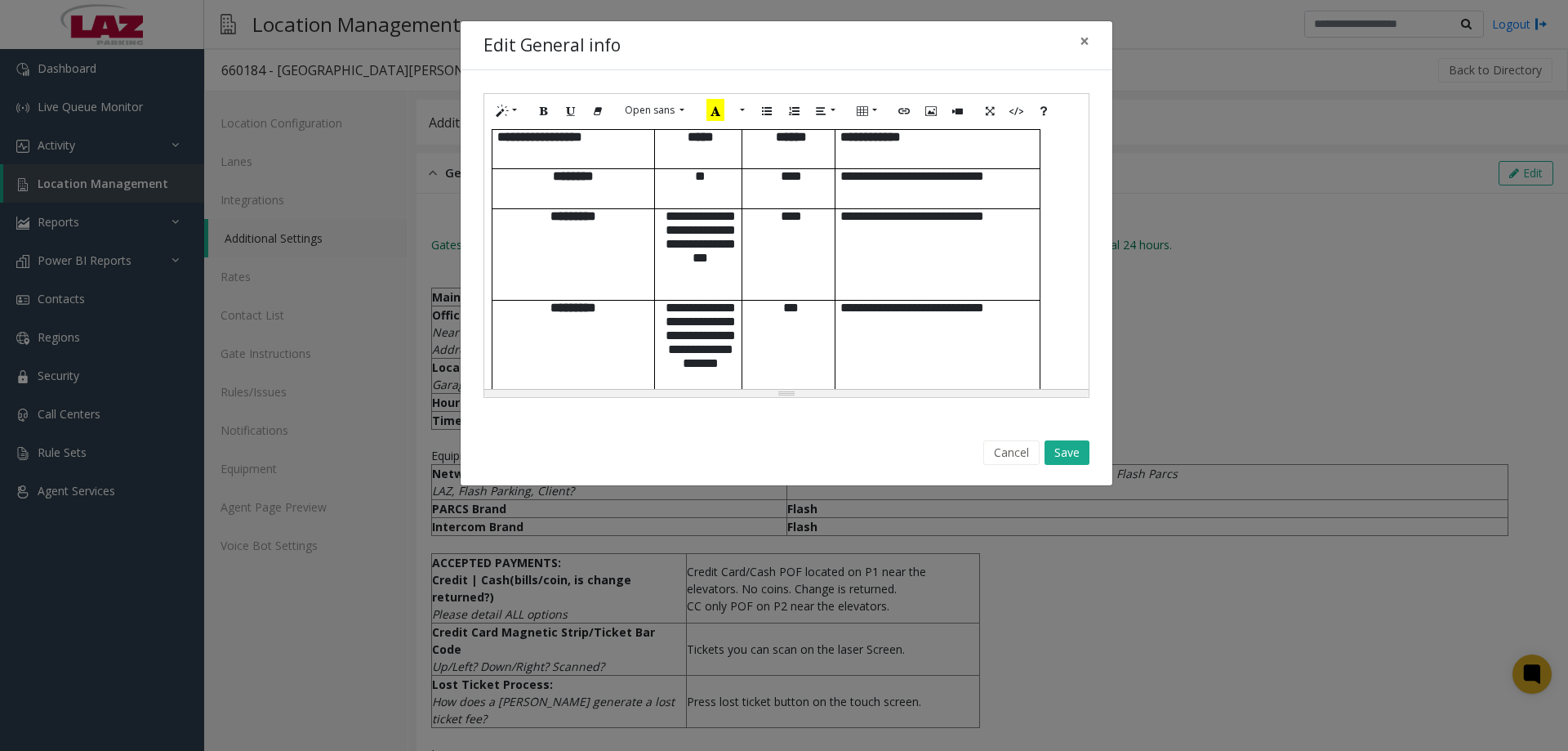
scroll to position [1138, 0]
click at [1063, 455] on button "Save" at bounding box center [1067, 452] width 44 height 24
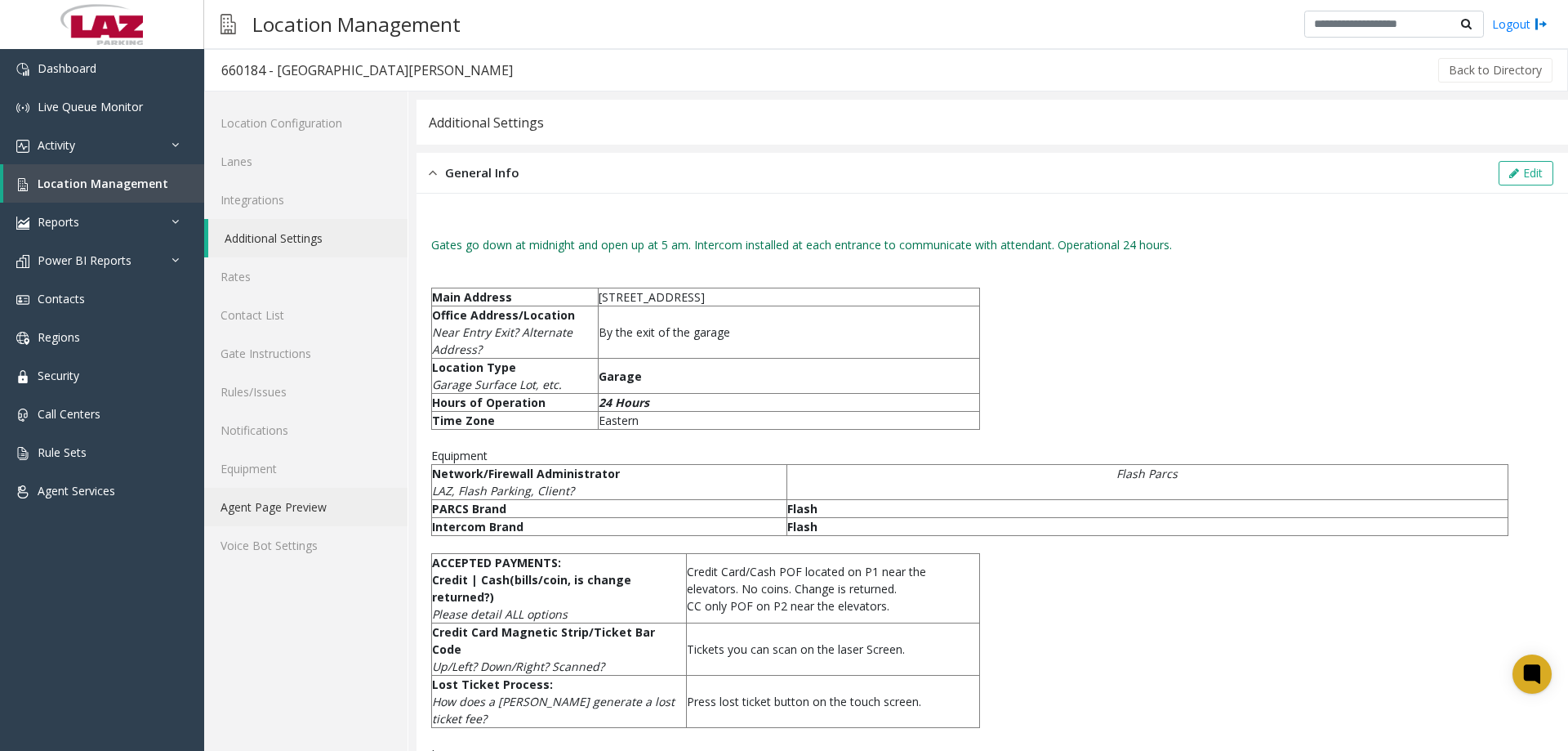
click at [279, 504] on link "Agent Page Preview" at bounding box center [305, 507] width 203 height 39
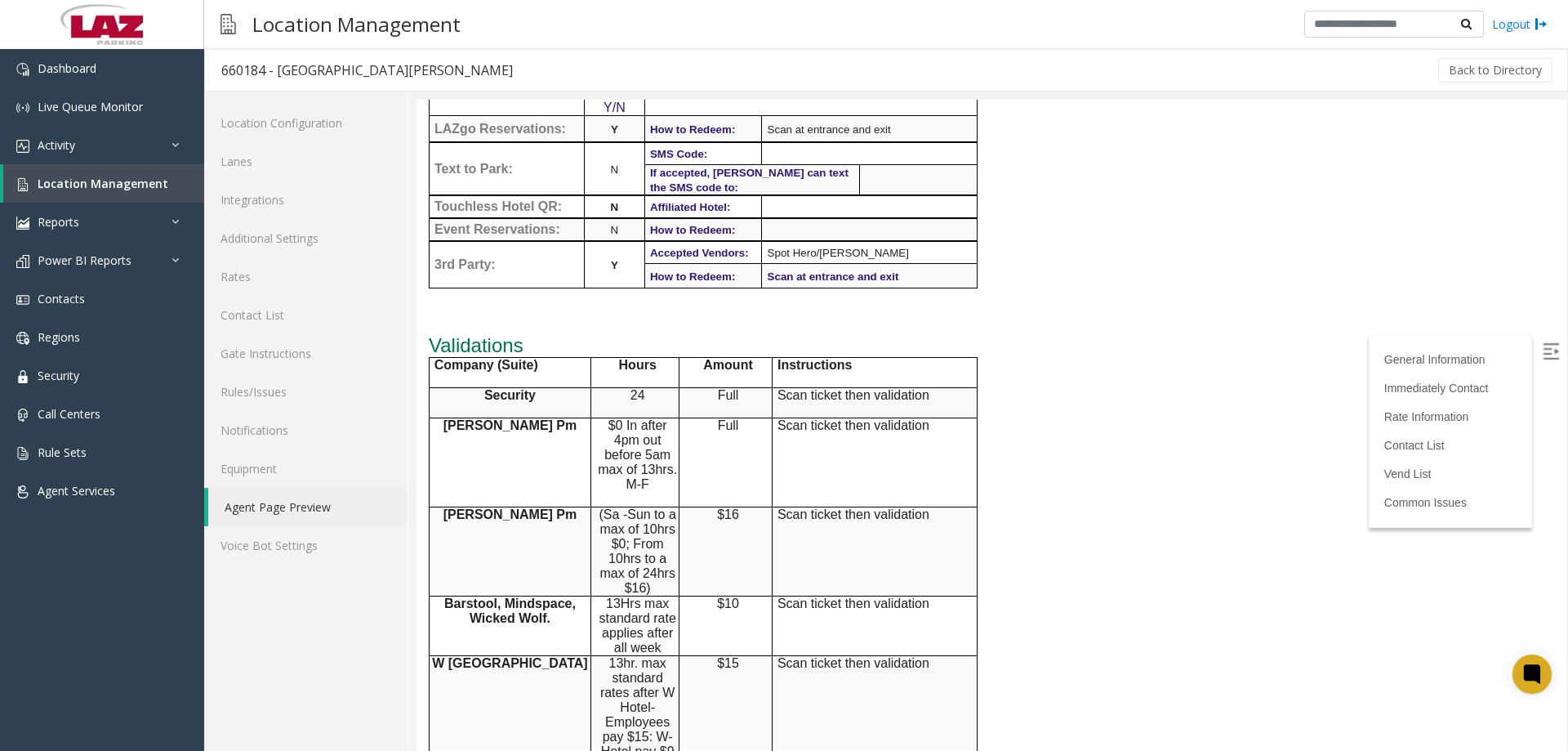
scroll to position [1307, 0]
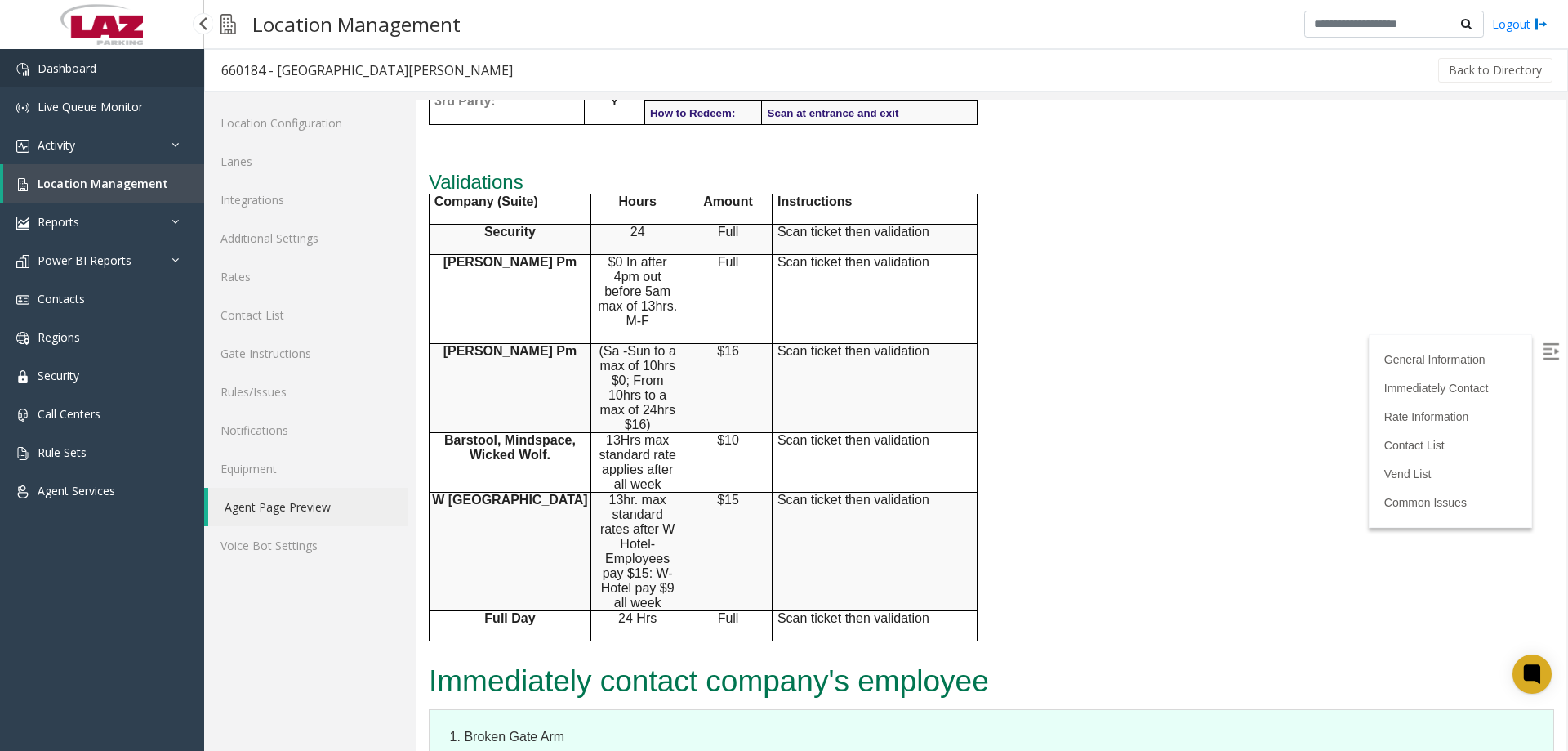
click at [57, 74] on span "Dashboard" at bounding box center [67, 69] width 59 height 15
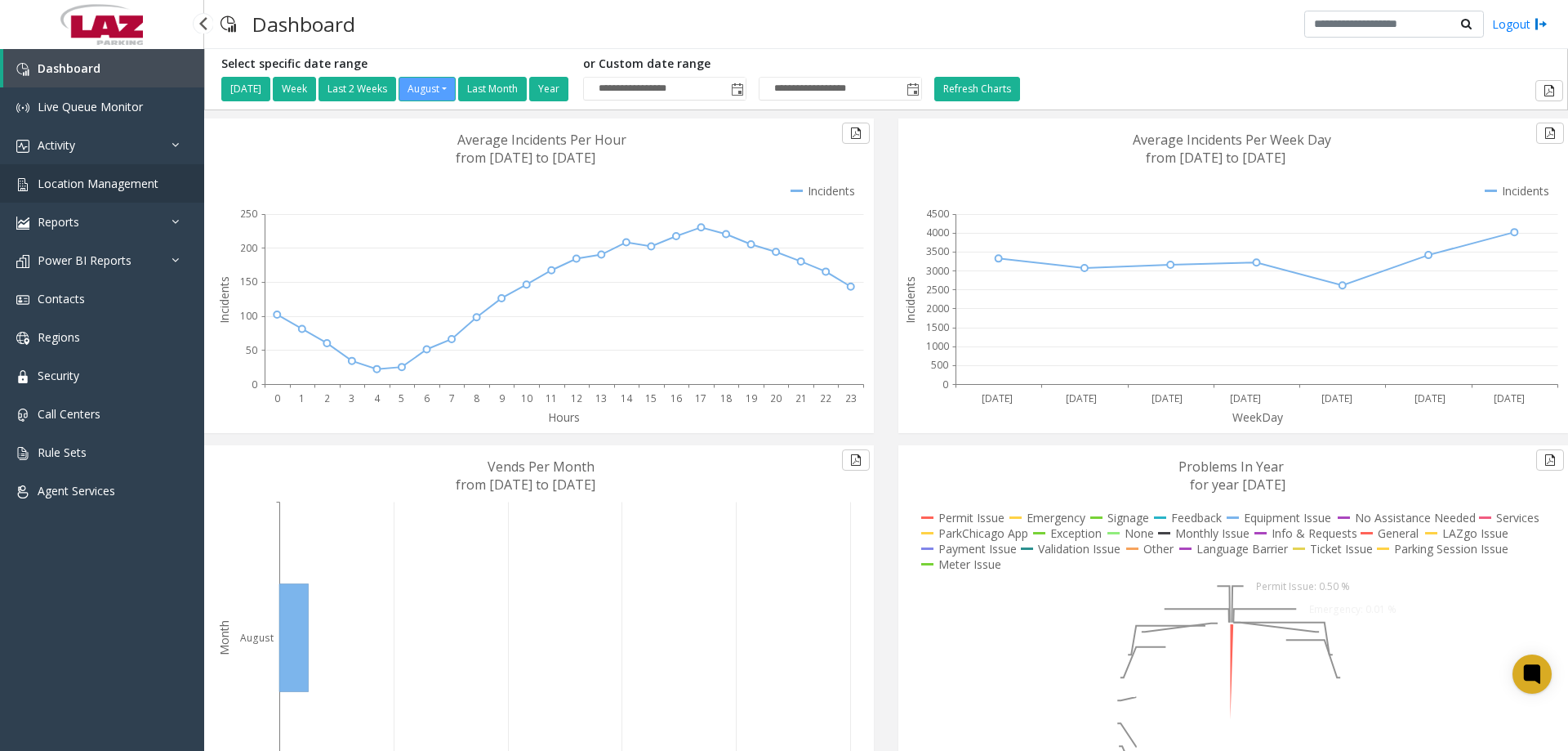
click at [77, 188] on span "Location Management" at bounding box center [98, 184] width 121 height 15
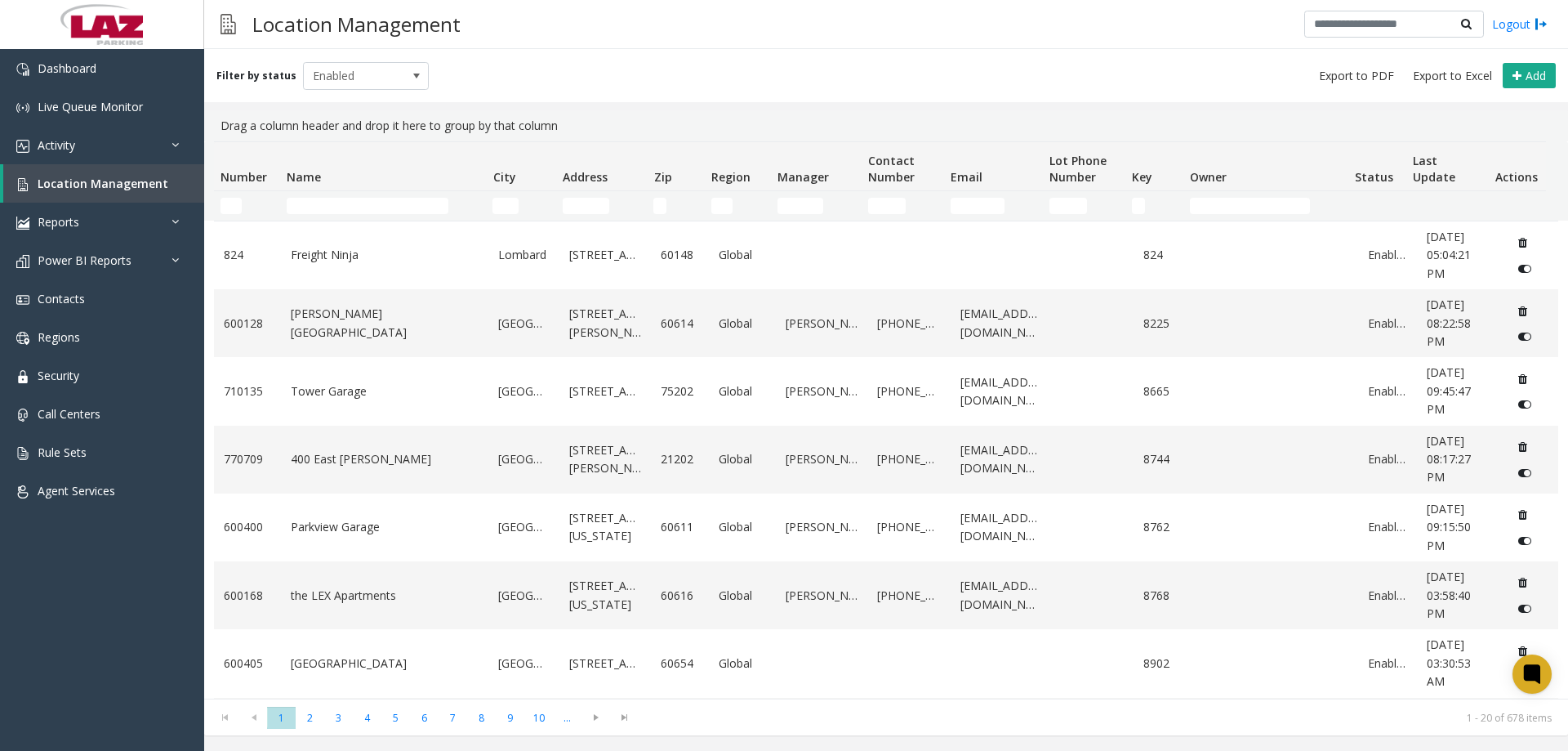
click at [241, 213] on kendo-grid-filter-wrapper-cell "Number Filter" at bounding box center [246, 206] width 53 height 16
click at [239, 212] on input "Number Filter" at bounding box center [231, 206] width 21 height 16
click at [240, 212] on input "Number Filter" at bounding box center [231, 206] width 21 height 16
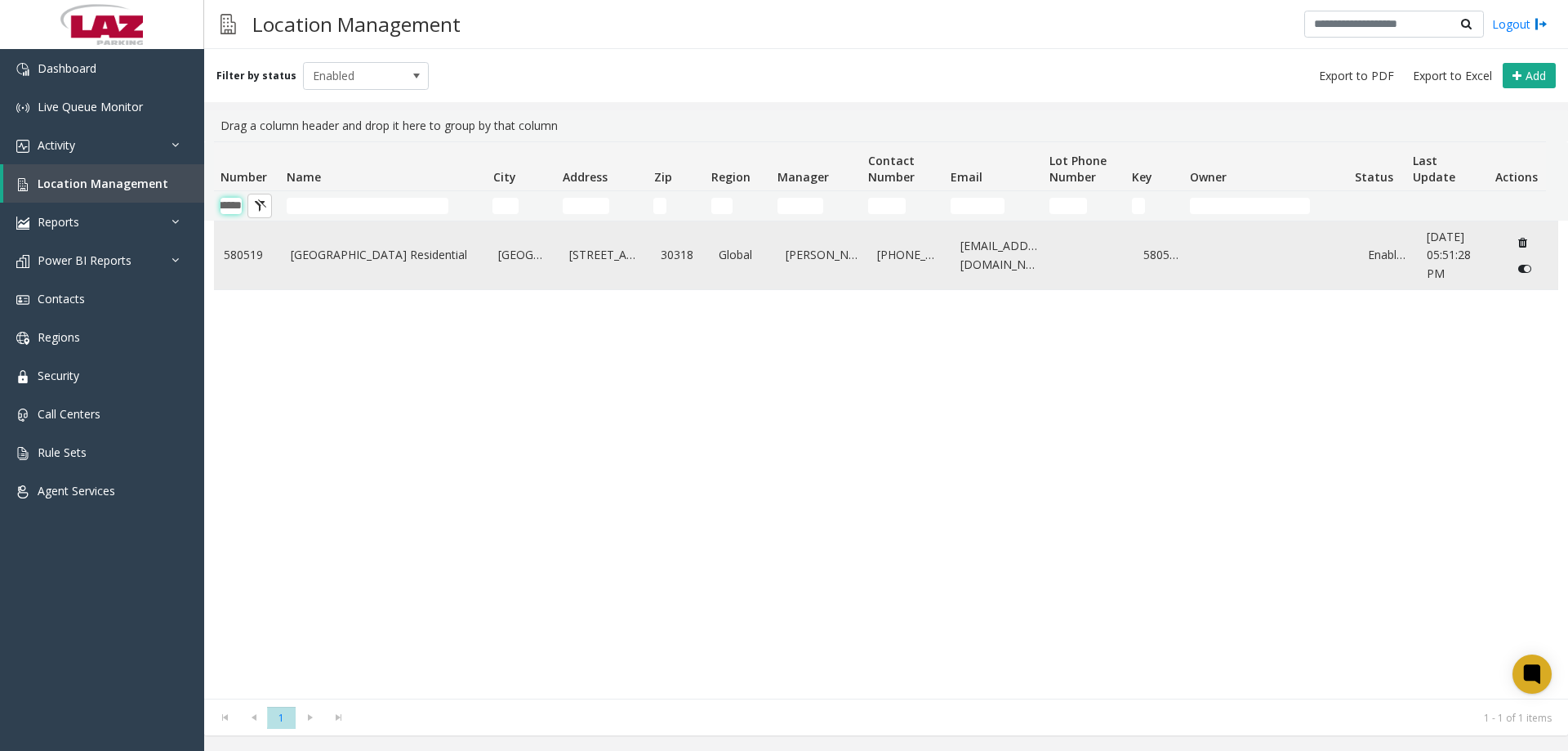
type input "******"
click at [281, 264] on td "[GEOGRAPHIC_DATA] Residential" at bounding box center [385, 255] width 209 height 68
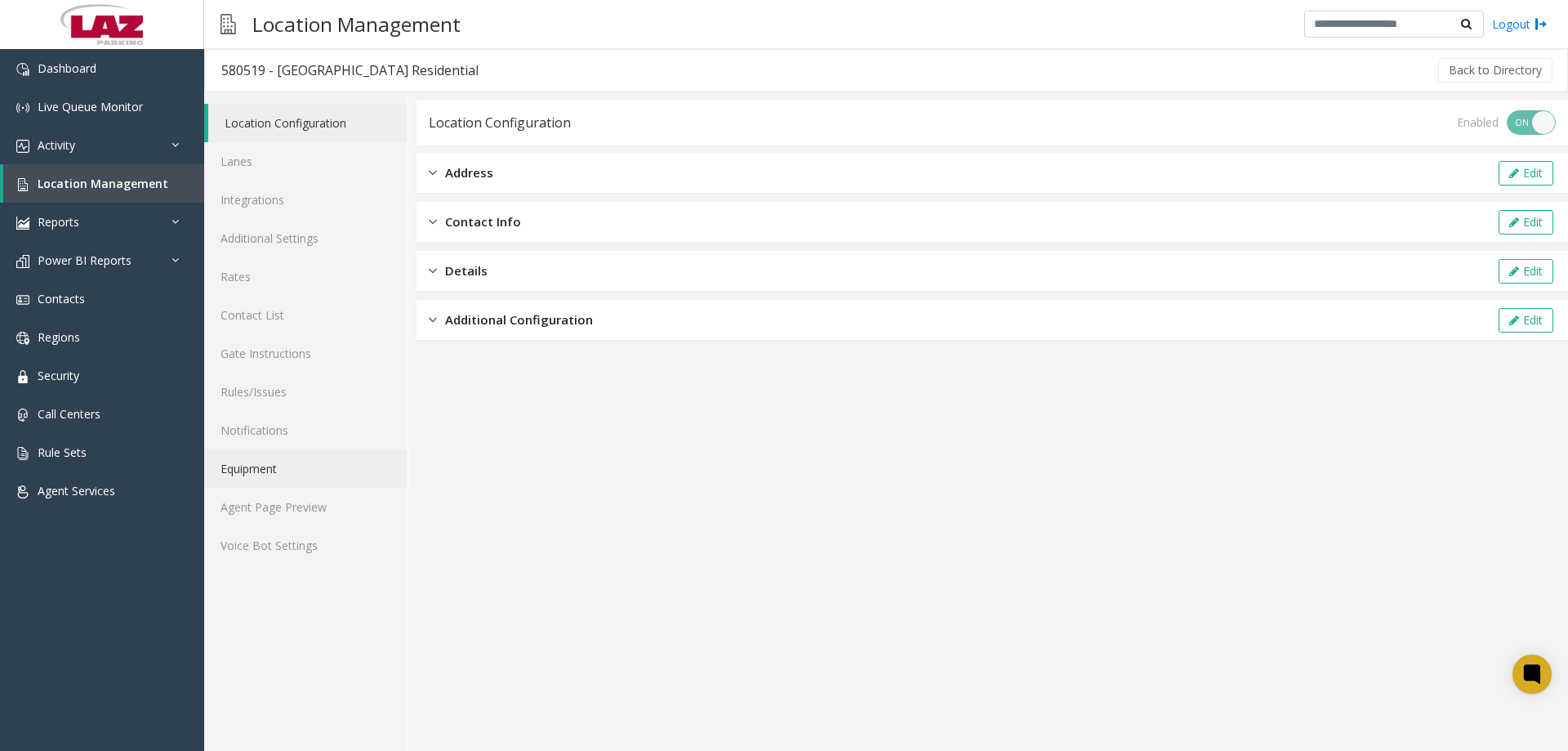
click at [261, 481] on link "Equipment" at bounding box center [305, 469] width 203 height 39
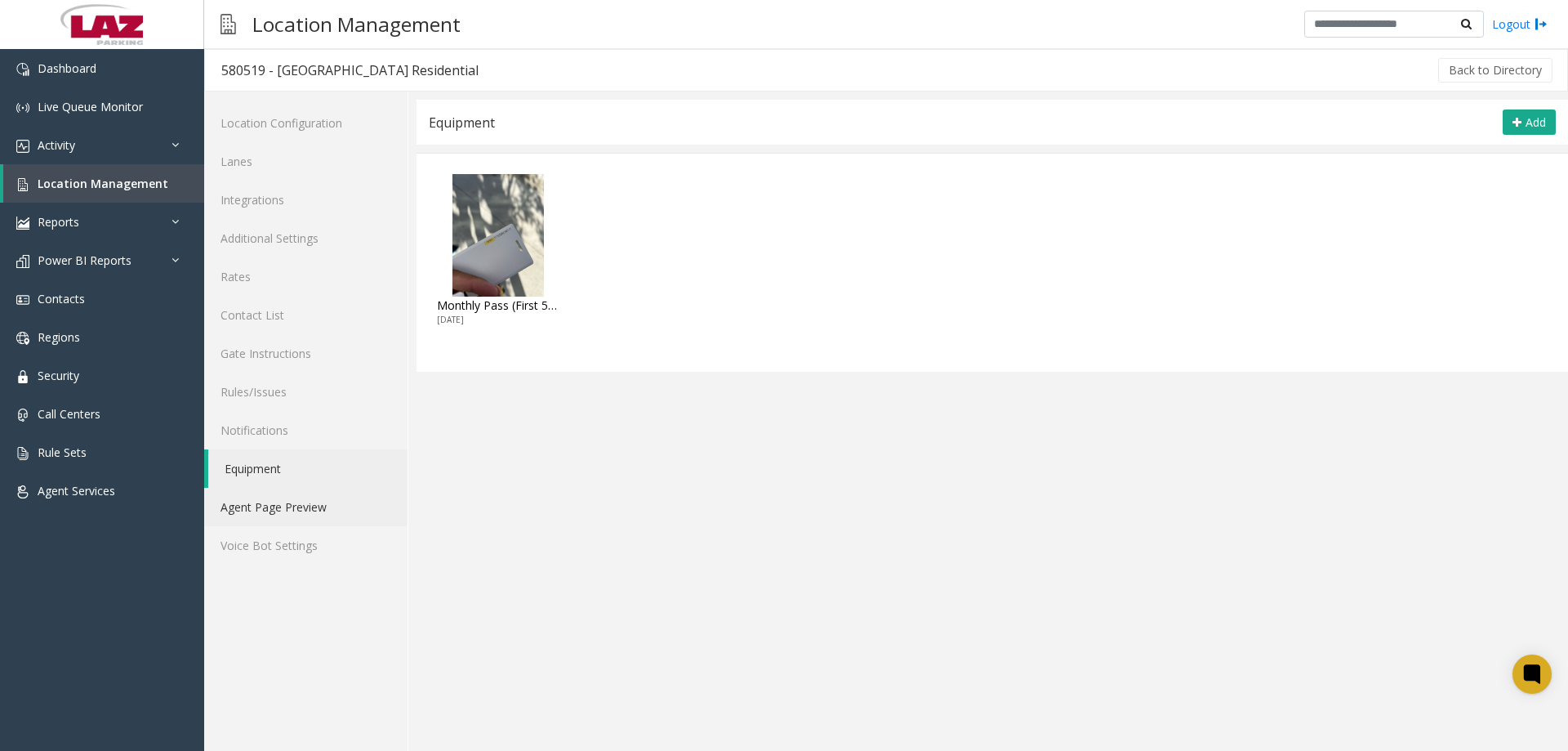
click at [271, 505] on link "Agent Page Preview" at bounding box center [305, 507] width 203 height 39
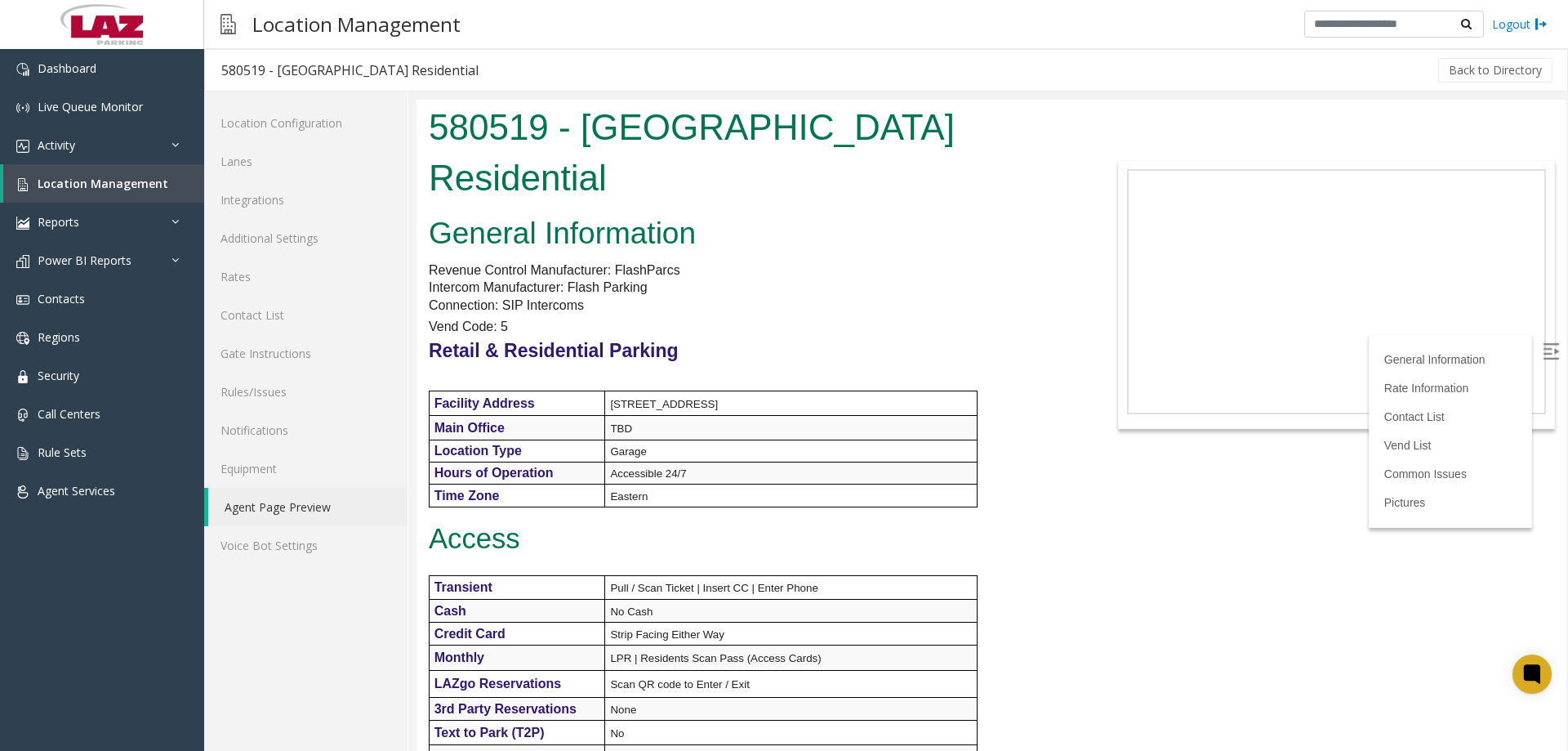
click at [1027, 59] on div "Back to Directory" at bounding box center [1024, 71] width 1060 height 41
click at [128, 191] on link "Location Management" at bounding box center [103, 184] width 201 height 39
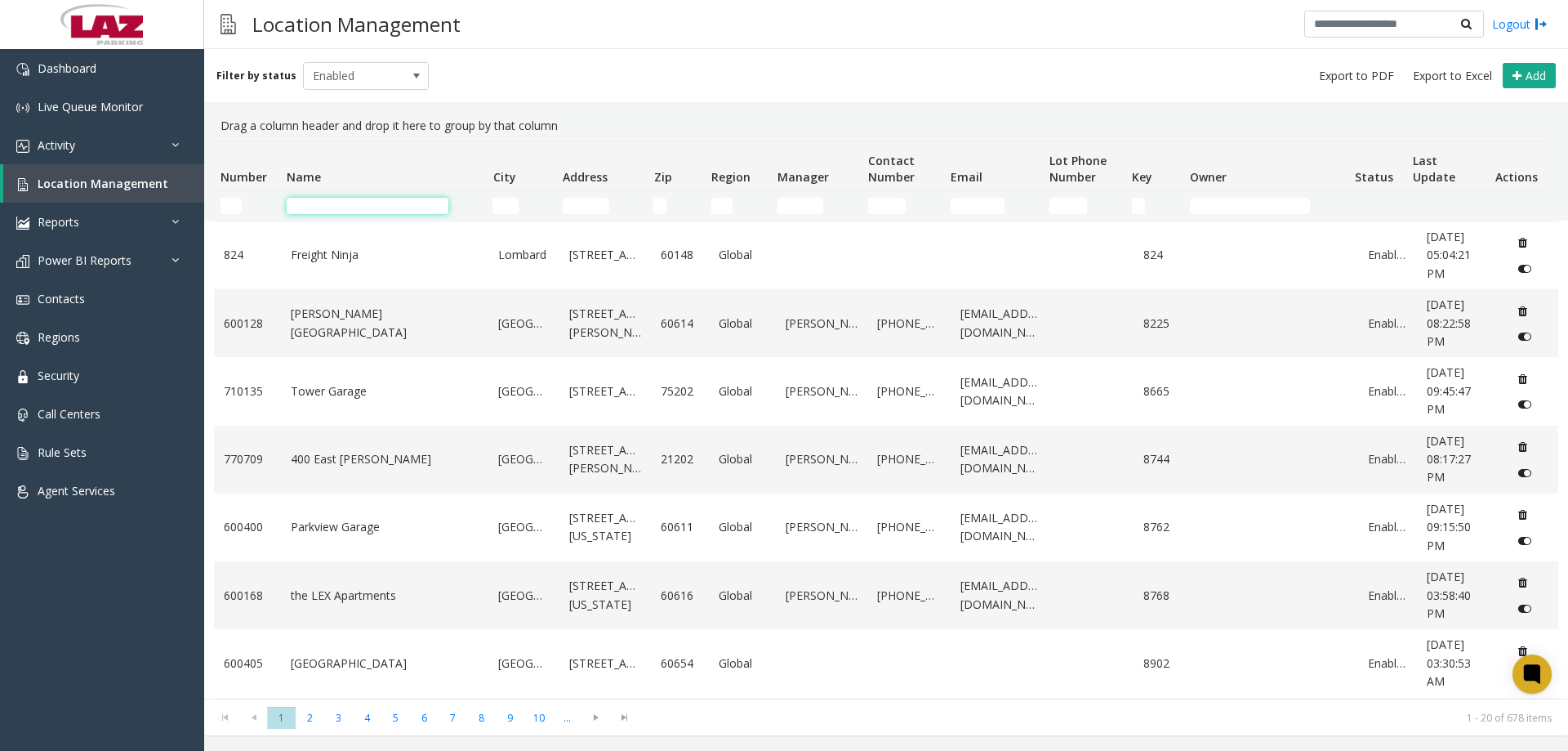
click at [294, 208] on input "Name Filter" at bounding box center [367, 206] width 161 height 16
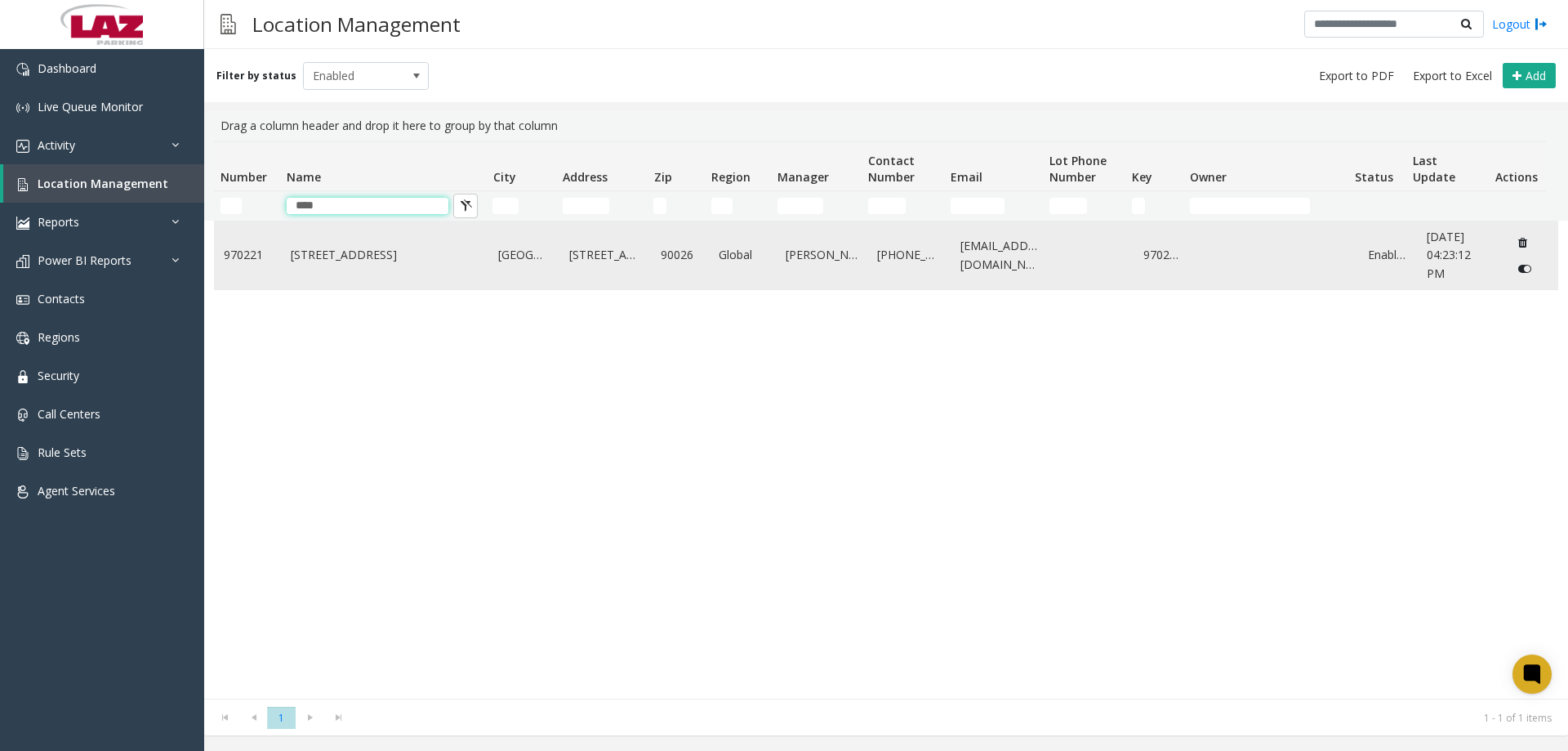
type input "****"
click at [291, 254] on link "[STREET_ADDRESS]" at bounding box center [385, 254] width 188 height 18
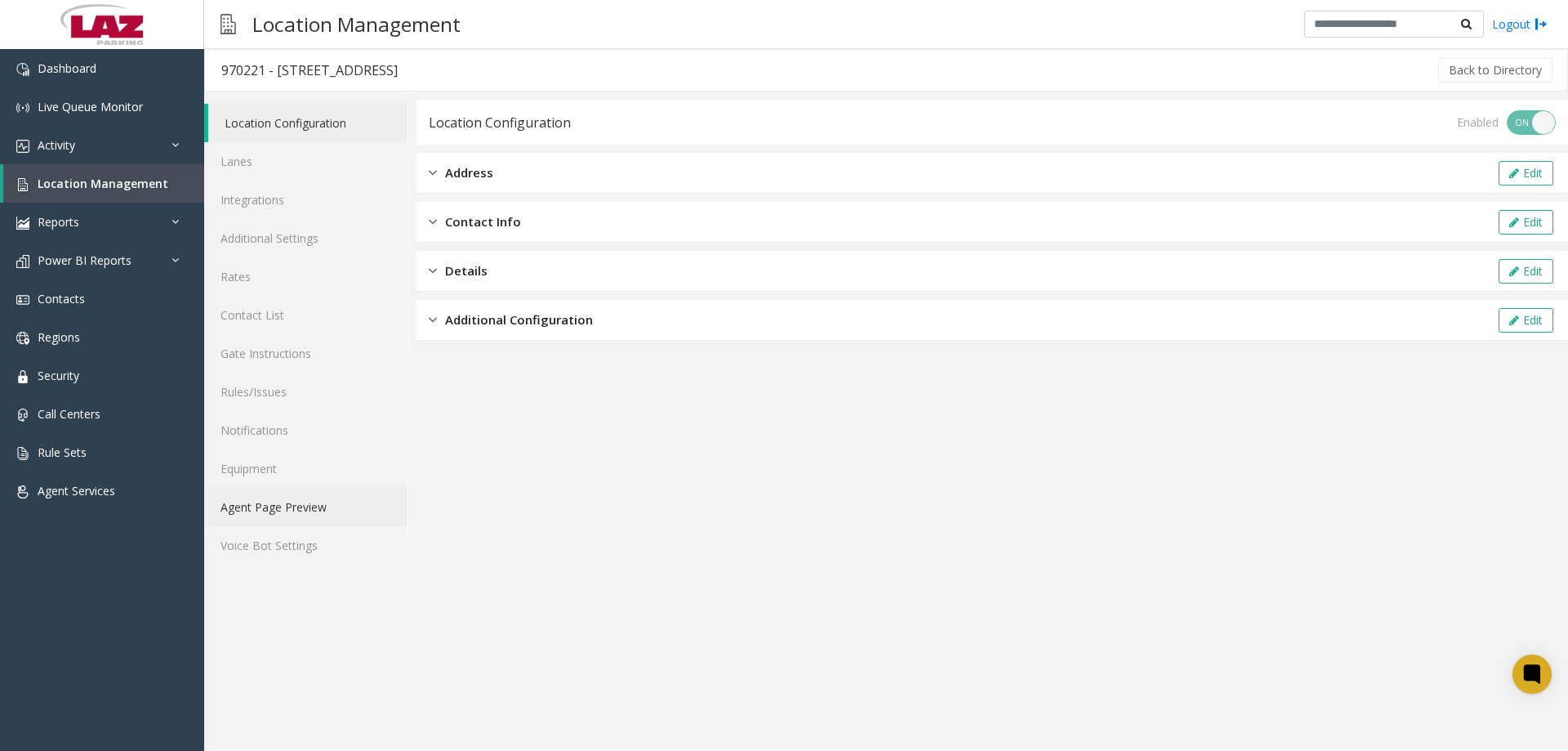
click at [294, 515] on link "Agent Page Preview" at bounding box center [305, 507] width 203 height 39
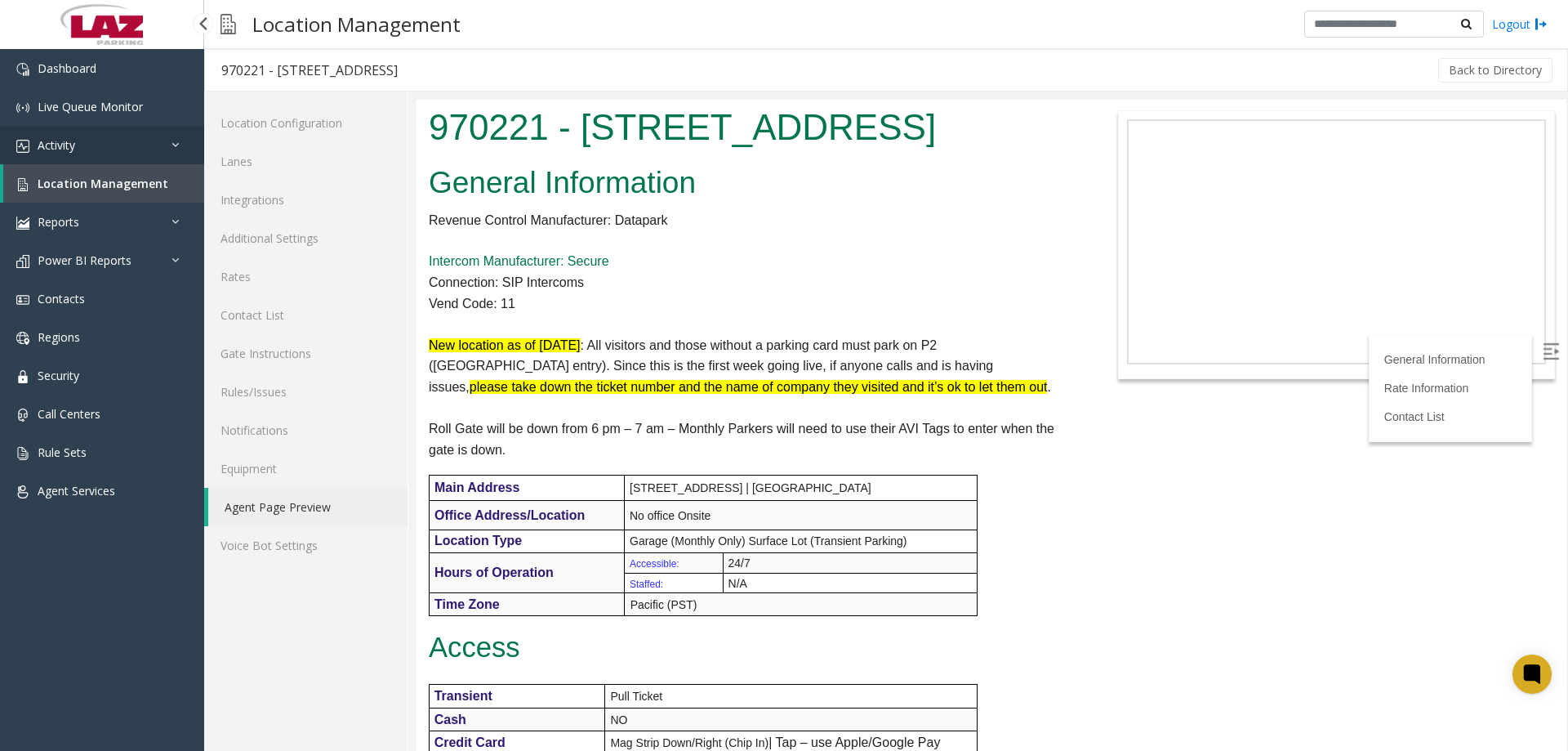
click at [110, 129] on link "Activity" at bounding box center [101, 145] width 204 height 39
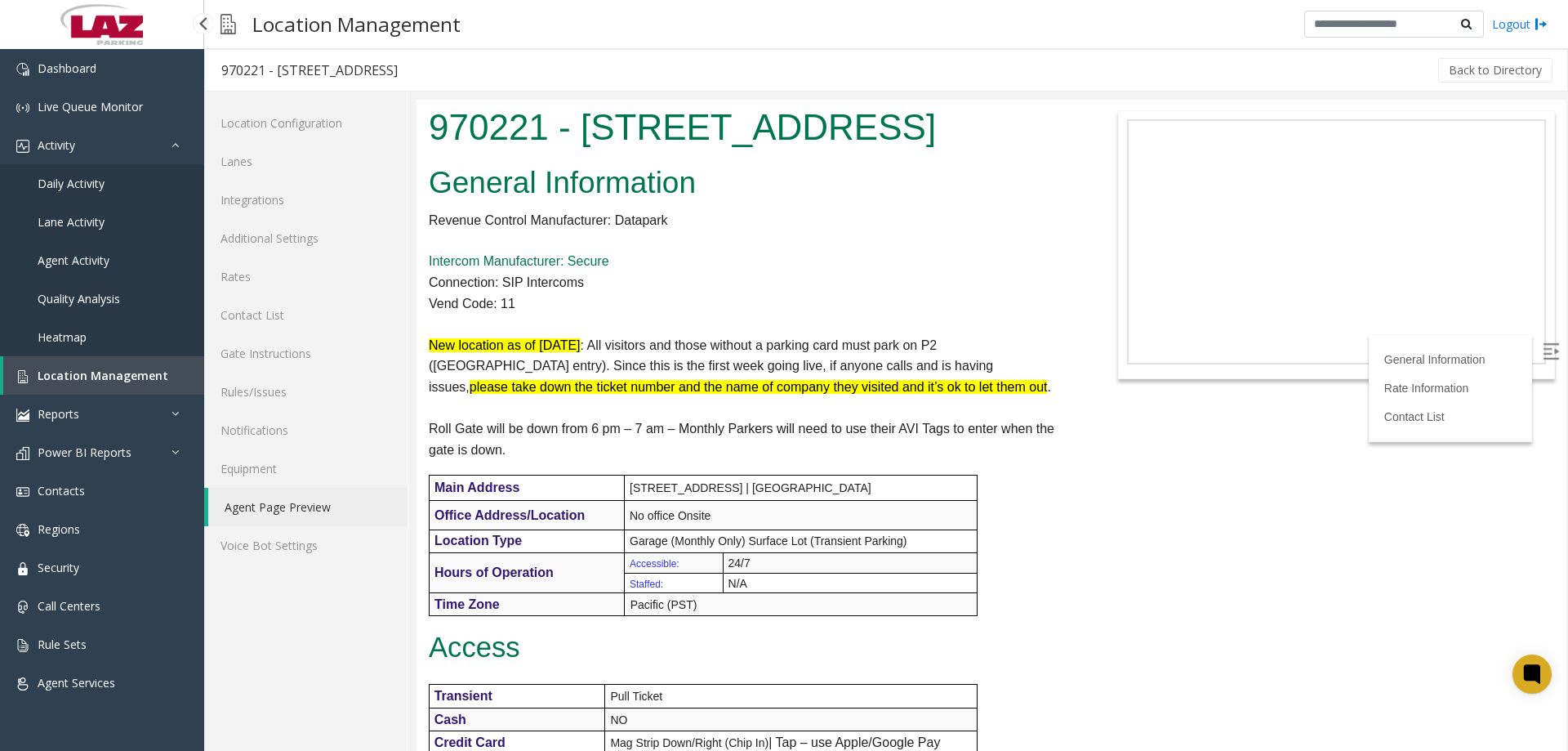
click at [97, 182] on span "Daily Activity" at bounding box center [71, 184] width 67 height 15
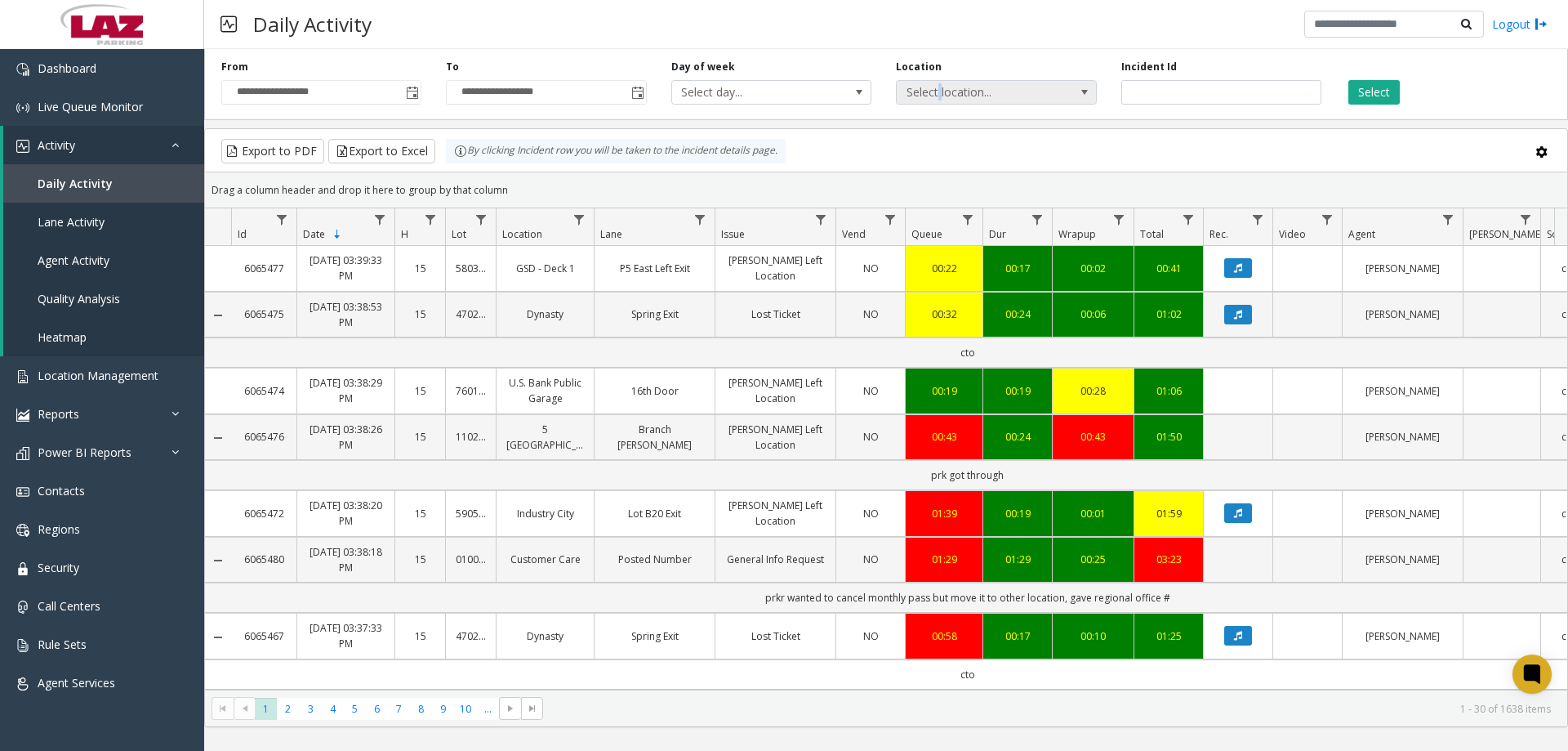
click at [935, 101] on span "Select location..." at bounding box center [976, 93] width 159 height 23
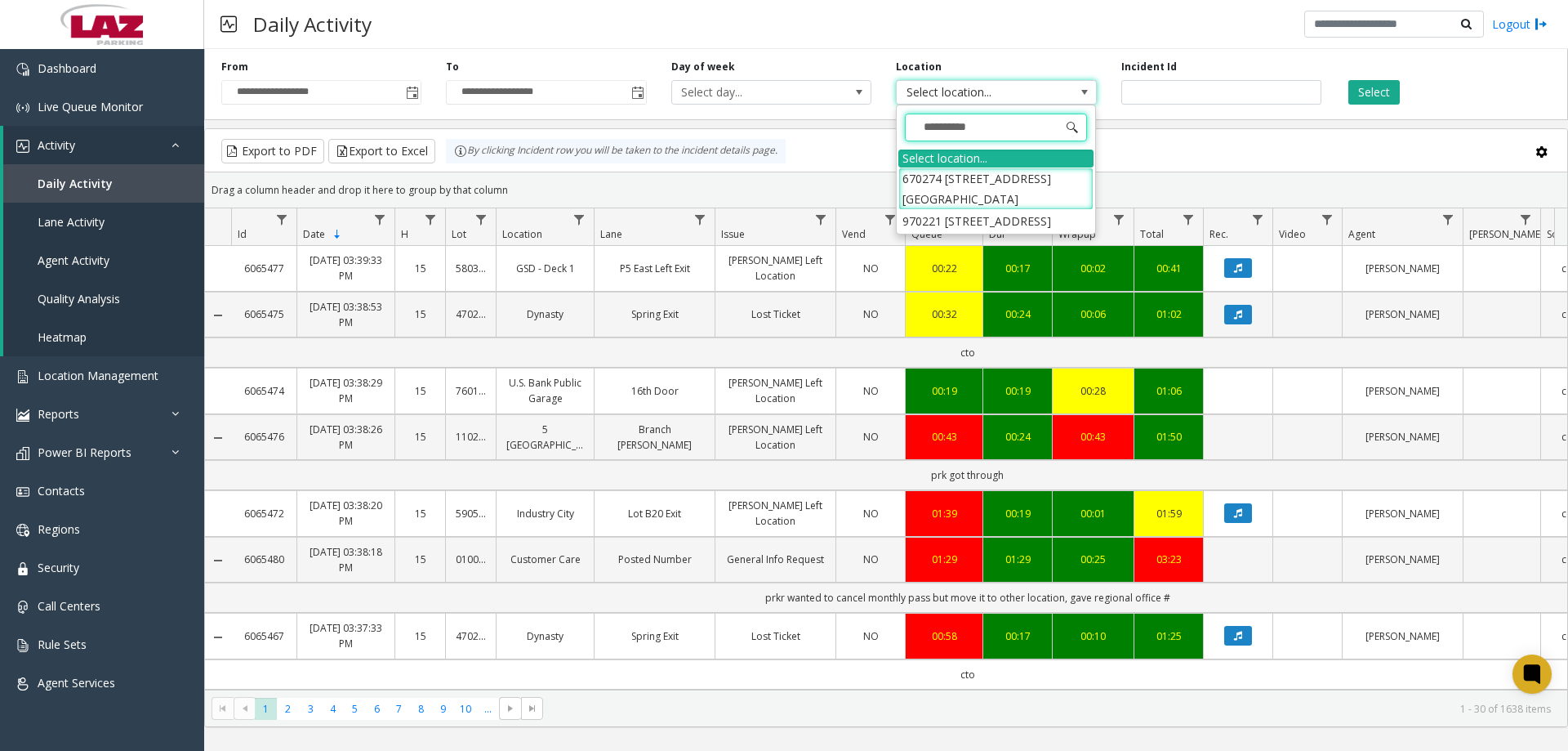
type input "**********"
click at [971, 225] on li "970221 [STREET_ADDRESS]" at bounding box center [996, 220] width 195 height 22
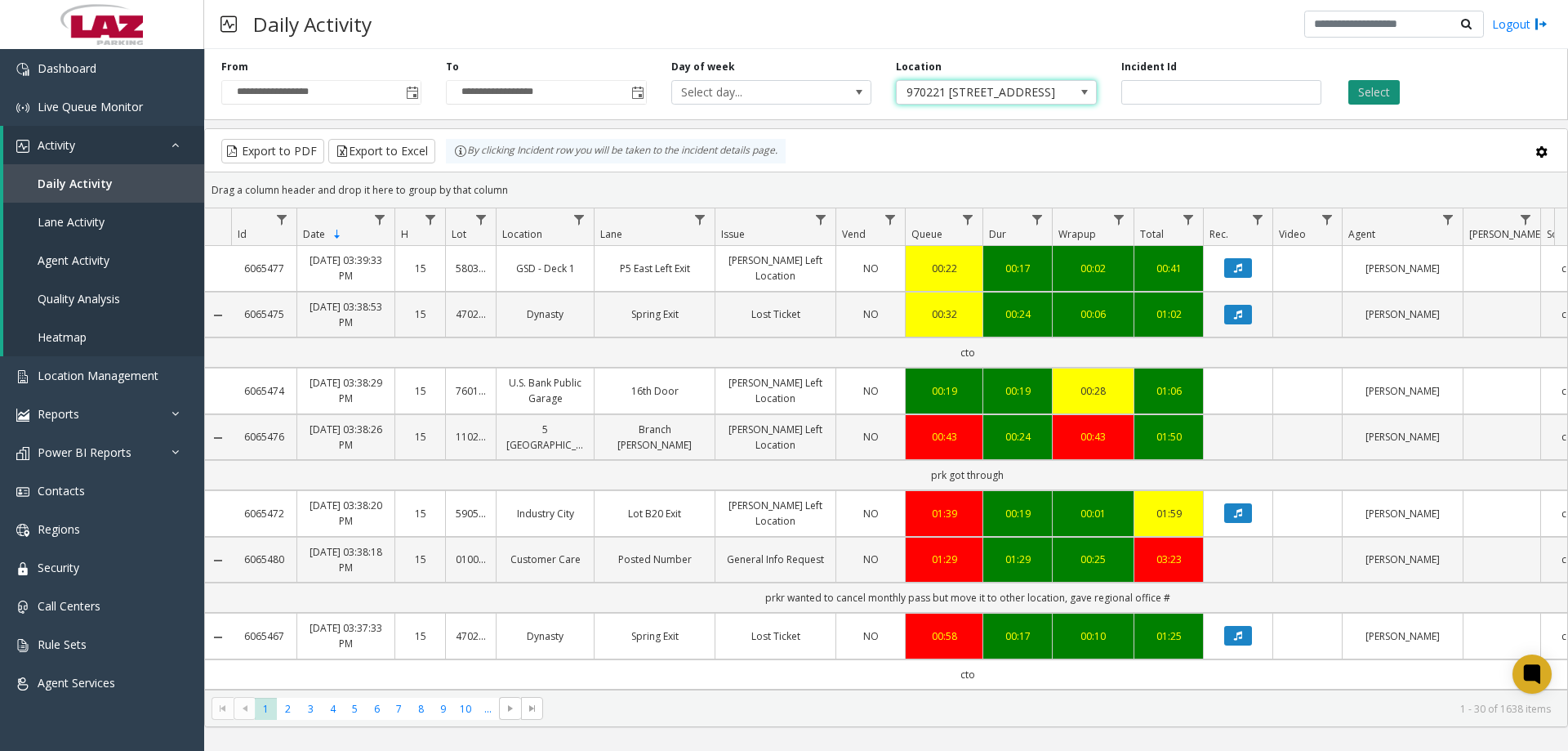
click at [1371, 100] on button "Select" at bounding box center [1373, 92] width 51 height 24
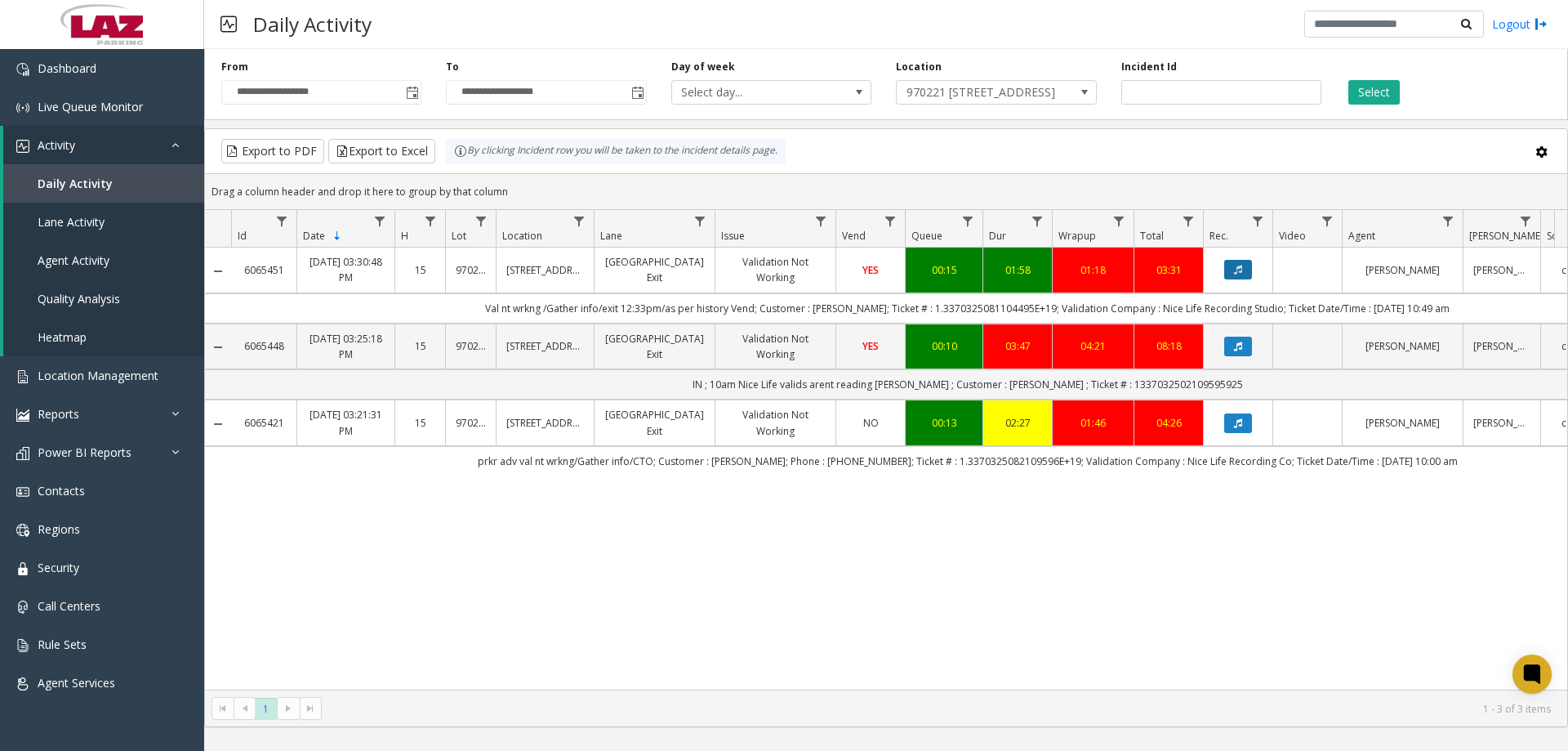
click at [1232, 267] on button "Data table" at bounding box center [1238, 270] width 28 height 19
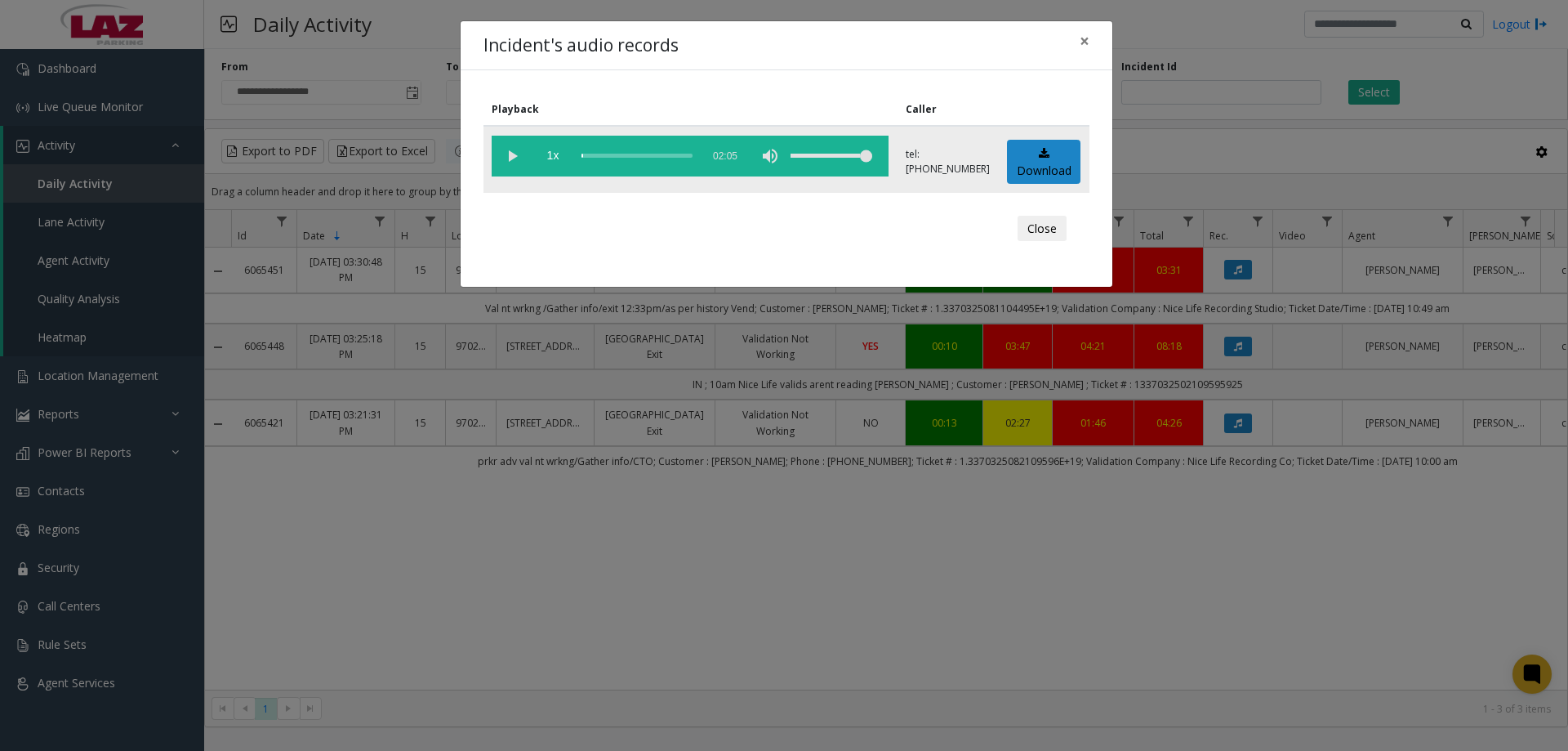
click at [514, 155] on vg-play-pause at bounding box center [512, 156] width 41 height 41
click at [604, 153] on div "scrub bar" at bounding box center [637, 156] width 111 height 41
click at [589, 150] on div "scrub bar" at bounding box center [637, 156] width 111 height 41
click at [514, 158] on vg-play-pause at bounding box center [512, 156] width 41 height 41
drag, startPoint x: 1076, startPoint y: 43, endPoint x: 1066, endPoint y: 44, distance: 10.0
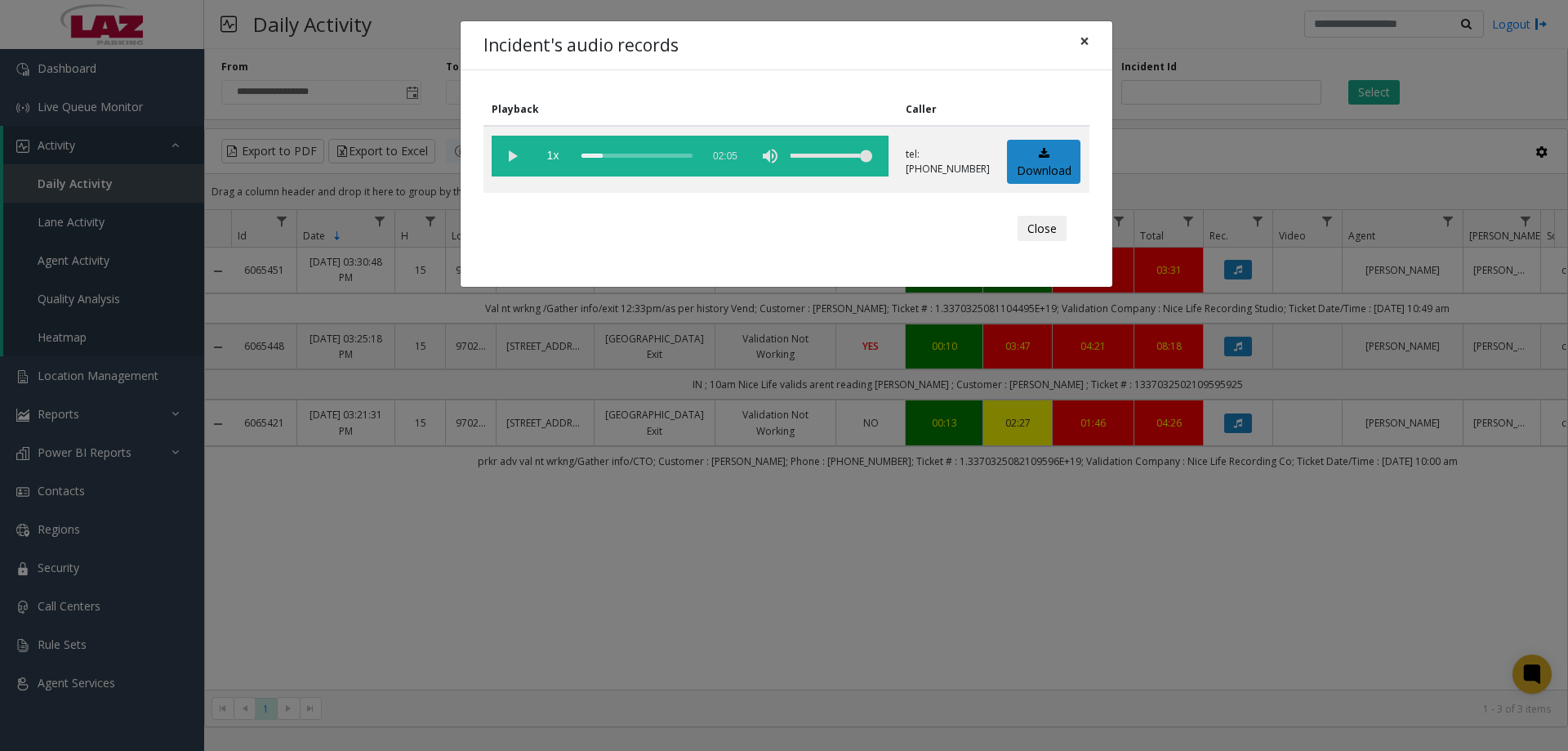
click at [1075, 43] on button "×" at bounding box center [1084, 41] width 33 height 40
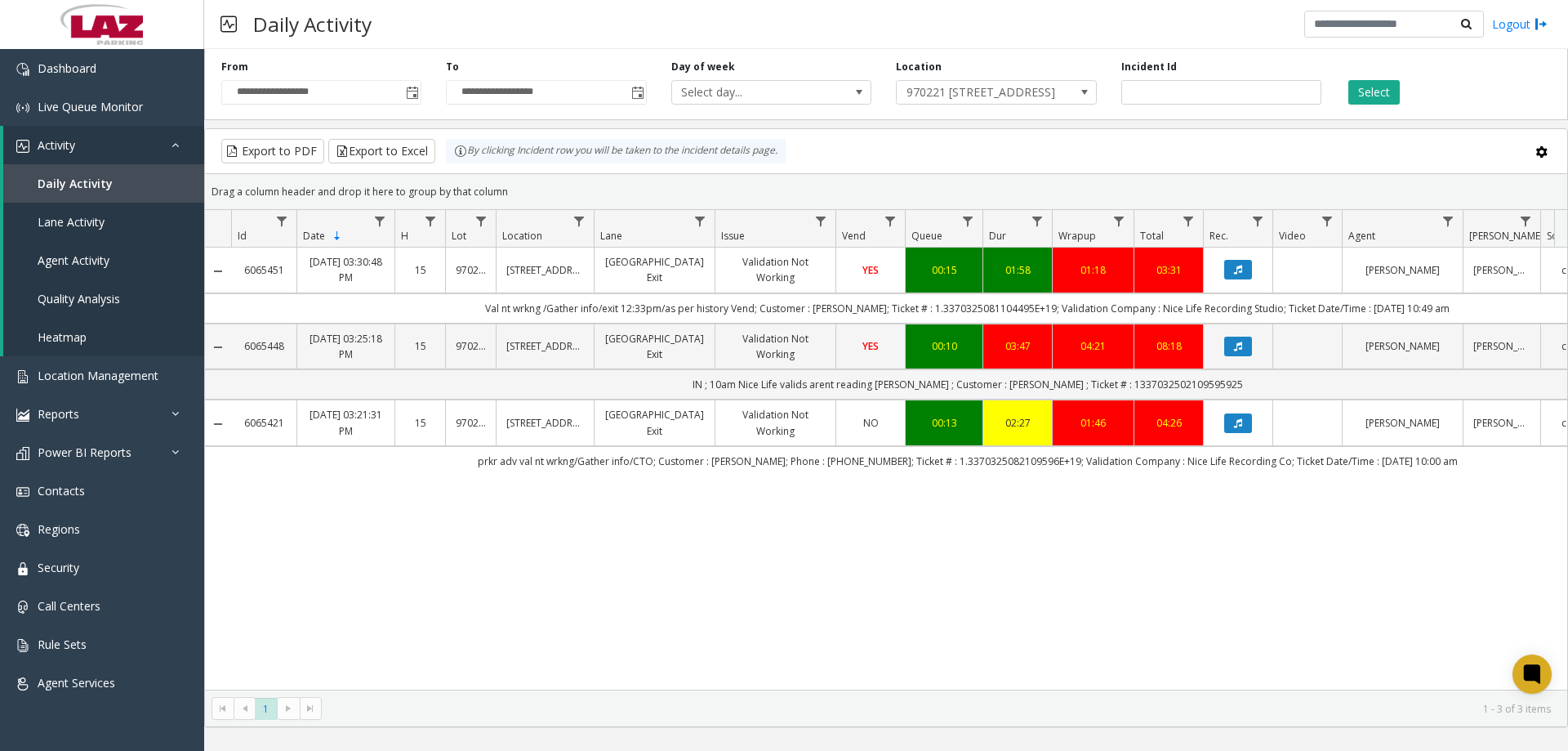
click at [1357, 570] on div "6065451 [DATE] 03:30:48 PM 15 970221 [STREET_ADDRESS][GEOGRAPHIC_DATA] Validati…" at bounding box center [886, 468] width 1362 height 442
click at [98, 86] on link "Dashboard" at bounding box center [101, 69] width 204 height 39
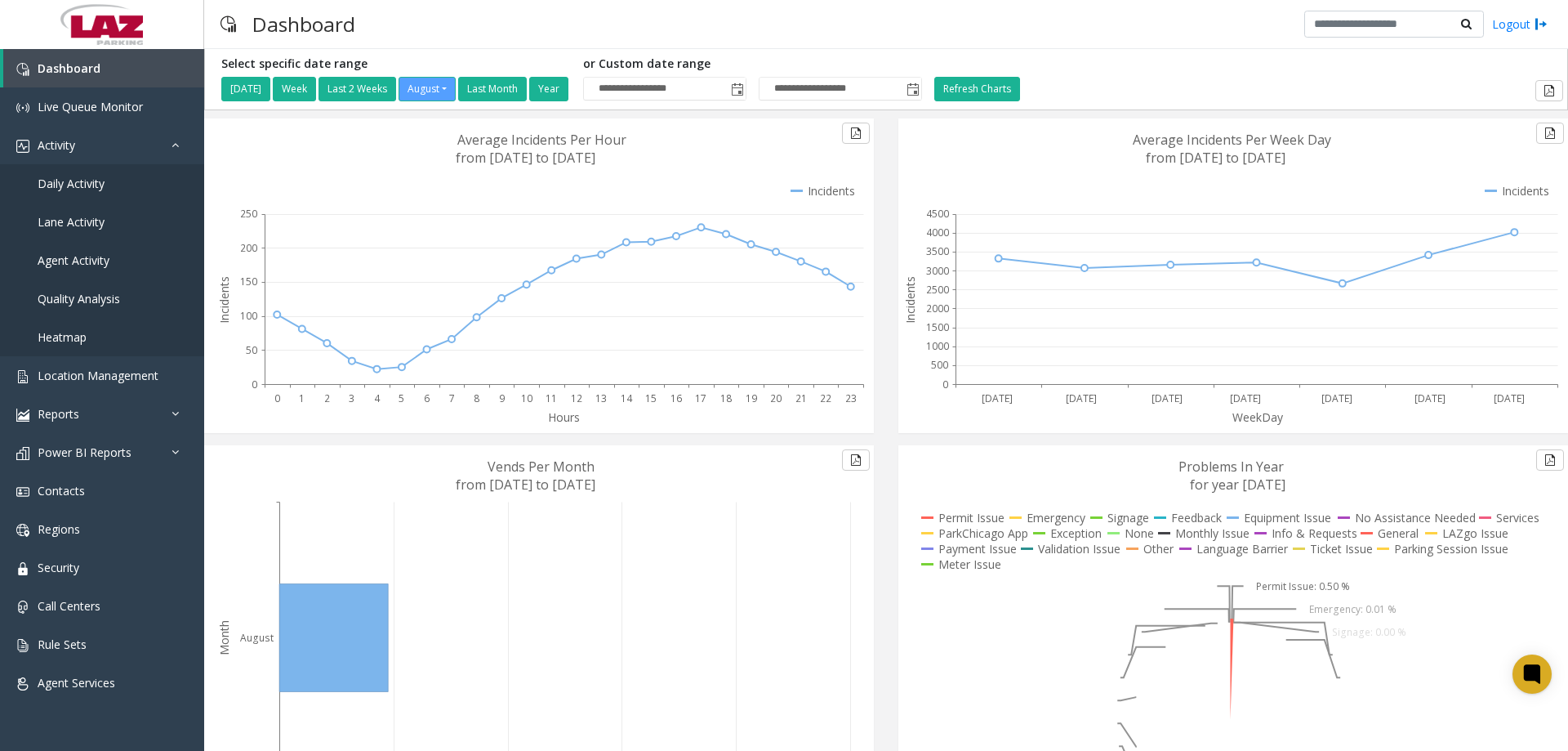
click at [962, 24] on div "Dashboard Logout" at bounding box center [885, 24] width 1363 height 49
